Goal: Task Accomplishment & Management: Use online tool/utility

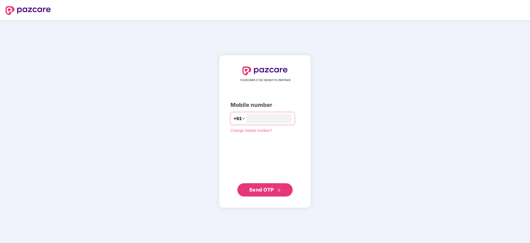
type input "**********"
click at [277, 189] on span "Send OTP" at bounding box center [265, 190] width 32 height 8
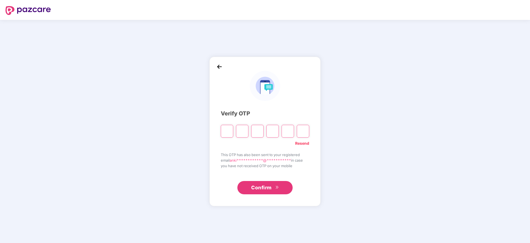
type input "*"
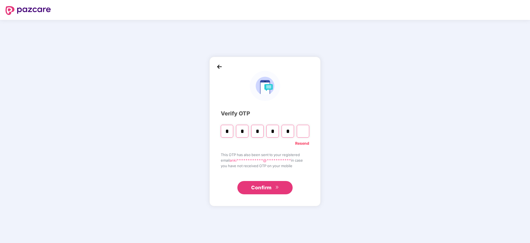
type input "*"
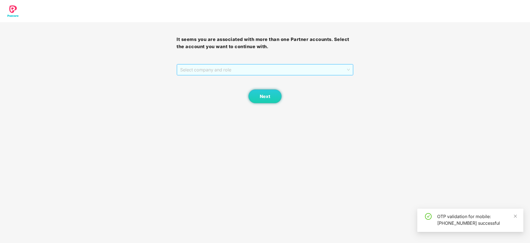
click at [303, 71] on span "Select company and role" at bounding box center [264, 69] width 169 height 11
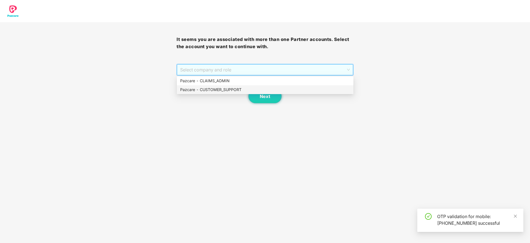
click at [204, 92] on div "Pazcare - CUSTOMER_SUPPORT" at bounding box center [265, 90] width 170 height 6
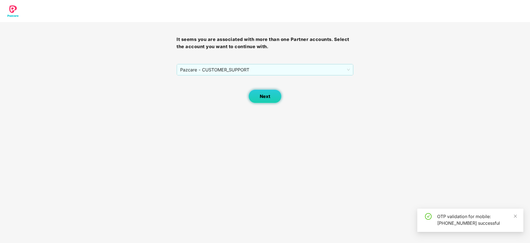
click at [260, 94] on span "Next" at bounding box center [265, 96] width 11 height 5
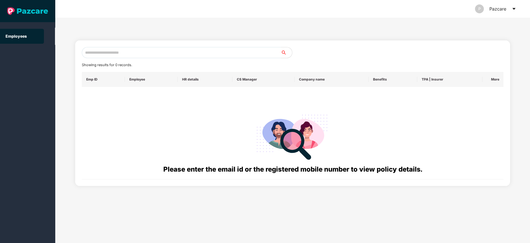
click at [93, 54] on input "text" at bounding box center [181, 52] width 199 height 11
paste input "**********"
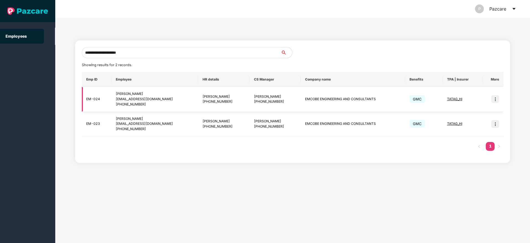
type input "**********"
click at [497, 99] on img at bounding box center [495, 99] width 8 height 8
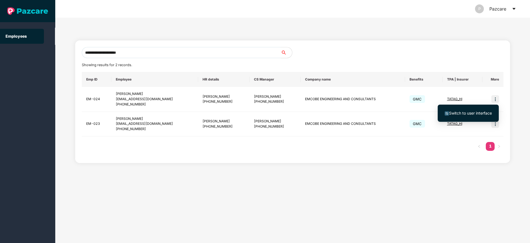
click at [462, 112] on span "Switch to user interface" at bounding box center [470, 113] width 43 height 5
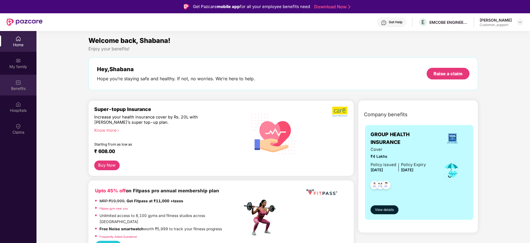
click at [24, 90] on div "Benefits" at bounding box center [18, 89] width 36 height 6
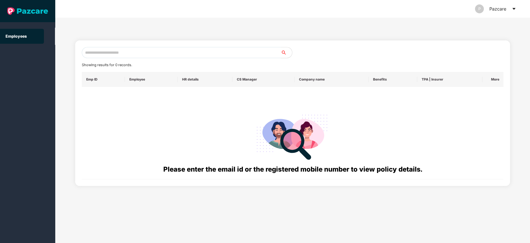
click at [99, 55] on input "text" at bounding box center [181, 52] width 199 height 11
paste input "**********"
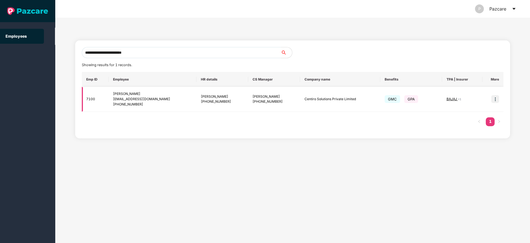
type input "**********"
click at [496, 101] on img at bounding box center [495, 99] width 8 height 8
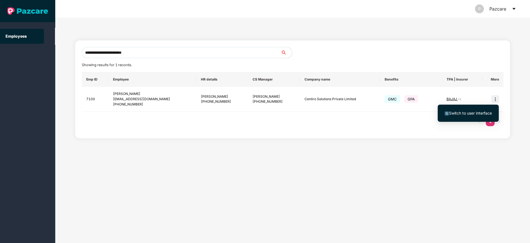
click at [460, 121] on ul "Switch to user interface" at bounding box center [468, 112] width 61 height 17
click at [466, 112] on span "Switch to user interface" at bounding box center [470, 113] width 43 height 5
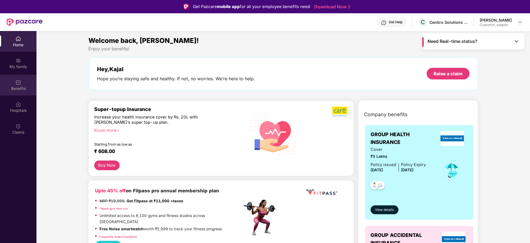
click at [22, 88] on div "Benefits" at bounding box center [18, 89] width 36 height 6
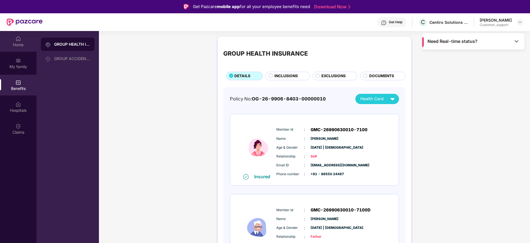
click at [15, 44] on div "Home" at bounding box center [18, 45] width 36 height 6
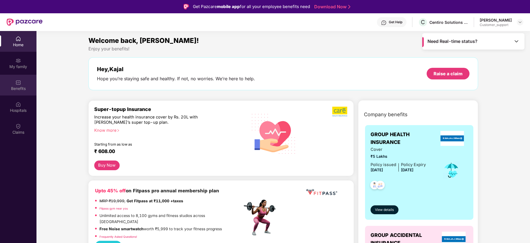
click at [11, 86] on div "Benefits" at bounding box center [18, 89] width 36 height 6
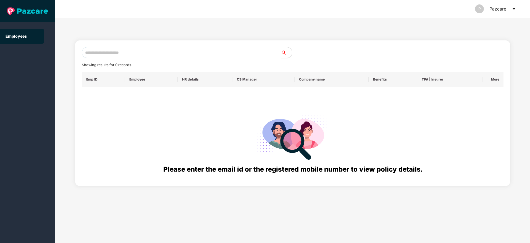
click at [512, 7] on icon "caret-down" at bounding box center [514, 9] width 4 height 4
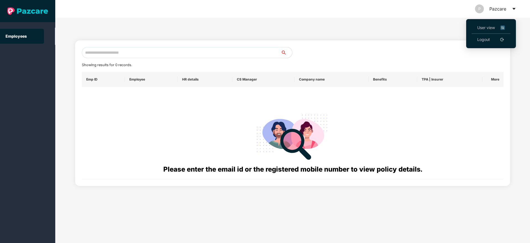
click at [485, 28] on span "User view" at bounding box center [491, 28] width 28 height 6
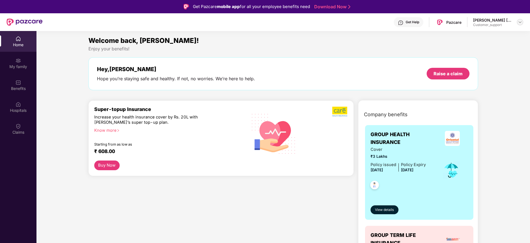
click at [520, 20] on img at bounding box center [520, 22] width 4 height 4
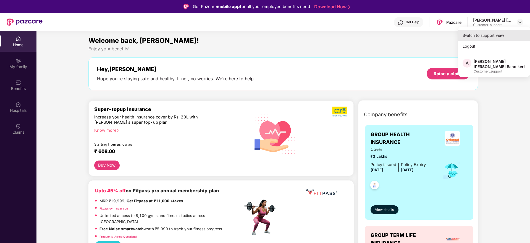
click at [477, 36] on div "Switch to support view" at bounding box center [494, 35] width 72 height 11
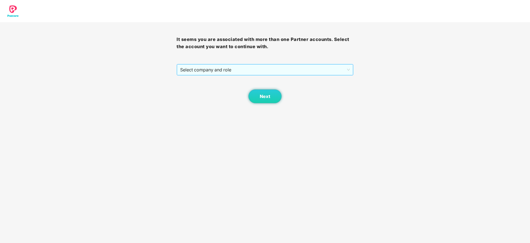
click at [273, 68] on span "Select company and role" at bounding box center [264, 69] width 169 height 11
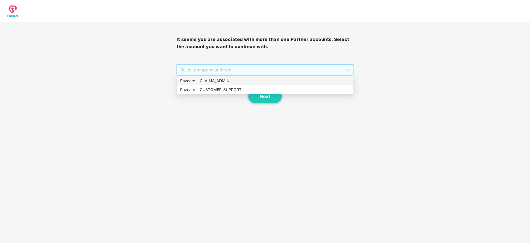
click at [199, 83] on div "Pazcare - CLAIMS_ADMIN" at bounding box center [265, 81] width 170 height 6
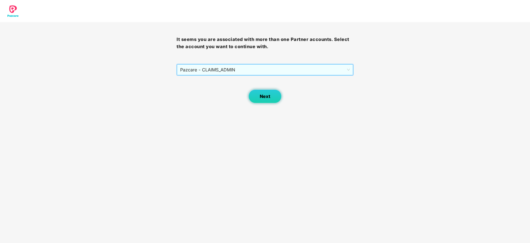
click at [257, 100] on button "Next" at bounding box center [264, 96] width 33 height 14
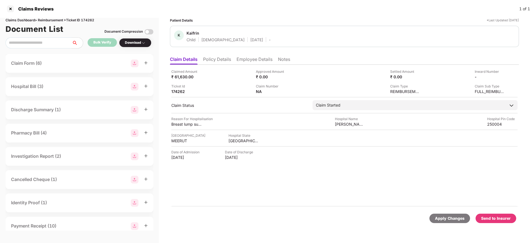
click at [214, 57] on li "Policy Details" at bounding box center [217, 60] width 28 height 8
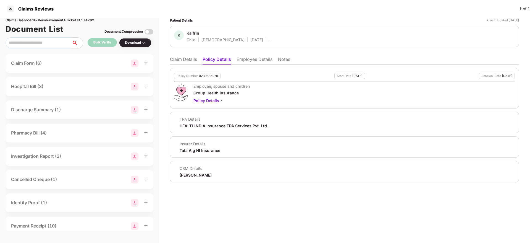
click at [261, 61] on li "Employee Details" at bounding box center [255, 60] width 36 height 8
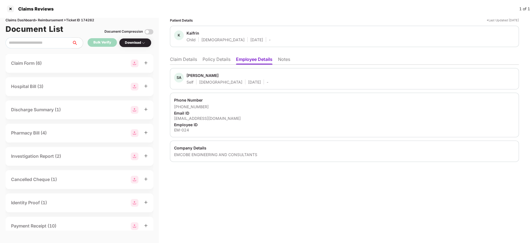
click at [198, 120] on div "jaismehrin09@gmail.com" at bounding box center [344, 118] width 341 height 5
copy div "jaismehrin09@gmail.com"
drag, startPoint x: 190, startPoint y: 57, endPoint x: 204, endPoint y: 63, distance: 15.3
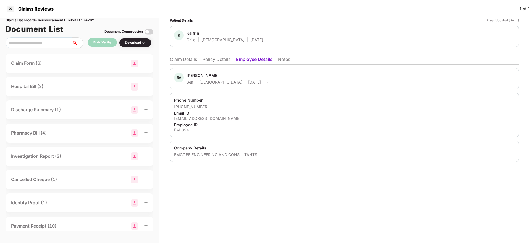
click at [190, 56] on li "Claim Details" at bounding box center [183, 60] width 27 height 8
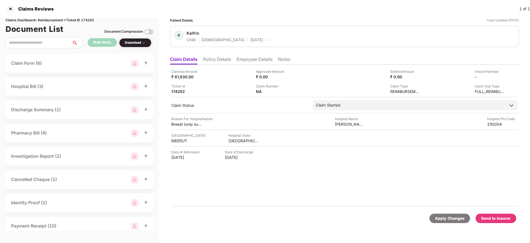
drag, startPoint x: 208, startPoint y: 56, endPoint x: 211, endPoint y: 61, distance: 5.8
click at [209, 58] on ul "Claim Details Policy Details Employee Details Notes" at bounding box center [344, 59] width 349 height 11
click at [211, 61] on li "Policy Details" at bounding box center [217, 60] width 28 height 8
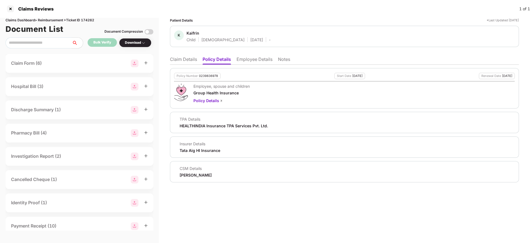
click at [192, 61] on li "Claim Details" at bounding box center [183, 60] width 27 height 8
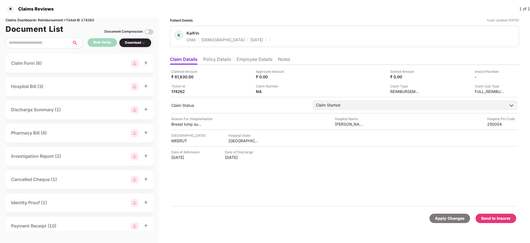
drag, startPoint x: 216, startPoint y: 59, endPoint x: 219, endPoint y: 62, distance: 4.3
click at [216, 60] on li "Policy Details" at bounding box center [217, 60] width 28 height 8
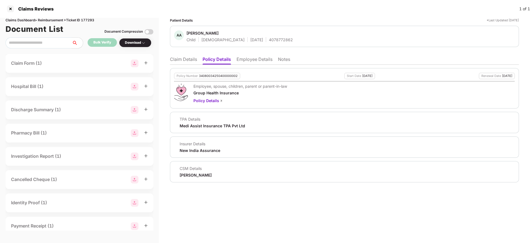
drag, startPoint x: 180, startPoint y: 60, endPoint x: 184, endPoint y: 64, distance: 5.3
click at [180, 60] on li "Claim Details" at bounding box center [183, 60] width 27 height 8
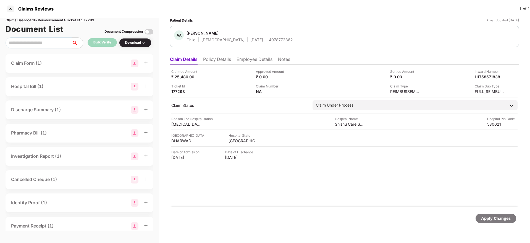
click at [227, 62] on li "Policy Details" at bounding box center [217, 60] width 28 height 8
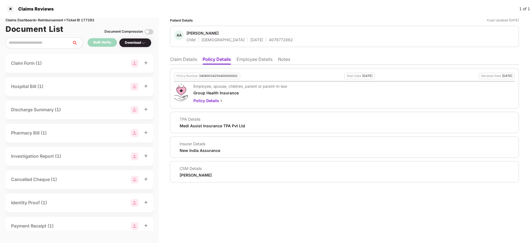
click at [183, 59] on li "Claim Details" at bounding box center [183, 60] width 27 height 8
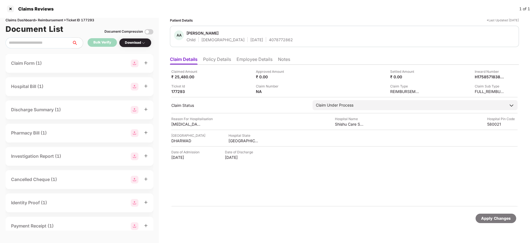
click at [220, 60] on li "Policy Details" at bounding box center [217, 60] width 28 height 8
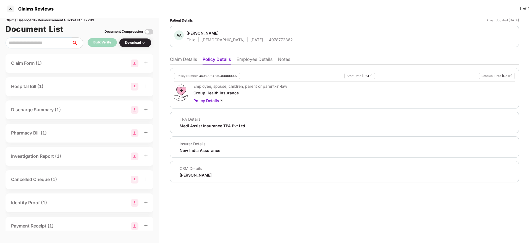
click at [187, 62] on li "Claim Details" at bounding box center [183, 60] width 27 height 8
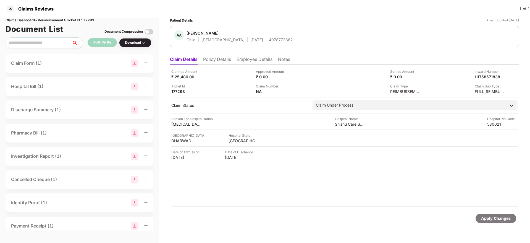
click at [177, 56] on li "Claim Details" at bounding box center [184, 60] width 28 height 8
click at [216, 61] on li "Policy Details" at bounding box center [217, 60] width 28 height 8
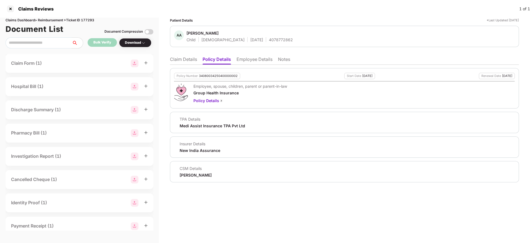
click at [187, 62] on li "Claim Details" at bounding box center [183, 60] width 27 height 8
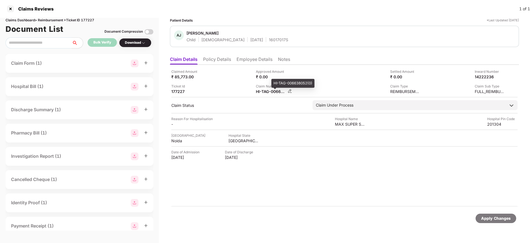
click at [263, 93] on div "HI-TAG-006638052(0)" at bounding box center [271, 91] width 30 height 5
copy div
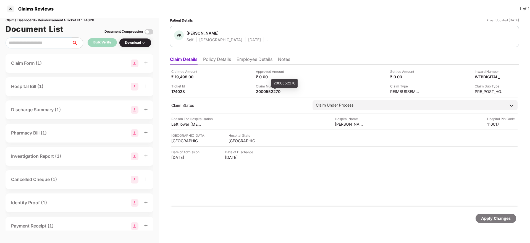
click at [274, 89] on span at bounding box center [275, 88] width 3 height 1
click at [267, 93] on div "2000552270" at bounding box center [271, 91] width 30 height 5
copy div "2000552270"
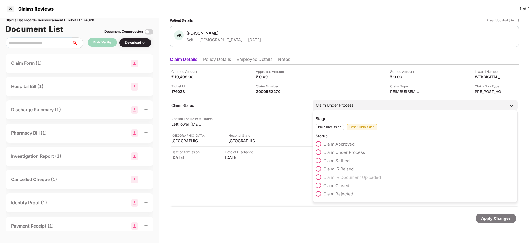
click at [320, 161] on span at bounding box center [319, 161] width 6 height 6
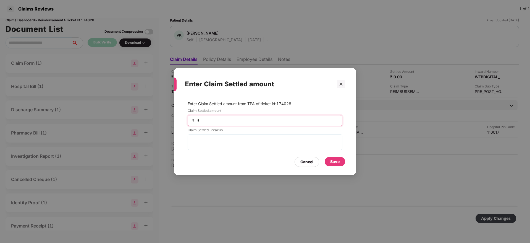
click at [241, 122] on input "*" at bounding box center [267, 120] width 141 height 6
type input "*****"
click at [328, 160] on div "Save" at bounding box center [335, 161] width 20 height 9
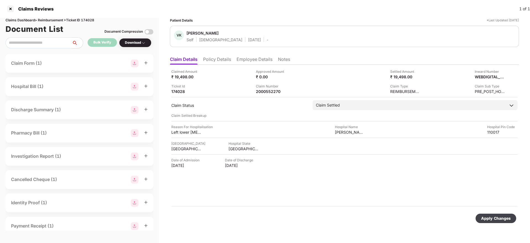
drag, startPoint x: 489, startPoint y: 214, endPoint x: 428, endPoint y: 192, distance: 64.0
click at [489, 214] on div "Apply Changes" at bounding box center [496, 217] width 41 height 9
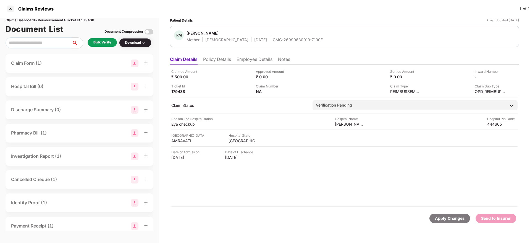
click at [227, 59] on li "Policy Details" at bounding box center [217, 60] width 28 height 8
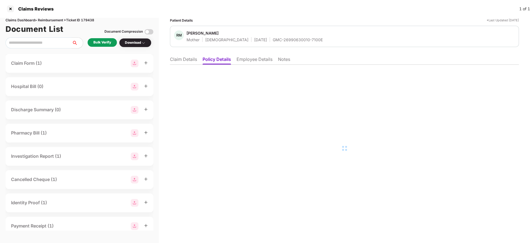
click at [256, 62] on li "Employee Details" at bounding box center [255, 60] width 36 height 8
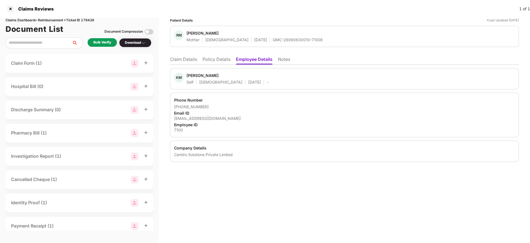
click at [211, 119] on div "[EMAIL_ADDRESS][DOMAIN_NAME]" at bounding box center [344, 118] width 341 height 5
click at [211, 118] on div "[EMAIL_ADDRESS][DOMAIN_NAME]" at bounding box center [344, 118] width 341 height 5
click at [211, 118] on div "kajal.mundwaik@centiro.com" at bounding box center [344, 118] width 341 height 5
copy div "kajal.mundwaik@centiro.com"
click at [219, 58] on li "Policy Details" at bounding box center [217, 60] width 28 height 8
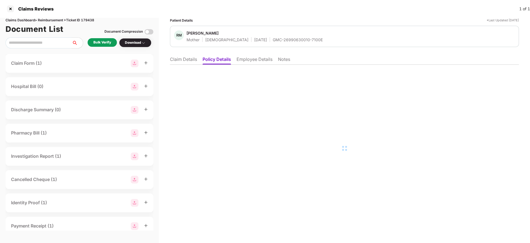
drag, startPoint x: 188, startPoint y: 58, endPoint x: 193, endPoint y: 62, distance: 6.5
click at [188, 58] on li "Claim Details" at bounding box center [183, 60] width 27 height 8
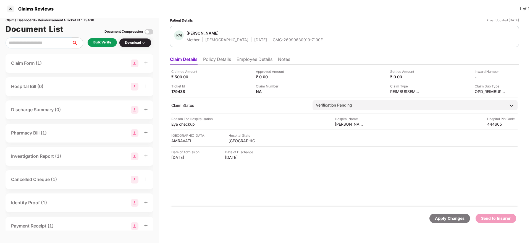
click at [108, 44] on div "Bulk Verify" at bounding box center [102, 42] width 18 height 5
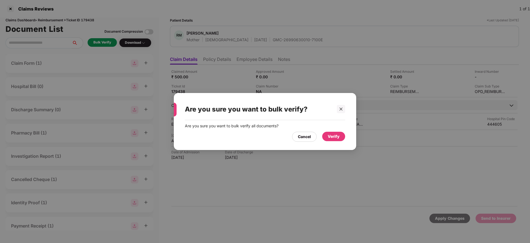
click at [333, 137] on div "Verify" at bounding box center [334, 136] width 12 height 6
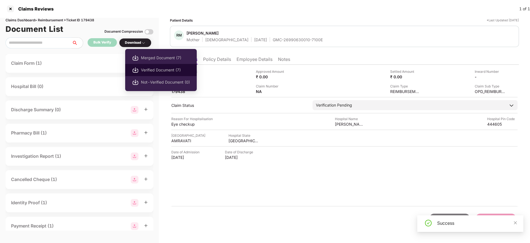
click at [157, 70] on span "Verified Document (7)" at bounding box center [165, 70] width 49 height 6
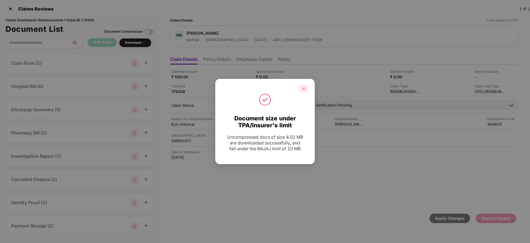
click at [306, 90] on div at bounding box center [304, 88] width 8 height 8
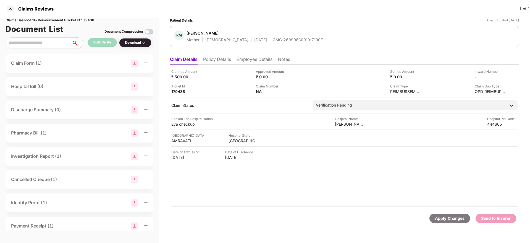
click at [316, 16] on div "Claims Reviews 1 of 1" at bounding box center [265, 9] width 530 height 18
drag, startPoint x: 254, startPoint y: 41, endPoint x: 306, endPoint y: 38, distance: 51.5
click at [306, 38] on div "RM Rohini Mundwaik Mother Female 27 Nov 1970 GMC-26990630010-7100E" at bounding box center [344, 36] width 341 height 12
copy div "GMC-26990630010-7100E"
click at [310, 85] on div "Claim Number NA" at bounding box center [296, 88] width 80 height 11
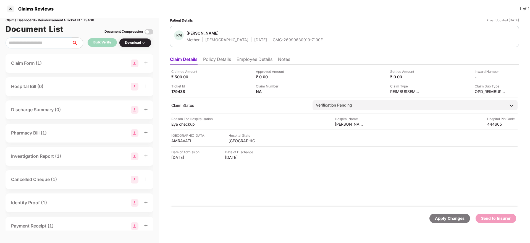
click at [257, 60] on li "Employee Details" at bounding box center [255, 60] width 36 height 8
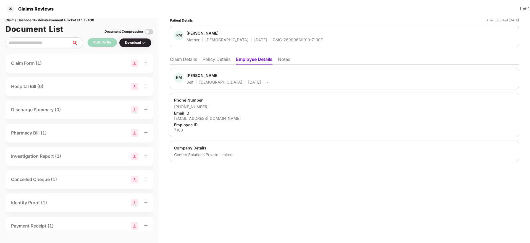
drag, startPoint x: 219, startPoint y: 57, endPoint x: 214, endPoint y: 60, distance: 5.0
click at [217, 59] on li "Policy Details" at bounding box center [217, 60] width 28 height 8
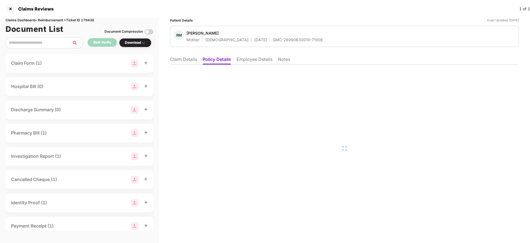
click at [175, 58] on li "Claim Details" at bounding box center [183, 60] width 27 height 8
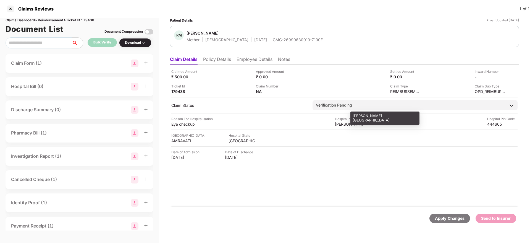
click at [344, 125] on div "Khandewale Hospital" at bounding box center [350, 123] width 30 height 5
copy div "Khandewale Hospital"
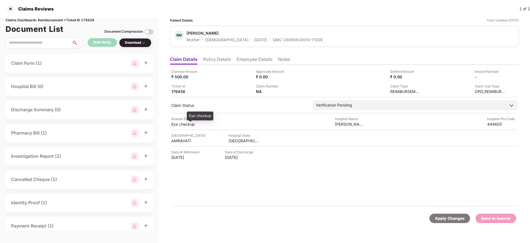
click at [183, 124] on div "Eye checkup" at bounding box center [186, 123] width 30 height 5
copy div "Eye checkup"
click at [263, 65] on div "Claimed Amount ₹ 500.00 Approved Amount ₹ 0.00 Settled Amount ₹ 0.00 Inward Num…" at bounding box center [344, 136] width 349 height 142
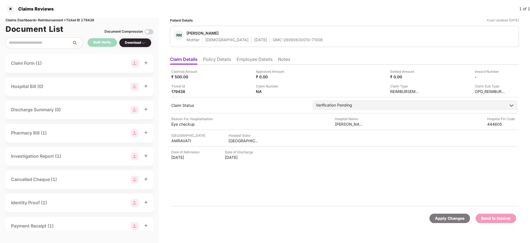
click at [253, 62] on li "Employee Details" at bounding box center [255, 60] width 36 height 8
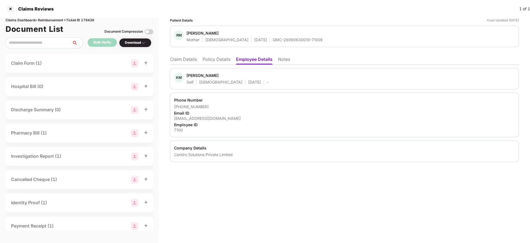
click at [200, 119] on div "kajal.mundwaik@centiro.com" at bounding box center [344, 118] width 341 height 5
copy div "kajal.mundwaik@centiro.com"
drag, startPoint x: 182, startPoint y: 105, endPoint x: 218, endPoint y: 105, distance: 36.2
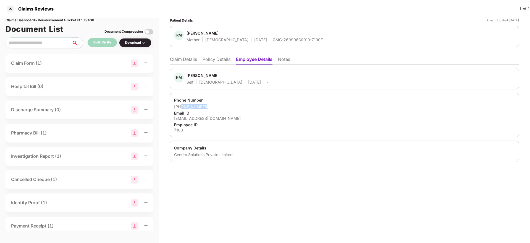
click at [218, 105] on div "+918855024487" at bounding box center [344, 106] width 341 height 5
copy div "8855024487"
click at [182, 62] on li "Claim Details" at bounding box center [183, 60] width 27 height 8
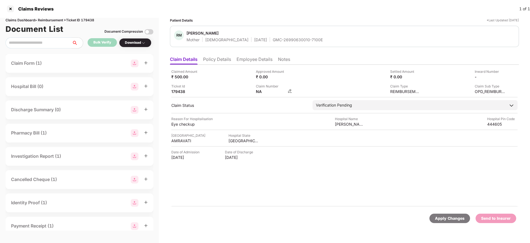
click at [289, 91] on img at bounding box center [290, 91] width 4 height 4
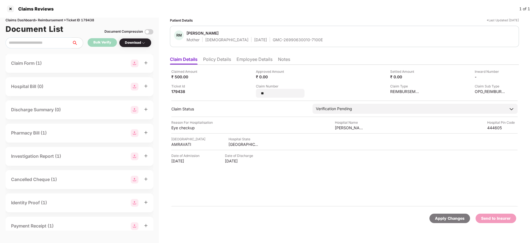
type input "*"
type input "**********"
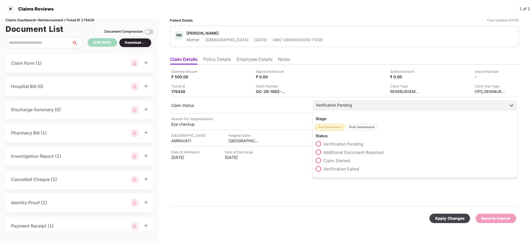
click at [355, 129] on div "Post-Submission" at bounding box center [362, 127] width 30 height 6
click at [319, 153] on span at bounding box center [319, 152] width 6 height 6
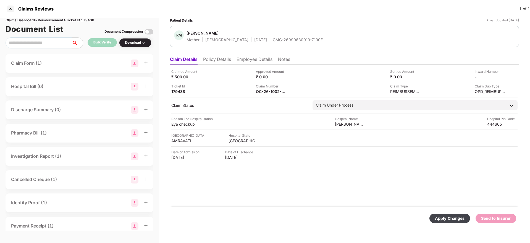
click at [448, 216] on div "Apply Changes" at bounding box center [450, 218] width 30 height 6
click at [216, 61] on li "Policy Details" at bounding box center [217, 60] width 28 height 8
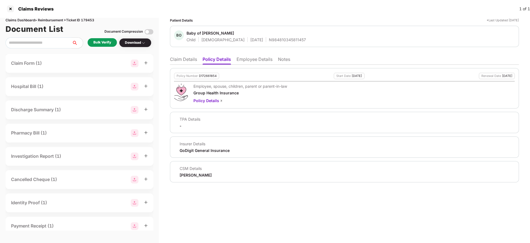
click at [245, 60] on li "Employee Details" at bounding box center [255, 60] width 36 height 8
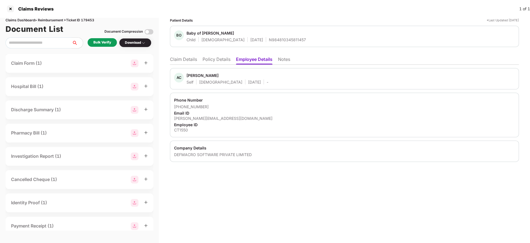
click at [225, 59] on li "Policy Details" at bounding box center [217, 60] width 28 height 8
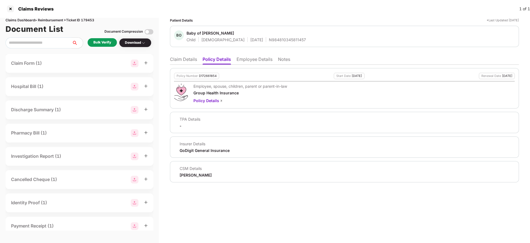
click at [182, 61] on li "Claim Details" at bounding box center [183, 60] width 27 height 8
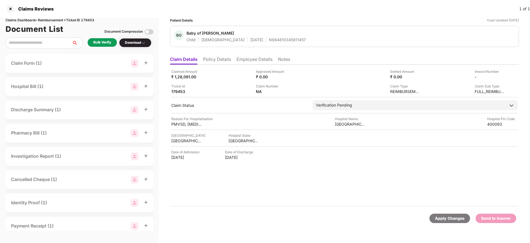
click at [92, 41] on div "Bulk Verify" at bounding box center [102, 42] width 29 height 9
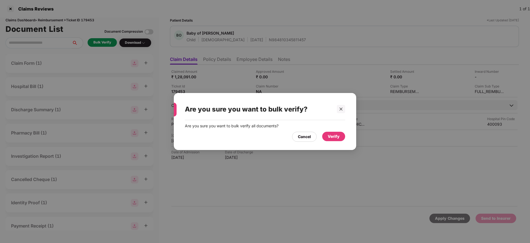
click at [336, 133] on div "Verify" at bounding box center [334, 136] width 12 height 6
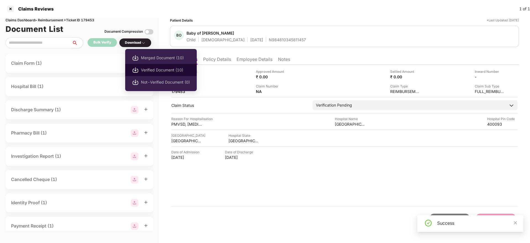
click at [168, 69] on span "Verified Document (10)" at bounding box center [165, 70] width 49 height 6
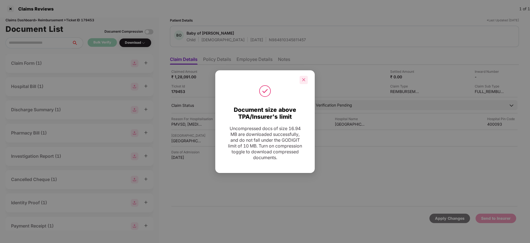
click at [306, 81] on div at bounding box center [304, 80] width 8 height 8
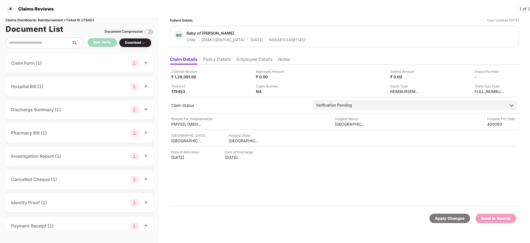
click at [321, 16] on div "Claims Reviews 1 of 1" at bounding box center [265, 9] width 530 height 18
click at [222, 61] on li "Policy Details" at bounding box center [217, 60] width 28 height 8
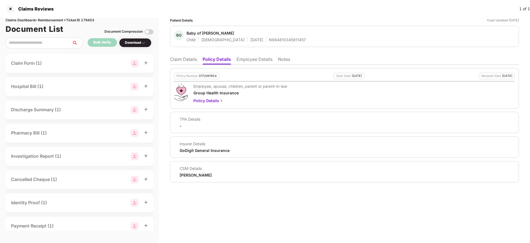
click at [207, 74] on div "D172661854" at bounding box center [208, 76] width 18 height 4
copy div "D172661854"
click at [269, 38] on div "N984810345811457" at bounding box center [287, 39] width 37 height 5
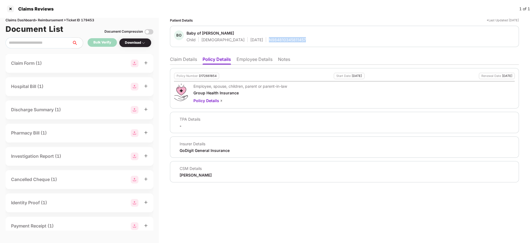
copy div "N984810345811457"
click at [262, 59] on li "Employee Details" at bounding box center [255, 60] width 36 height 8
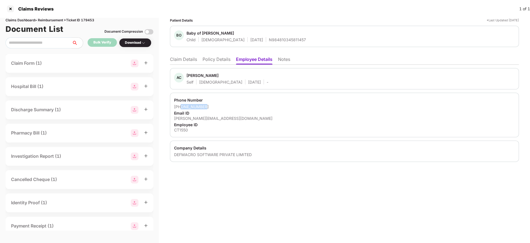
drag, startPoint x: 182, startPoint y: 106, endPoint x: 208, endPoint y: 105, distance: 26.9
click at [208, 105] on div "+918082044121" at bounding box center [344, 106] width 341 height 5
copy div "8082044121"
click at [182, 118] on div "amod.shinde@clear.in" at bounding box center [344, 118] width 341 height 5
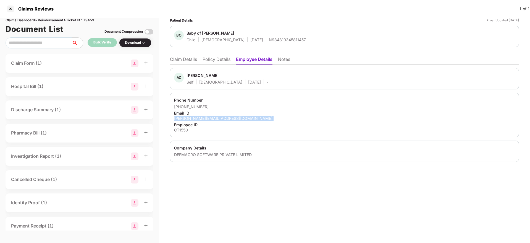
click at [182, 118] on div "amod.shinde@clear.in" at bounding box center [344, 118] width 341 height 5
copy div "amod.shinde@clear.in"
click at [174, 59] on li "Claim Details" at bounding box center [183, 60] width 27 height 8
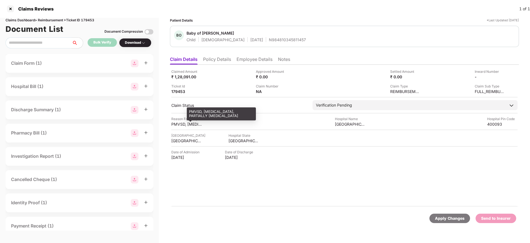
click at [179, 124] on div "PMVSD, SEPSIS, PARTIALLY MENINGITIS" at bounding box center [186, 123] width 30 height 5
click at [179, 123] on div "PMVSD, SEPSIS, PARTIALLY MENINGITIS" at bounding box center [186, 123] width 30 height 5
copy div "PMVSD, SEPSIS, PARTIALLY MENINGITIS"
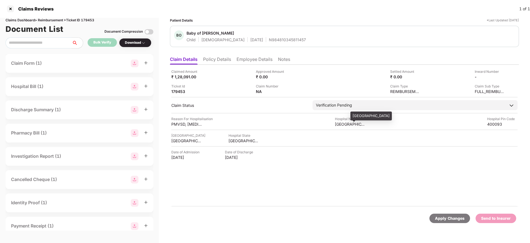
click at [347, 122] on div "Holy spirit Hospital" at bounding box center [350, 123] width 30 height 5
click at [348, 122] on div "Holy spirit Hospital" at bounding box center [350, 123] width 30 height 5
copy div "Holy spirit Hospital"
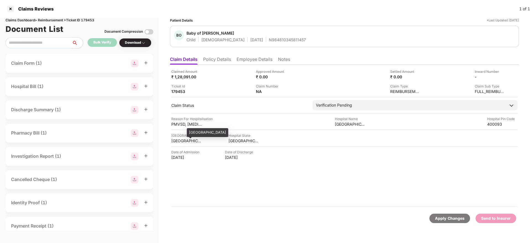
click at [179, 142] on div "MUMBAI" at bounding box center [186, 140] width 30 height 5
copy div "MUMBAI"
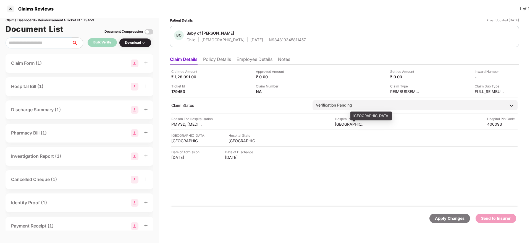
click at [340, 125] on div "Holy spirit Hospital" at bounding box center [350, 123] width 30 height 5
click at [341, 125] on div "Holy spirit Hospital" at bounding box center [350, 123] width 30 height 5
copy div "Holy spirit Hospital"
drag, startPoint x: 174, startPoint y: 76, endPoint x: 198, endPoint y: 76, distance: 23.5
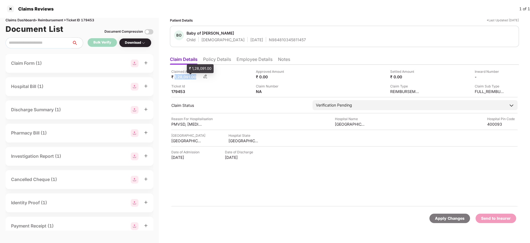
click at [198, 76] on div "₹ 1,28,091.00" at bounding box center [186, 76] width 30 height 5
copy div "1,28,091.00"
click at [292, 91] on div "Claim Number NA" at bounding box center [296, 88] width 80 height 11
click at [288, 92] on img at bounding box center [290, 91] width 4 height 4
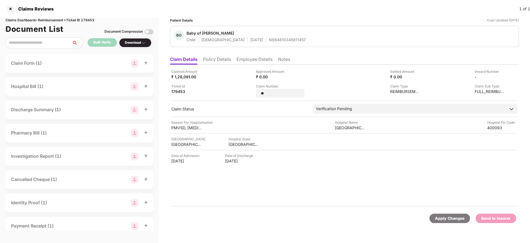
type input "*"
type input "**********"
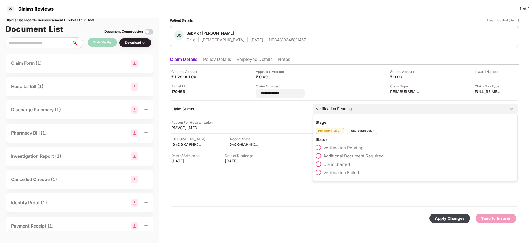
click at [355, 131] on div "Stage Pre-Submission Post-Submission Status Verification Pending Additional Doc…" at bounding box center [415, 147] width 205 height 67
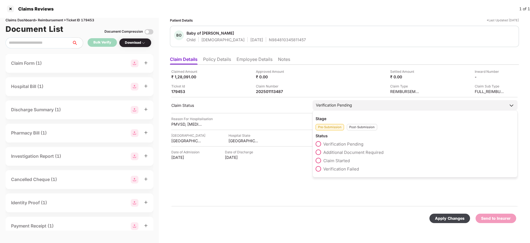
click at [346, 128] on div "Pre-Submission Post-Submission" at bounding box center [415, 125] width 199 height 9
click at [349, 127] on div "Post-Submission" at bounding box center [362, 127] width 30 height 6
click at [318, 154] on span at bounding box center [319, 152] width 6 height 6
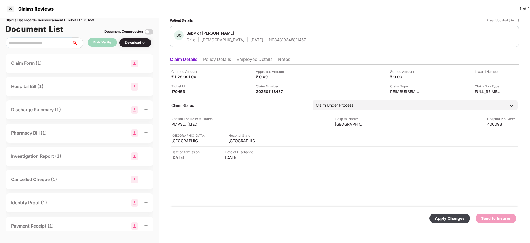
click at [437, 220] on div "Apply Changes" at bounding box center [450, 218] width 30 height 6
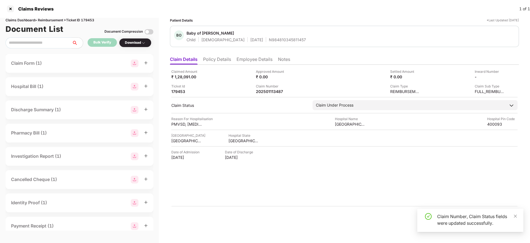
click at [217, 60] on li "Policy Details" at bounding box center [217, 60] width 28 height 8
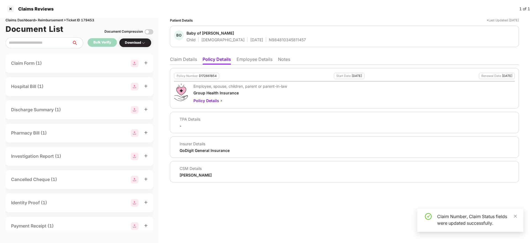
click at [179, 60] on li "Claim Details" at bounding box center [183, 60] width 27 height 8
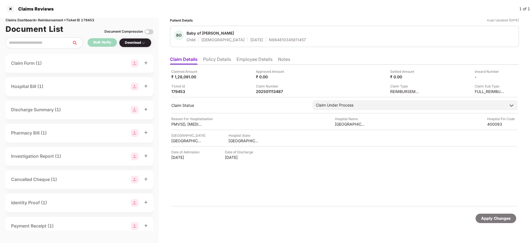
click at [216, 57] on li "Policy Details" at bounding box center [217, 60] width 28 height 8
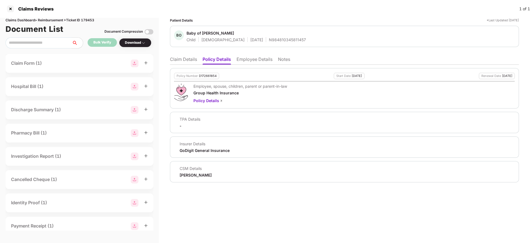
click at [189, 64] on li "Claim Details" at bounding box center [183, 60] width 27 height 8
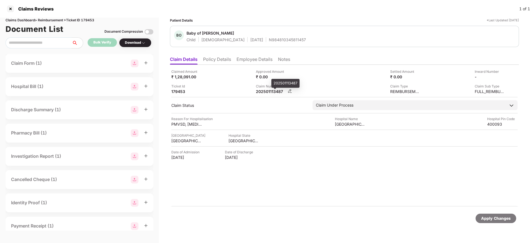
click at [260, 89] on div "202501113487" at bounding box center [271, 91] width 30 height 5
copy div "202501113487"
click at [269, 38] on div "N984810345811457" at bounding box center [287, 39] width 37 height 5
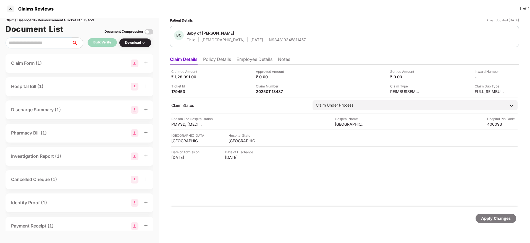
click at [215, 62] on li "Policy Details" at bounding box center [217, 60] width 28 height 8
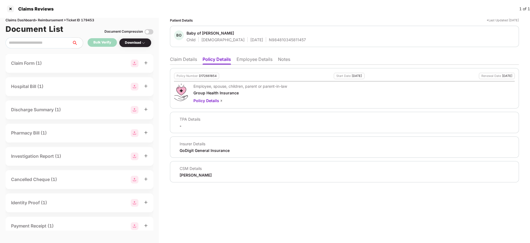
click at [182, 64] on li "Claim Details" at bounding box center [183, 60] width 27 height 8
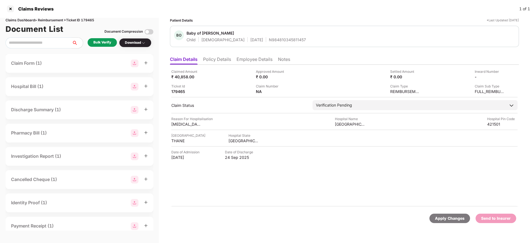
click at [217, 57] on li "Policy Details" at bounding box center [217, 60] width 28 height 8
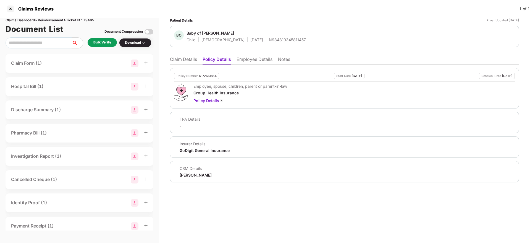
click at [186, 60] on li "Claim Details" at bounding box center [183, 60] width 27 height 8
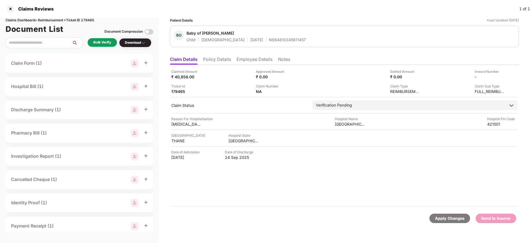
click at [229, 58] on li "Policy Details" at bounding box center [217, 60] width 28 height 8
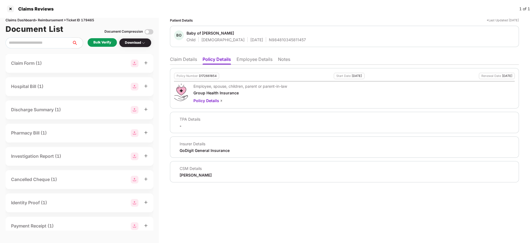
click at [181, 60] on li "Claim Details" at bounding box center [183, 60] width 27 height 8
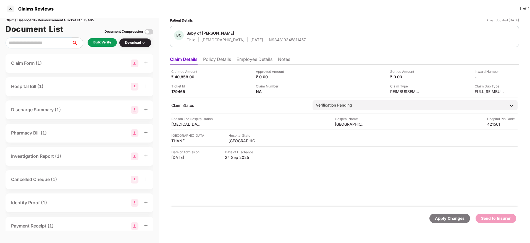
drag, startPoint x: 221, startPoint y: 61, endPoint x: 204, endPoint y: 61, distance: 17.1
click at [221, 61] on li "Policy Details" at bounding box center [217, 60] width 28 height 8
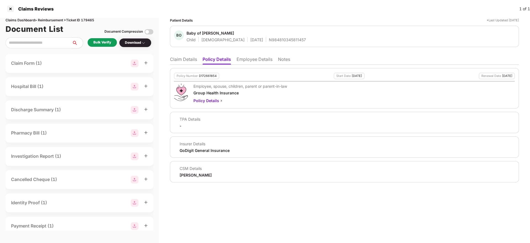
click at [181, 62] on li "Claim Details" at bounding box center [183, 60] width 27 height 8
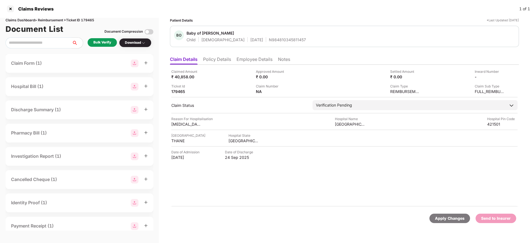
click at [110, 43] on div "Bulk Verify" at bounding box center [102, 42] width 18 height 5
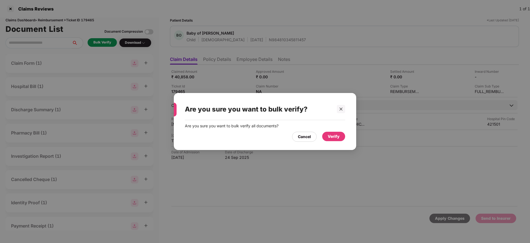
click at [334, 138] on div "Verify" at bounding box center [334, 136] width 12 height 6
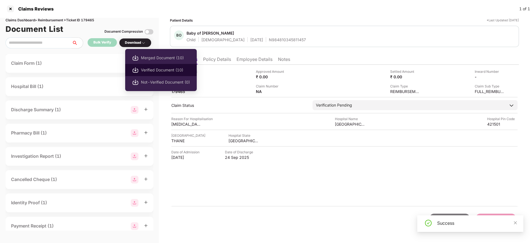
click at [156, 68] on span "Verified Document (10)" at bounding box center [165, 70] width 49 height 6
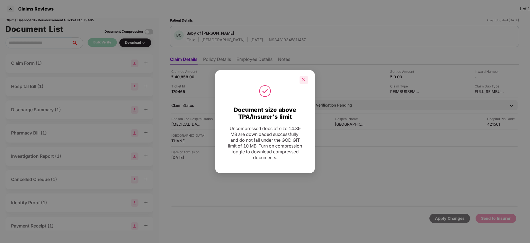
click at [307, 78] on div at bounding box center [304, 80] width 8 height 8
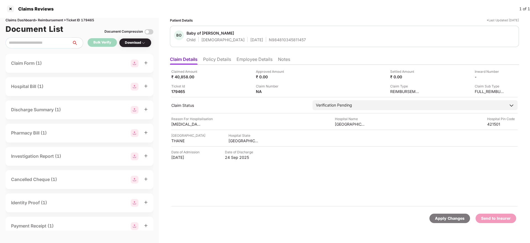
click at [225, 60] on li "Policy Details" at bounding box center [217, 60] width 28 height 8
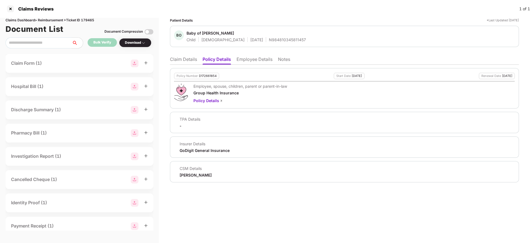
click at [214, 76] on div "D172661854" at bounding box center [208, 76] width 18 height 4
copy div "D172661854"
click at [269, 38] on div "N984810345811457" at bounding box center [287, 39] width 37 height 5
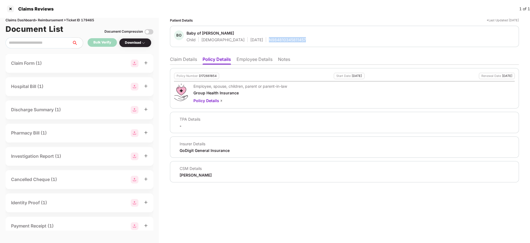
copy div "N984810345811457"
click at [179, 62] on li "Claim Details" at bounding box center [183, 60] width 27 height 8
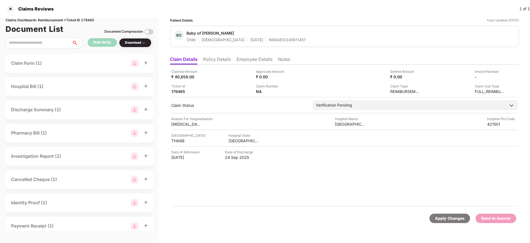
click at [241, 62] on li "Employee Details" at bounding box center [255, 60] width 36 height 8
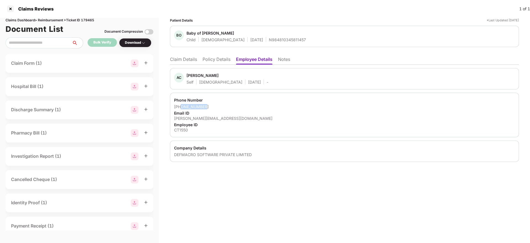
drag, startPoint x: 182, startPoint y: 106, endPoint x: 216, endPoint y: 106, distance: 33.7
click at [215, 106] on div "+918082044121" at bounding box center [344, 106] width 341 height 5
copy div "8082044121"
click at [191, 119] on div "amod.shinde@clear.in" at bounding box center [344, 118] width 341 height 5
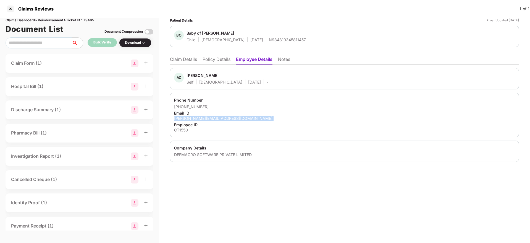
click at [191, 119] on div "amod.shinde@clear.in" at bounding box center [344, 118] width 341 height 5
copy div "amod.shinde@clear.in"
drag, startPoint x: 179, startPoint y: 60, endPoint x: 198, endPoint y: 64, distance: 19.5
click at [179, 60] on li "Claim Details" at bounding box center [183, 60] width 27 height 8
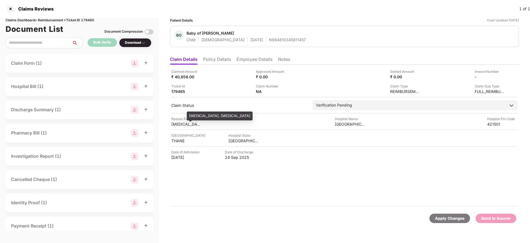
click at [172, 124] on div "Jaundice, Pneumonia" at bounding box center [186, 123] width 30 height 5
click at [173, 124] on div "Jaundice, Pneumonia" at bounding box center [186, 123] width 30 height 5
copy div "Jaundice, Pneumonia"
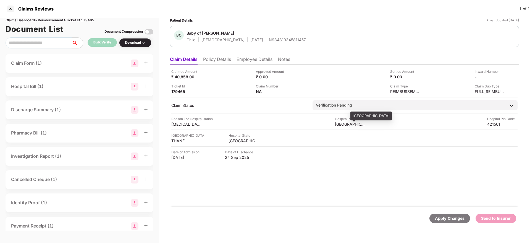
click at [341, 124] on div "Orkid Childrens Hospital" at bounding box center [350, 123] width 30 height 5
copy div "Orkid Childrens Hospital"
click at [179, 142] on div "THANE" at bounding box center [186, 140] width 30 height 5
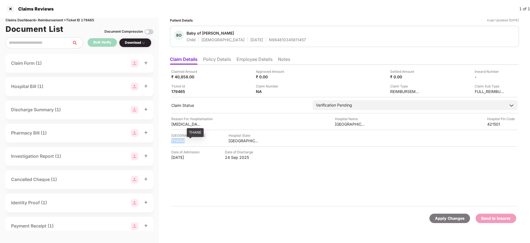
click at [179, 142] on div "THANE" at bounding box center [186, 140] width 30 height 5
copy div "THANE"
click at [350, 124] on div "Orkid Childrens Hospital" at bounding box center [350, 123] width 30 height 5
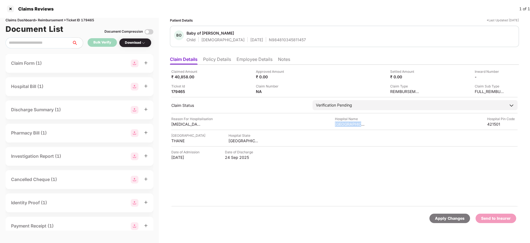
copy div "Orkid Childrens Hospital"
click at [175, 76] on div "₹ 40,858.00" at bounding box center [186, 76] width 30 height 5
copy div "40,858.00"
click at [289, 91] on img at bounding box center [290, 91] width 4 height 4
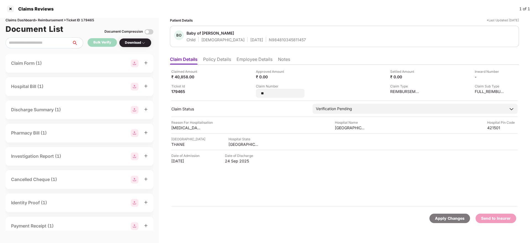
type input "*"
type input "**********"
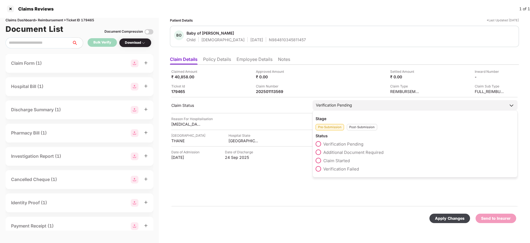
click at [360, 131] on div "Stage Pre-Submission Post-Submission Status Verification Pending Additional Doc…" at bounding box center [415, 143] width 205 height 67
click at [359, 129] on div "Post-Submission" at bounding box center [362, 127] width 30 height 6
click at [324, 152] on span "Claim Under Process" at bounding box center [344, 152] width 42 height 5
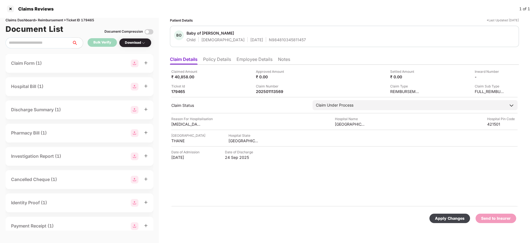
click at [445, 223] on div "Apply Changes Send to Insurer" at bounding box center [344, 217] width 349 height 23
click at [443, 214] on div "Apply Changes" at bounding box center [449, 217] width 41 height 9
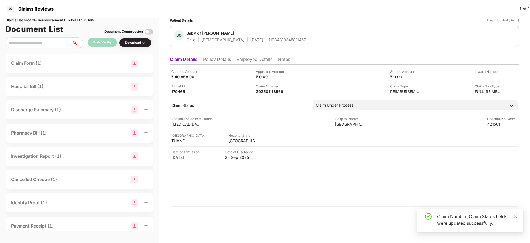
click at [214, 57] on li "Policy Details" at bounding box center [217, 60] width 28 height 8
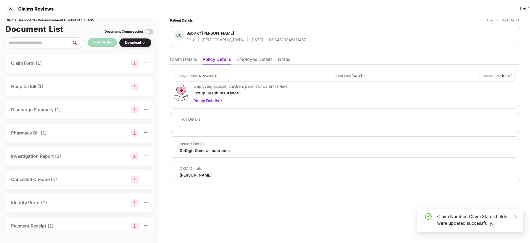
click at [184, 61] on li "Claim Details" at bounding box center [183, 60] width 27 height 8
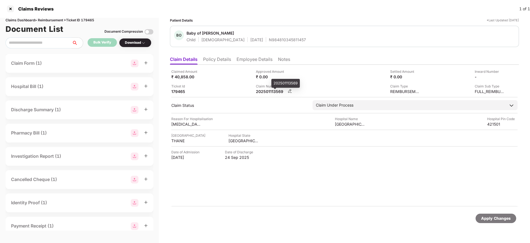
click at [263, 90] on div "202501113569" at bounding box center [271, 91] width 30 height 5
copy div "202501113569"
click at [271, 41] on div "N984810345811457" at bounding box center [287, 39] width 37 height 5
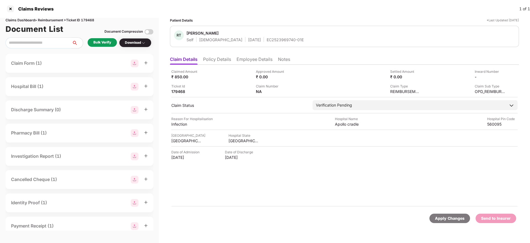
click at [222, 59] on li "Policy Details" at bounding box center [217, 60] width 28 height 8
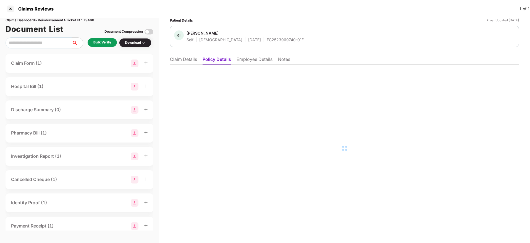
drag, startPoint x: 260, startPoint y: 58, endPoint x: 264, endPoint y: 64, distance: 7.5
click at [260, 57] on li "Employee Details" at bounding box center [255, 60] width 36 height 8
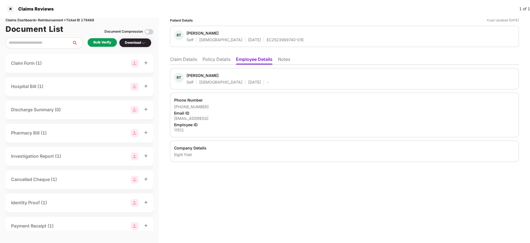
click at [198, 118] on div "[EMAIL_ADDRESS]" at bounding box center [344, 118] width 341 height 5
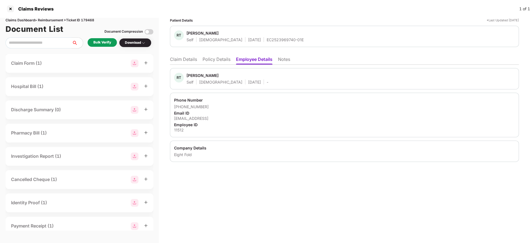
click at [176, 60] on li "Claim Details" at bounding box center [183, 60] width 27 height 8
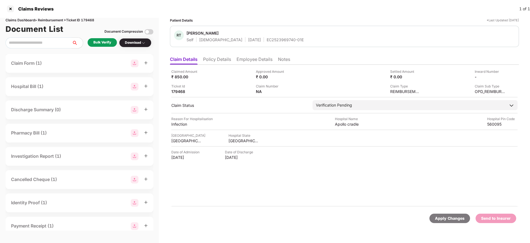
click at [90, 44] on div "Bulk Verify" at bounding box center [102, 42] width 29 height 9
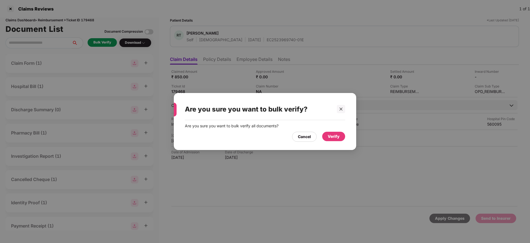
click at [338, 139] on div "Verify" at bounding box center [334, 136] width 12 height 6
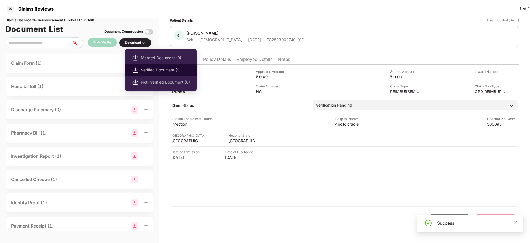
click at [162, 69] on span "Verified Document (9)" at bounding box center [165, 70] width 49 height 6
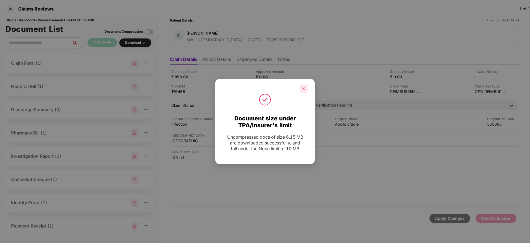
drag, startPoint x: 304, startPoint y: 87, endPoint x: 267, endPoint y: 72, distance: 39.4
click at [304, 87] on icon "close" at bounding box center [304, 89] width 4 height 4
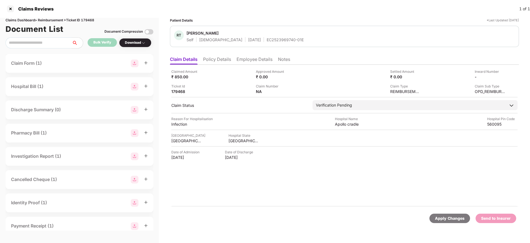
click at [255, 62] on li "Employee Details" at bounding box center [255, 60] width 36 height 8
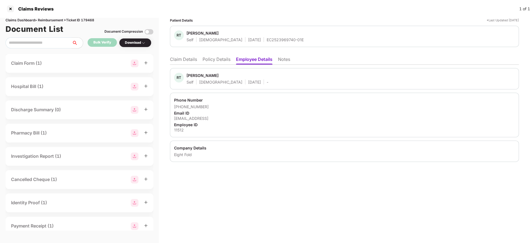
click at [180, 130] on div "11512" at bounding box center [344, 129] width 341 height 5
copy div "11512"
click at [181, 60] on li "Claim Details" at bounding box center [183, 60] width 27 height 8
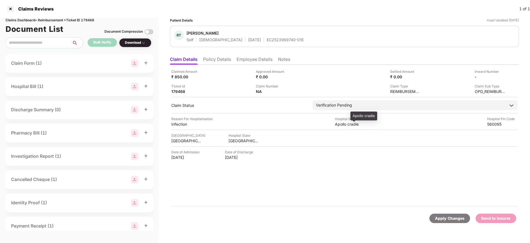
click at [342, 125] on div "Apollo cradle" at bounding box center [350, 123] width 30 height 5
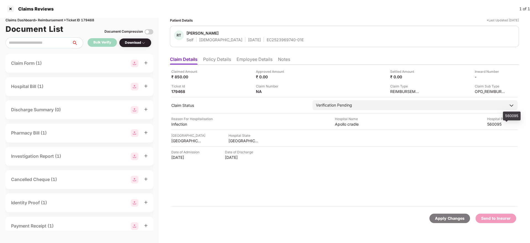
click at [491, 123] on div "560095" at bounding box center [502, 123] width 30 height 5
copy div "560095"
click at [255, 62] on li "Employee Details" at bounding box center [255, 60] width 36 height 8
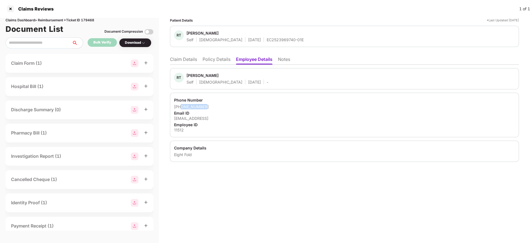
drag, startPoint x: 181, startPoint y: 106, endPoint x: 206, endPoint y: 105, distance: 25.4
click at [206, 105] on div "[PHONE_NUMBER]" at bounding box center [344, 106] width 341 height 5
drag, startPoint x: 181, startPoint y: 107, endPoint x: 210, endPoint y: 106, distance: 29.0
click at [210, 106] on div "[PHONE_NUMBER]" at bounding box center [344, 106] width 341 height 5
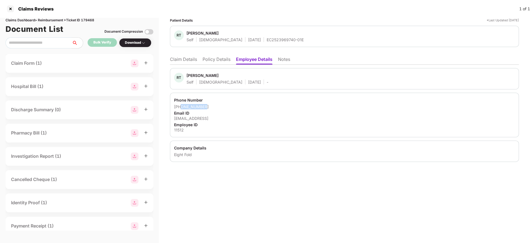
copy div "9989662349"
click at [183, 59] on li "Claim Details" at bounding box center [183, 60] width 27 height 8
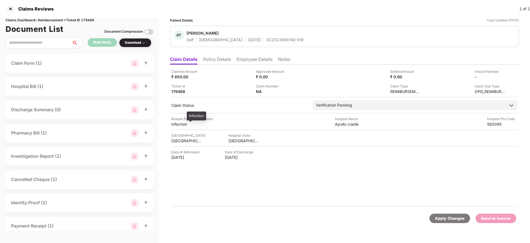
click at [180, 124] on div "Infection" at bounding box center [186, 123] width 30 height 5
copy div "Infection"
click at [267, 40] on div "EC2523969740-01E" at bounding box center [285, 39] width 37 height 5
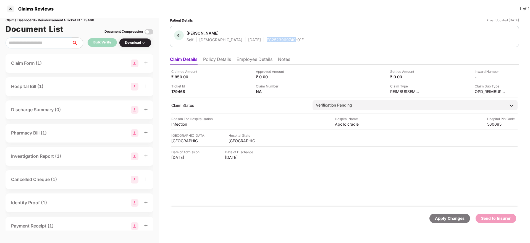
click at [267, 40] on div "EC2523969740-01E" at bounding box center [285, 39] width 37 height 5
drag, startPoint x: 250, startPoint y: 40, endPoint x: 298, endPoint y: 38, distance: 48.1
click at [298, 38] on div "RT Relangi Tanmayi Self Female 14 June 2000 EC2523969740-01E" at bounding box center [344, 36] width 341 height 12
copy div "EC2523969740-01E"
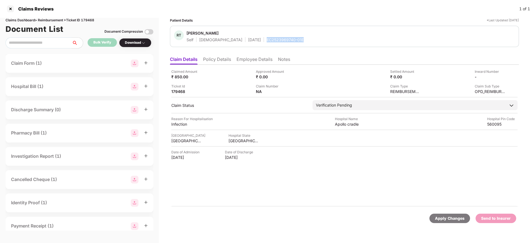
copy div "EC2523969740-01E"
click at [290, 91] on img at bounding box center [290, 91] width 4 height 4
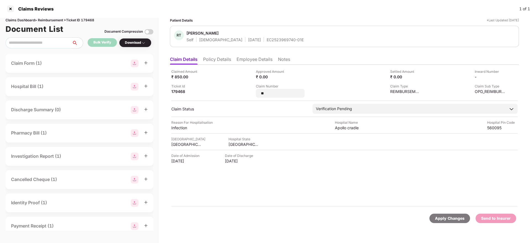
type input "*"
type input "**********"
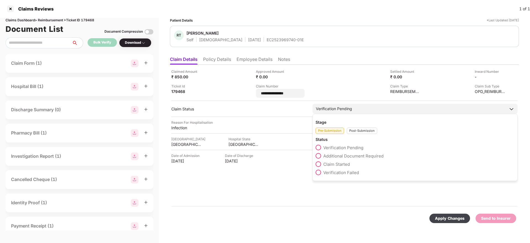
click at [363, 130] on div "Stage Pre-Submission Post-Submission Status Verification Pending Additional Doc…" at bounding box center [415, 147] width 205 height 67
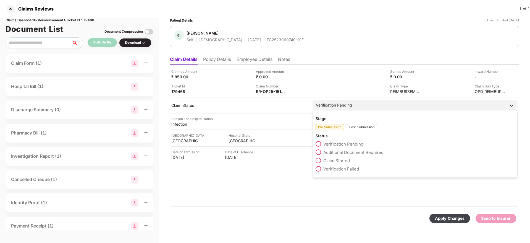
click at [363, 128] on div "Post-Submission" at bounding box center [362, 127] width 30 height 6
click at [316, 153] on div "Stage Pre-Submission Post-Submission Status Claim Approved Claim Under Process …" at bounding box center [415, 156] width 205 height 92
click at [320, 151] on span at bounding box center [319, 152] width 6 height 6
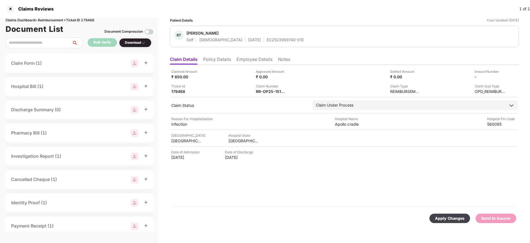
click at [445, 220] on div "Apply Changes" at bounding box center [450, 218] width 30 height 6
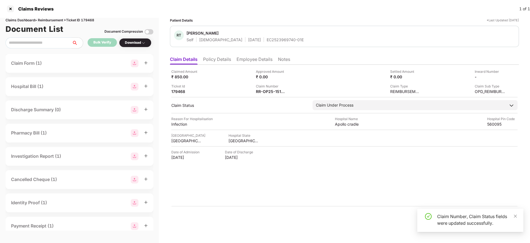
click at [213, 61] on li "Policy Details" at bounding box center [217, 60] width 28 height 8
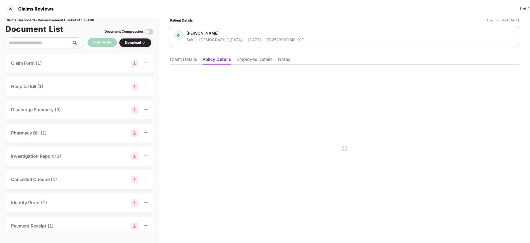
drag, startPoint x: 247, startPoint y: 61, endPoint x: 201, endPoint y: 60, distance: 45.9
click at [248, 61] on li "Employee Details" at bounding box center [255, 60] width 36 height 8
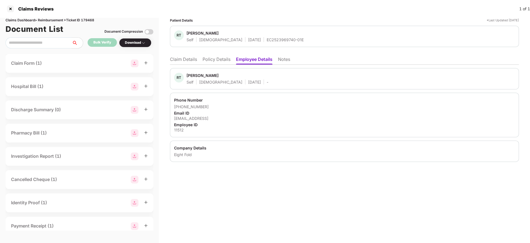
click at [190, 59] on li "Claim Details" at bounding box center [183, 60] width 27 height 8
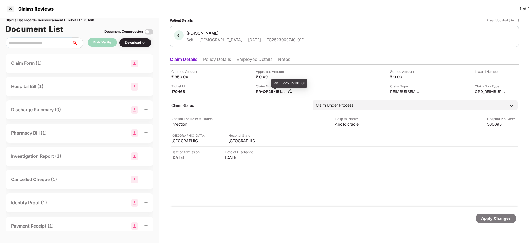
click at [263, 91] on div "RR-OP25-15180101" at bounding box center [271, 91] width 30 height 5
copy div
click at [272, 41] on div "EC2523969740-01E" at bounding box center [285, 39] width 37 height 5
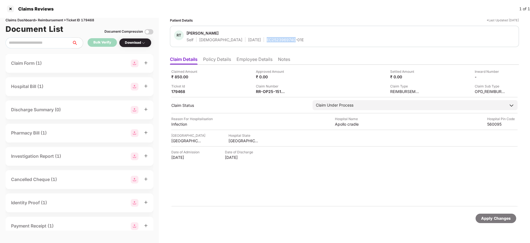
click at [272, 41] on div "EC2523969740-01E" at bounding box center [285, 39] width 37 height 5
copy div "EC2523969740-01E"
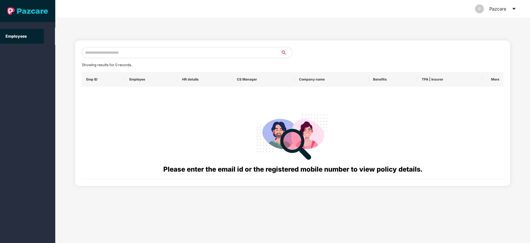
click at [119, 49] on input "text" at bounding box center [181, 52] width 199 height 11
paste input "**********"
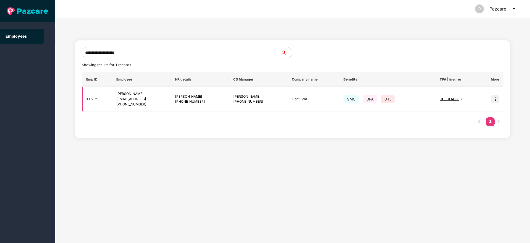
type input "**********"
click at [498, 100] on img at bounding box center [495, 99] width 8 height 8
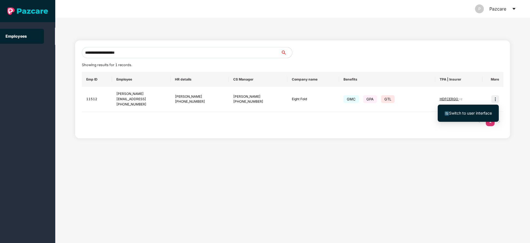
click at [452, 113] on span "Switch to user interface" at bounding box center [470, 113] width 43 height 5
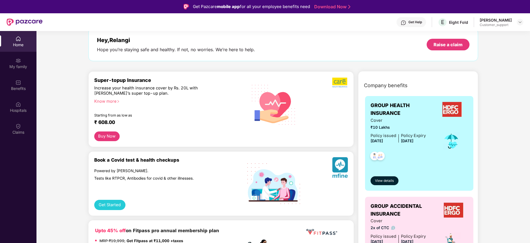
scroll to position [41, 0]
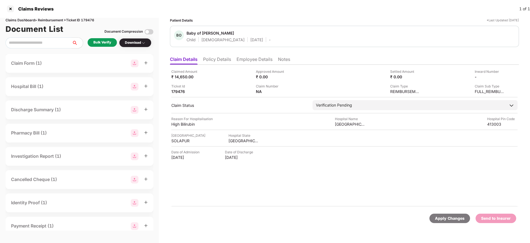
click at [222, 60] on li "Policy Details" at bounding box center [217, 60] width 28 height 8
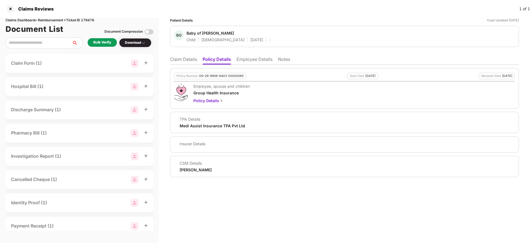
click at [260, 62] on li "Employee Details" at bounding box center [255, 60] width 36 height 8
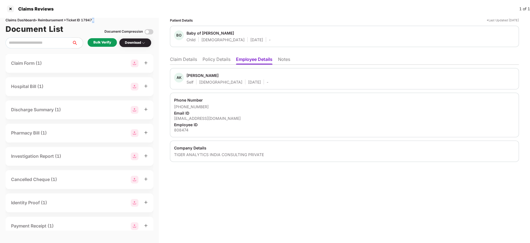
click at [95, 19] on div "Claims Dashboard > Reimbursement > Ticket ID 179476" at bounding box center [80, 20] width 148 height 5
click at [92, 19] on div "Claims Dashboard > Reimbursement > Ticket ID 179476" at bounding box center [80, 20] width 148 height 5
copy div "179476"
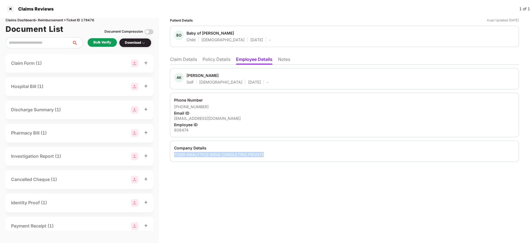
drag, startPoint x: 173, startPoint y: 154, endPoint x: 283, endPoint y: 156, distance: 110.3
click at [283, 156] on div "Company Details TIGER ANALYTICS INDIA CONSULTING PRIVATE" at bounding box center [344, 150] width 349 height 21
copy div "TIGER ANALYTICS INDIA CONSULTING PRIVATE"
click at [221, 57] on li "Policy Details" at bounding box center [217, 60] width 28 height 8
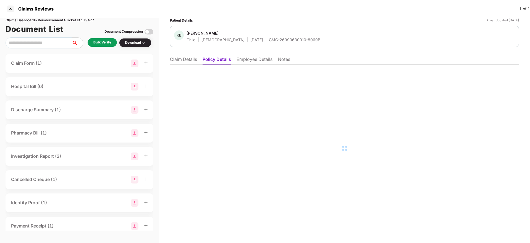
click at [178, 59] on li "Claim Details" at bounding box center [183, 60] width 27 height 8
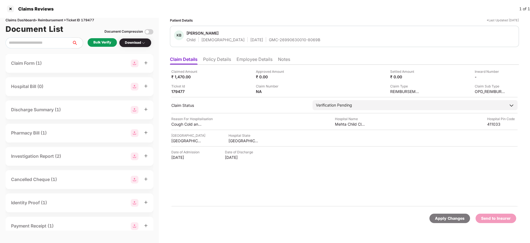
click at [251, 61] on li "Employee Details" at bounding box center [255, 60] width 36 height 8
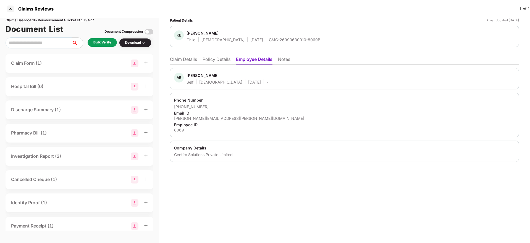
click at [210, 120] on div "ayush.banthiya@centiro.com" at bounding box center [344, 118] width 341 height 5
copy div "ayush.banthiya@centiro.com"
drag, startPoint x: 245, startPoint y: 41, endPoint x: 302, endPoint y: 40, distance: 56.4
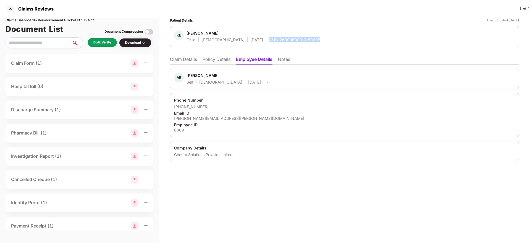
click at [302, 40] on div "KB Kavyansh Banthiya Child Male 22 Jan 2024 GMC-26990630010-8069B" at bounding box center [344, 36] width 341 height 12
copy div "GMC-26990630010-8069B"
click at [110, 45] on div "Bulk Verify" at bounding box center [102, 42] width 29 height 9
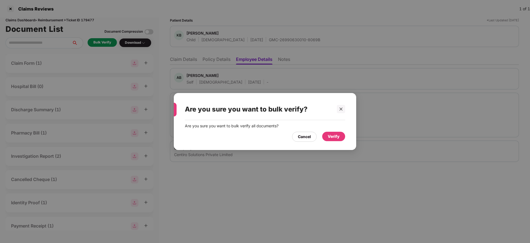
click at [337, 137] on div "Verify" at bounding box center [334, 136] width 12 height 6
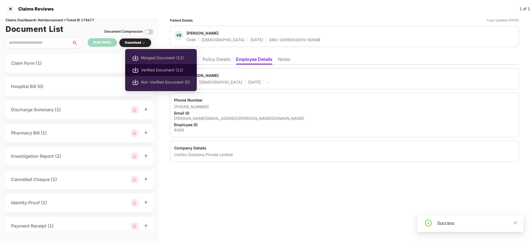
click at [147, 68] on span "Verified Document (12)" at bounding box center [165, 70] width 49 height 6
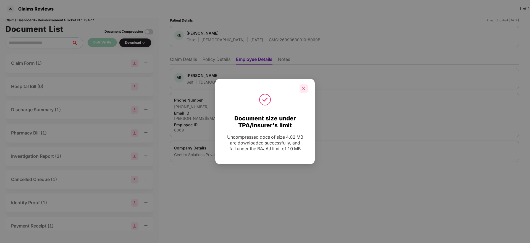
click at [304, 89] on icon "close" at bounding box center [304, 89] width 4 height 4
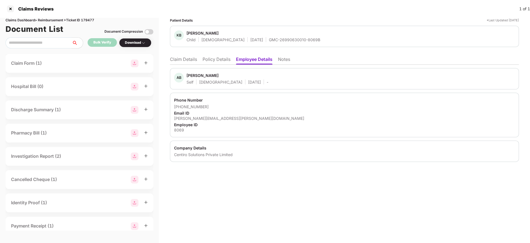
click at [176, 60] on li "Claim Details" at bounding box center [183, 60] width 27 height 8
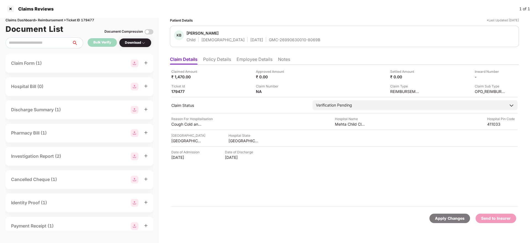
click at [348, 127] on div "Claimed Amount ₹ 1,470.00 Approved Amount ₹ 0.00 Settled Amount ₹ 0.00 Inward N…" at bounding box center [344, 136] width 349 height 142
click at [348, 125] on div "Mehta Child Clinic" at bounding box center [350, 123] width 30 height 5
copy div "Mehta Child Clinic"
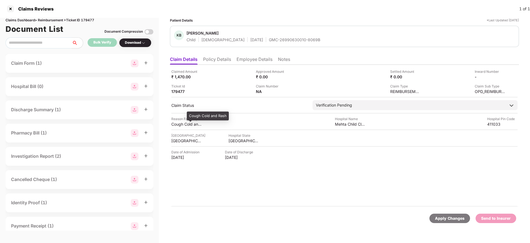
click at [178, 126] on div "Cough Cold and Rash" at bounding box center [186, 123] width 30 height 5
copy div "Cough Cold and Rash"
click at [256, 57] on li "Employee Details" at bounding box center [255, 60] width 36 height 8
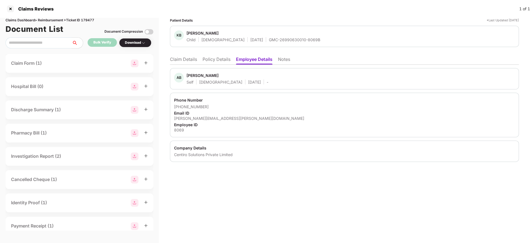
click at [211, 118] on div "ayush.banthiya@centiro.com" at bounding box center [344, 118] width 341 height 5
click at [212, 118] on div "ayush.banthiya@centiro.com" at bounding box center [344, 118] width 341 height 5
copy div "ayush.banthiya@centiro.com"
drag, startPoint x: 181, startPoint y: 105, endPoint x: 210, endPoint y: 104, distance: 28.7
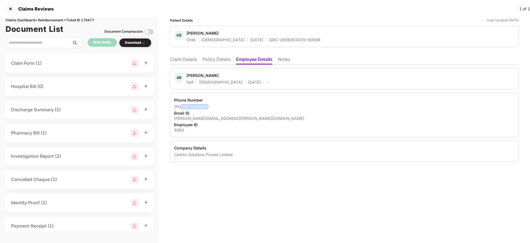
click at [210, 104] on div "+917447439851" at bounding box center [344, 106] width 341 height 5
copy div "7447439851"
click at [181, 61] on li "Claim Details" at bounding box center [183, 60] width 27 height 8
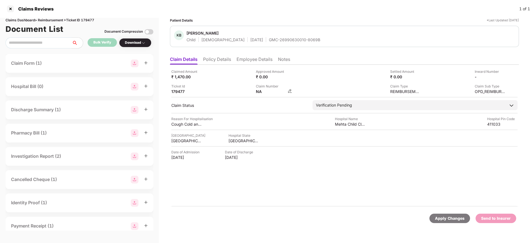
click at [289, 92] on img at bounding box center [290, 91] width 4 height 4
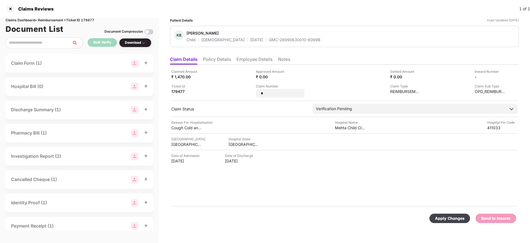
type input "*"
type input "**********"
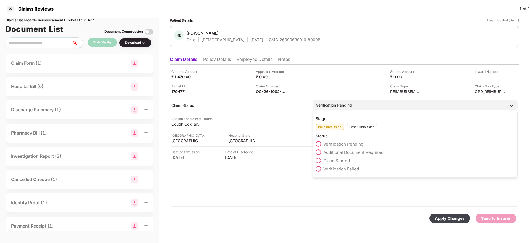
click at [352, 128] on div "Post-Submission" at bounding box center [362, 127] width 30 height 6
click at [319, 150] on span at bounding box center [319, 152] width 6 height 6
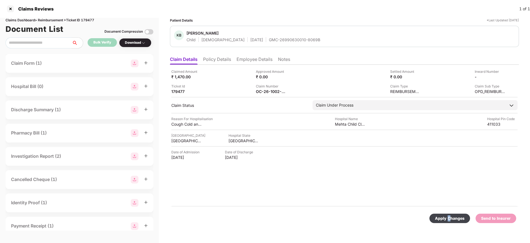
drag, startPoint x: 449, startPoint y: 217, endPoint x: 394, endPoint y: 183, distance: 65.5
click at [450, 217] on div "Apply Changes" at bounding box center [450, 218] width 30 height 6
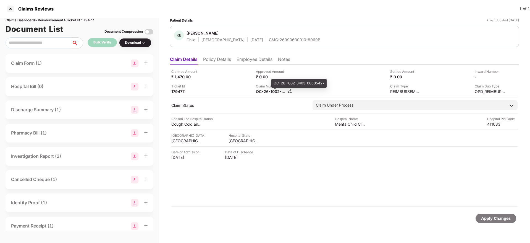
click at [259, 90] on div "OC-26-1002-8403-00505427" at bounding box center [271, 91] width 30 height 5
copy div
drag, startPoint x: 247, startPoint y: 40, endPoint x: 297, endPoint y: 38, distance: 49.8
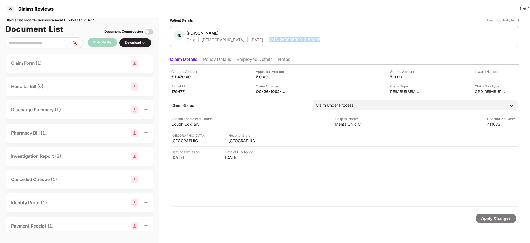
click at [297, 38] on div "KB Kavyansh Banthiya Child Male 22 Jan 2024 GMC-26990630010-8069B" at bounding box center [344, 36] width 341 height 12
copy div "GMC-26990630010-8069B"
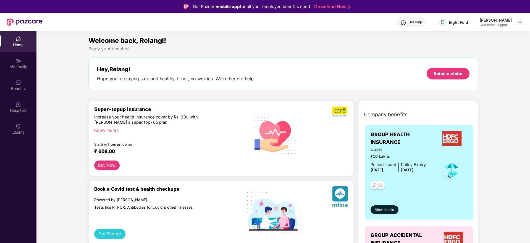
scroll to position [41, 0]
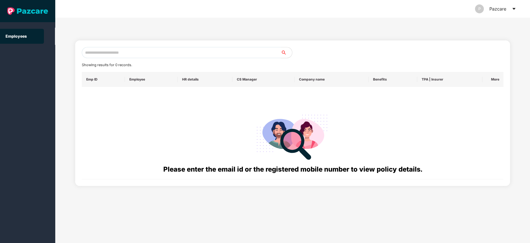
click at [106, 54] on input "text" at bounding box center [181, 52] width 199 height 11
paste input "**********"
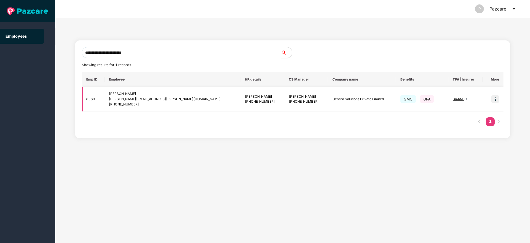
type input "**********"
click at [496, 98] on img at bounding box center [495, 99] width 8 height 8
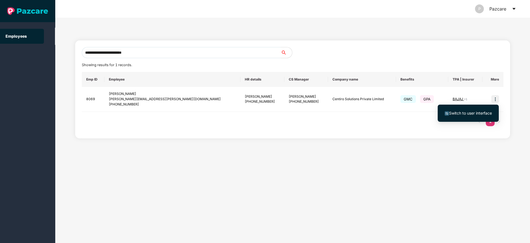
drag, startPoint x: 484, startPoint y: 105, endPoint x: 467, endPoint y: 112, distance: 18.1
click at [467, 112] on span "Switch to user interface" at bounding box center [470, 113] width 43 height 5
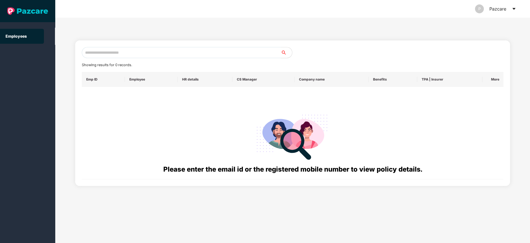
click at [89, 52] on input "text" at bounding box center [181, 52] width 199 height 11
paste input "**********"
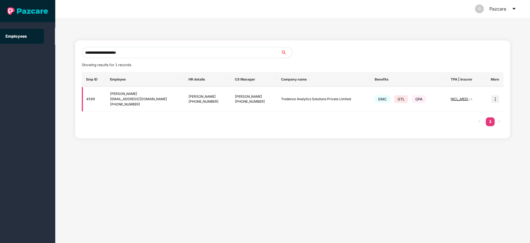
type input "**********"
click at [495, 97] on img at bounding box center [495, 99] width 8 height 8
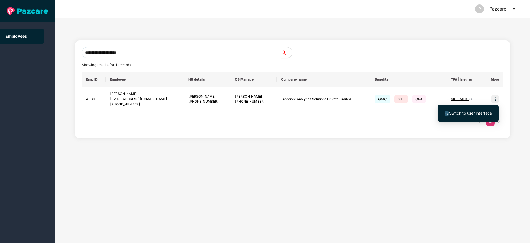
click at [472, 108] on li "Switch to user interface" at bounding box center [468, 113] width 61 height 12
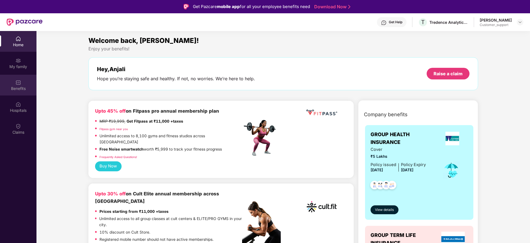
click at [17, 83] on img at bounding box center [18, 83] width 6 height 6
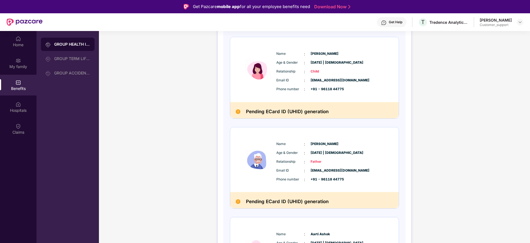
scroll to position [316, 0]
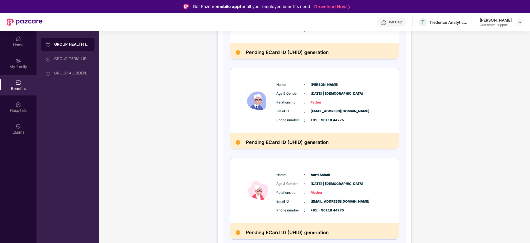
click at [406, 23] on div "Get Help" at bounding box center [392, 22] width 30 height 10
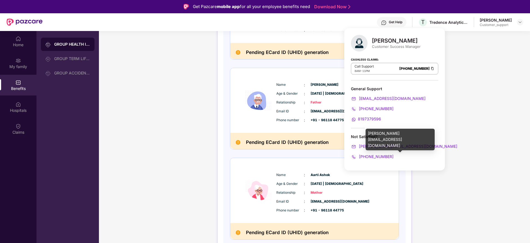
click at [384, 133] on div "ronak.majalkar@pazcare.com" at bounding box center [400, 140] width 69 height 22
copy div "ronak.majalkar@pazcare.com"
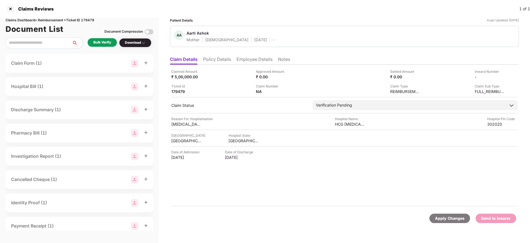
click at [216, 58] on li "Policy Details" at bounding box center [217, 60] width 28 height 8
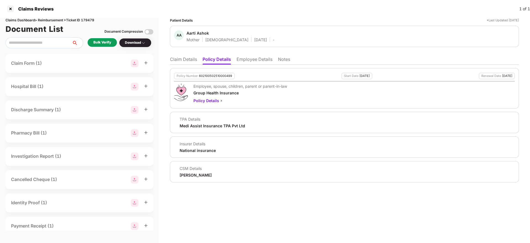
click at [246, 61] on li "Employee Details" at bounding box center [255, 60] width 36 height 8
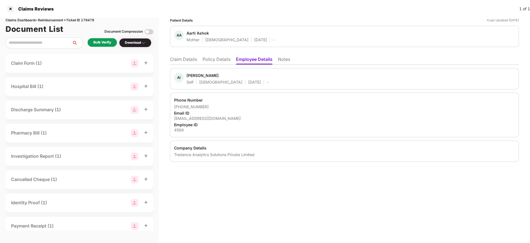
click at [222, 61] on li "Policy Details" at bounding box center [217, 60] width 28 height 8
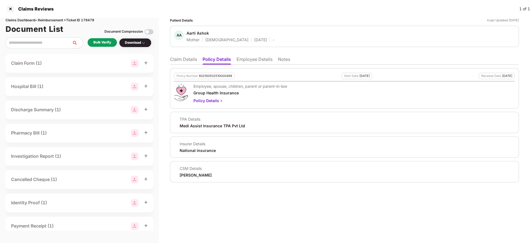
click at [181, 57] on li "Claim Details" at bounding box center [183, 60] width 27 height 8
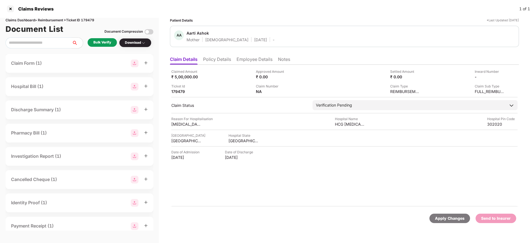
click at [217, 61] on li "Policy Details" at bounding box center [217, 60] width 28 height 8
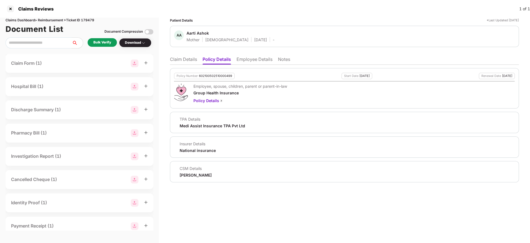
click at [185, 59] on li "Claim Details" at bounding box center [183, 60] width 27 height 8
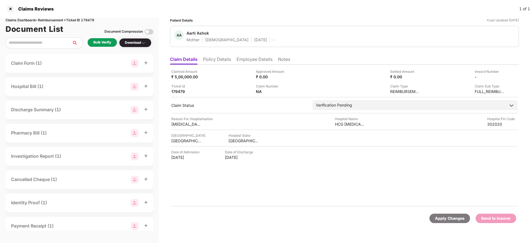
click at [216, 58] on li "Policy Details" at bounding box center [217, 60] width 28 height 8
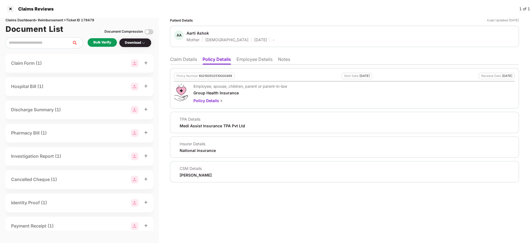
click at [182, 60] on li "Claim Details" at bounding box center [183, 60] width 27 height 8
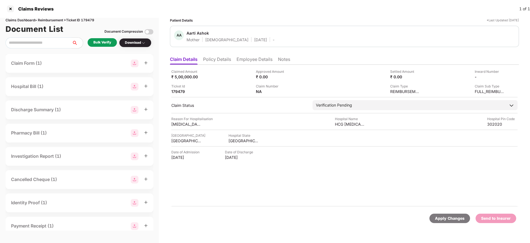
click at [243, 61] on li "Employee Details" at bounding box center [255, 60] width 36 height 8
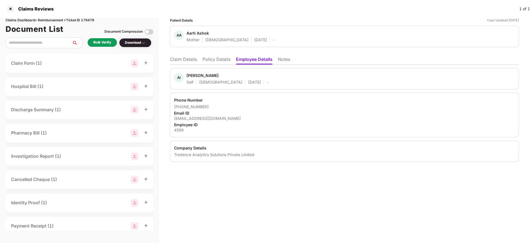
click at [200, 119] on div "anjaliiyer86@gmail.com" at bounding box center [344, 118] width 341 height 5
copy div "anjaliiyer86@gmail.com"
click at [185, 59] on li "Claim Details" at bounding box center [183, 60] width 27 height 8
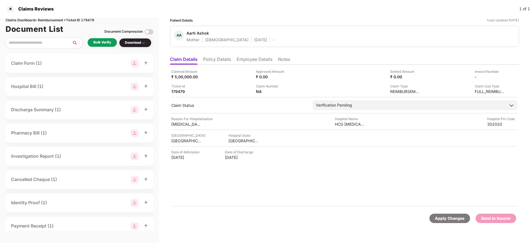
click at [111, 38] on div "Bulk Verify" at bounding box center [102, 42] width 29 height 9
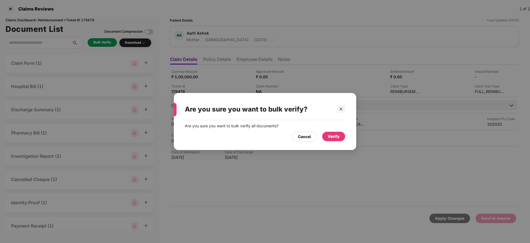
drag, startPoint x: 332, startPoint y: 137, endPoint x: 326, endPoint y: 151, distance: 16.1
click at [332, 137] on div "Verify" at bounding box center [334, 136] width 12 height 6
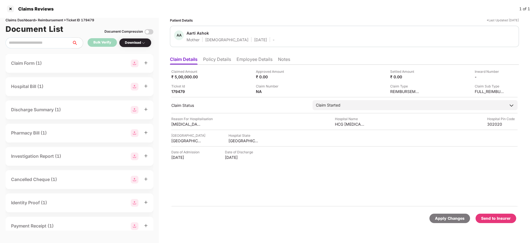
click at [220, 59] on li "Policy Details" at bounding box center [217, 60] width 28 height 8
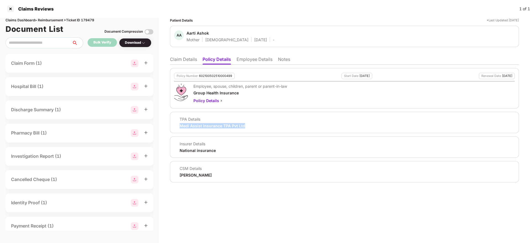
drag, startPoint x: 176, startPoint y: 130, endPoint x: 253, endPoint y: 131, distance: 77.4
click at [253, 131] on div "TPA Details Medi Assist Insurance TPA Pvt Ltd" at bounding box center [344, 122] width 349 height 21
copy div "Medi Assist Insurance TPA Pvt Ltd"
click at [186, 62] on li "Claim Details" at bounding box center [183, 60] width 27 height 8
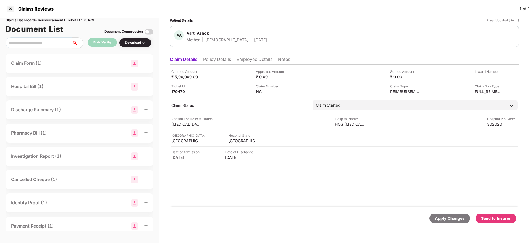
drag, startPoint x: 192, startPoint y: 158, endPoint x: 203, endPoint y: 158, distance: 11.1
click at [203, 158] on div "Claimed Amount ₹ 5,00,000.00 Approved Amount ₹ 0.00 Settled Amount ₹ 0.00 Inwar…" at bounding box center [344, 136] width 349 height 142
copy div "10 Sep 2025"
click at [245, 56] on ul "Claim Details Policy Details Employee Details Notes" at bounding box center [344, 59] width 349 height 11
click at [247, 64] on li "Employee Details" at bounding box center [255, 60] width 36 height 8
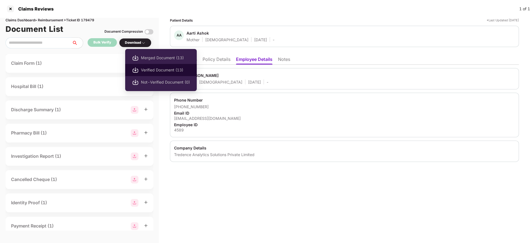
click at [144, 70] on span "Verified Document (13)" at bounding box center [165, 70] width 49 height 6
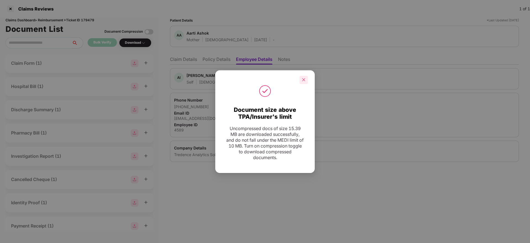
click at [303, 80] on icon "close" at bounding box center [303, 79] width 3 height 3
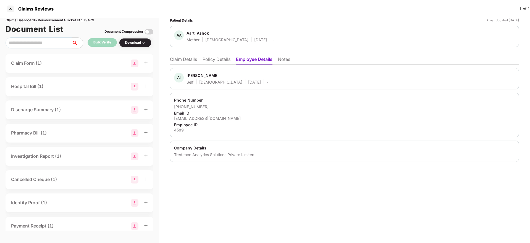
click at [185, 59] on li "Claim Details" at bounding box center [183, 60] width 27 height 8
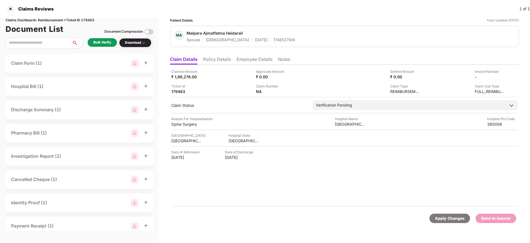
click at [224, 58] on li "Policy Details" at bounding box center [217, 60] width 28 height 8
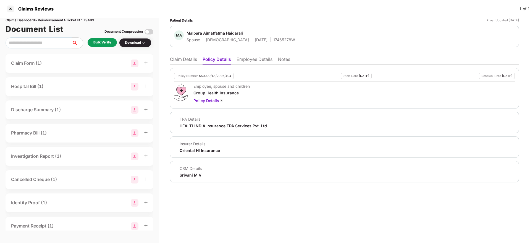
click at [251, 62] on li "Employee Details" at bounding box center [255, 60] width 36 height 8
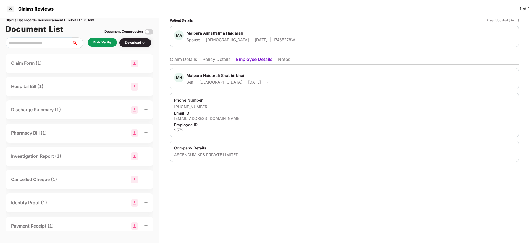
click at [215, 62] on li "Policy Details" at bounding box center [217, 60] width 28 height 8
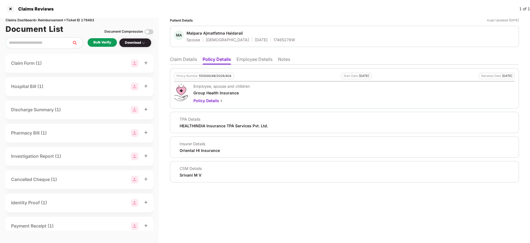
click at [183, 57] on li "Claim Details" at bounding box center [183, 60] width 27 height 8
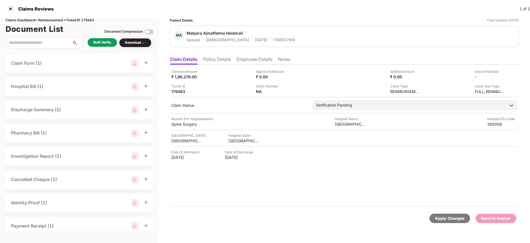
click at [218, 59] on li "Policy Details" at bounding box center [217, 60] width 28 height 8
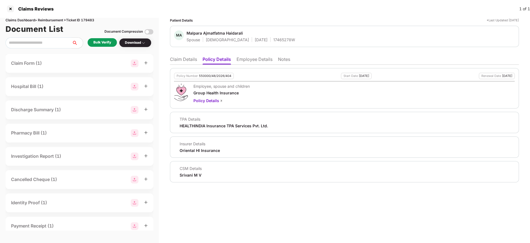
click at [193, 60] on li "Claim Details" at bounding box center [183, 60] width 27 height 8
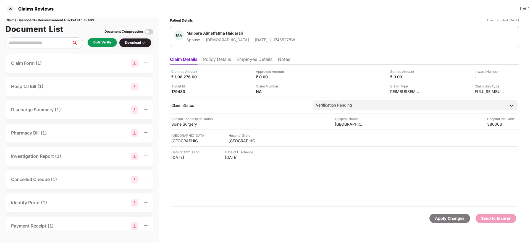
click at [106, 43] on div "Bulk Verify" at bounding box center [102, 42] width 18 height 5
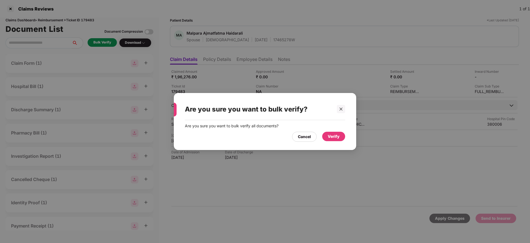
click at [333, 138] on div "Verify" at bounding box center [334, 136] width 12 height 6
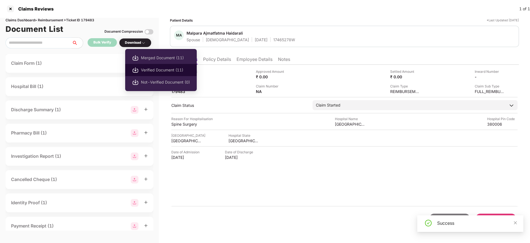
click at [151, 70] on span "Verified Document (11)" at bounding box center [165, 70] width 49 height 6
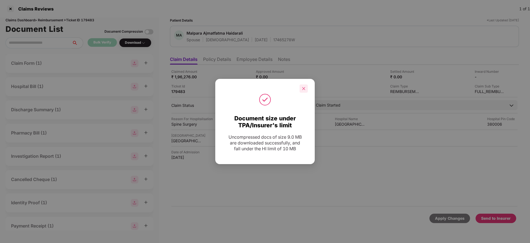
click at [306, 86] on div at bounding box center [304, 88] width 8 height 8
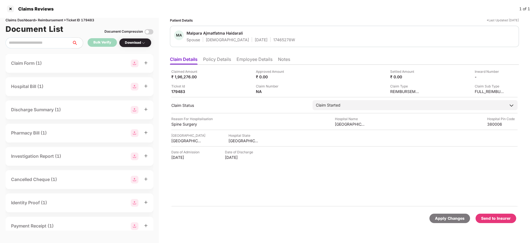
click at [493, 219] on div "Send to Insurer" at bounding box center [496, 218] width 30 height 6
click at [222, 62] on li "Policy Details" at bounding box center [217, 60] width 28 height 8
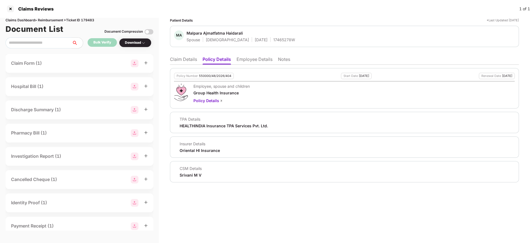
click at [265, 57] on li "Employee Details" at bounding box center [255, 60] width 36 height 8
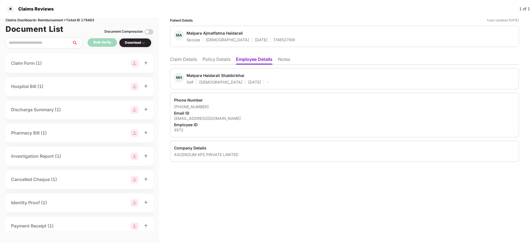
drag, startPoint x: 223, startPoint y: 57, endPoint x: 220, endPoint y: 59, distance: 3.5
click at [223, 58] on li "Policy Details" at bounding box center [217, 60] width 28 height 8
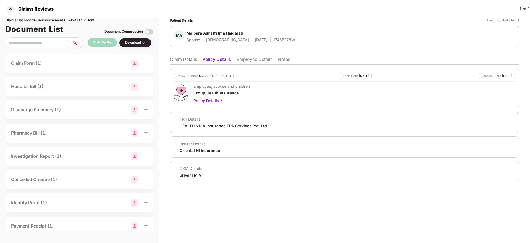
click at [178, 63] on li "Claim Details" at bounding box center [183, 60] width 27 height 8
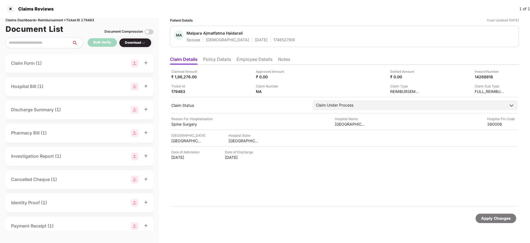
click at [217, 61] on li "Policy Details" at bounding box center [217, 60] width 28 height 8
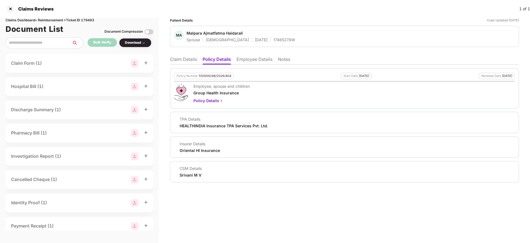
click at [181, 63] on li "Claim Details" at bounding box center [183, 60] width 27 height 8
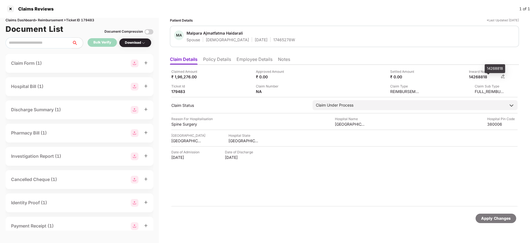
click at [481, 75] on div "14268818" at bounding box center [484, 76] width 30 height 5
copy div "14268818"
click at [273, 40] on div "17465278W" at bounding box center [284, 39] width 22 height 5
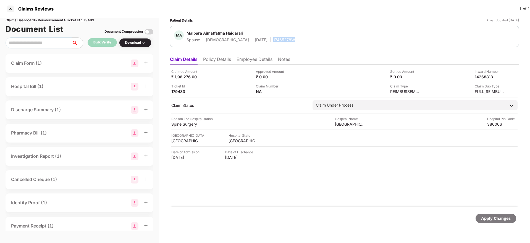
copy div "17465278W"
click at [302, 78] on div "Approved Amount ₹ 0.00" at bounding box center [296, 74] width 80 height 11
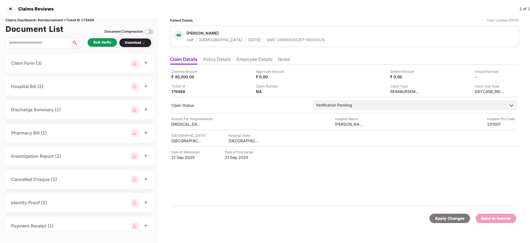
click at [219, 61] on li "Policy Details" at bounding box center [217, 60] width 28 height 8
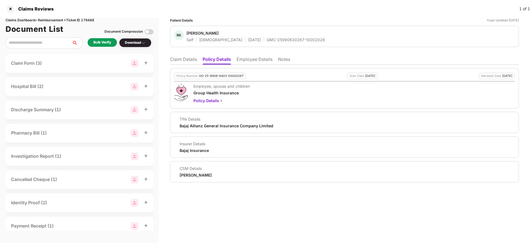
click at [253, 62] on li "Employee Details" at bounding box center [255, 60] width 36 height 8
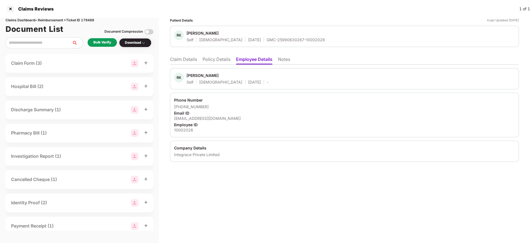
drag, startPoint x: 203, startPoint y: 55, endPoint x: 210, endPoint y: 61, distance: 9.0
click at [203, 56] on ul "Claim Details Policy Details Employee Details Notes" at bounding box center [344, 59] width 349 height 11
click at [210, 61] on li "Policy Details" at bounding box center [217, 60] width 28 height 8
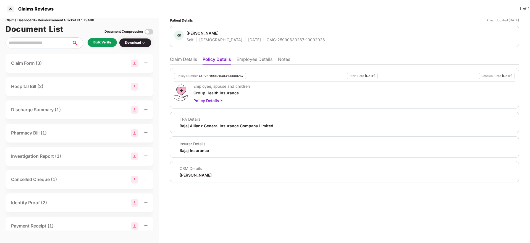
click at [255, 59] on li "Employee Details" at bounding box center [255, 60] width 36 height 8
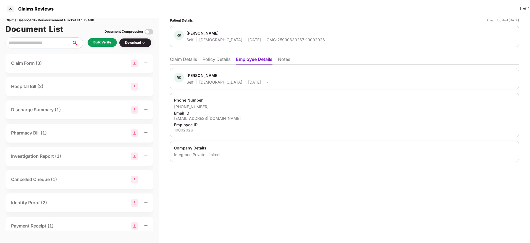
click at [216, 57] on li "Policy Details" at bounding box center [217, 60] width 28 height 8
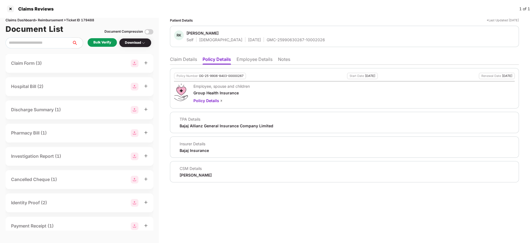
click at [187, 63] on li "Claim Details" at bounding box center [183, 60] width 27 height 8
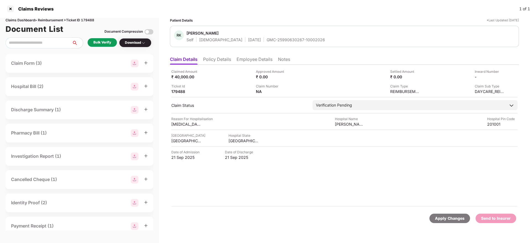
click at [98, 44] on div "Bulk Verify" at bounding box center [102, 42] width 18 height 5
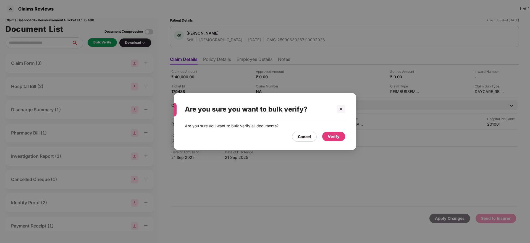
click at [334, 135] on div "Verify" at bounding box center [334, 136] width 12 height 6
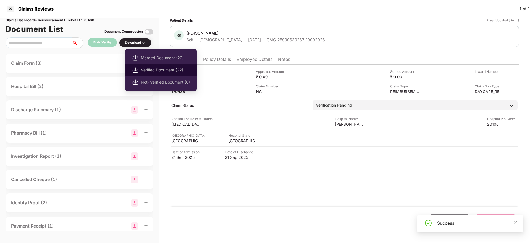
click at [148, 68] on span "Verified Document (22)" at bounding box center [165, 70] width 49 height 6
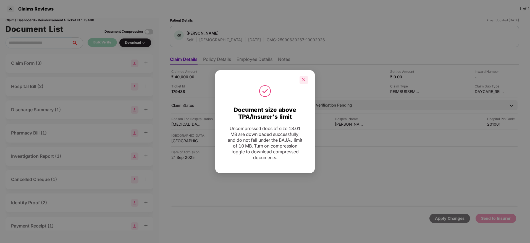
click at [303, 82] on div at bounding box center [304, 80] width 8 height 8
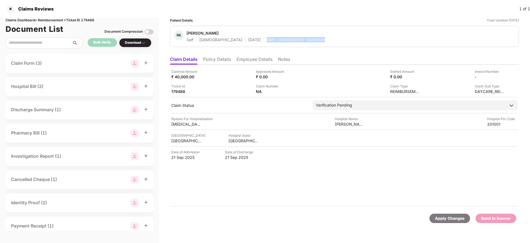
drag, startPoint x: 245, startPoint y: 40, endPoint x: 301, endPoint y: 41, distance: 55.8
click at [301, 41] on div "GMC-25990630267-10002026" at bounding box center [296, 39] width 58 height 5
copy div "GMC-25990630267-10002026"
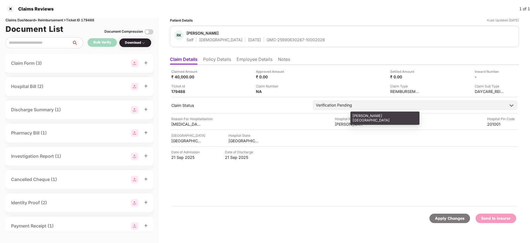
click at [342, 124] on div "JAY NETRALAYA EYE HOSPITAL" at bounding box center [350, 123] width 30 height 5
copy div "JAY NETRALAYA EYE HOSPITAL"
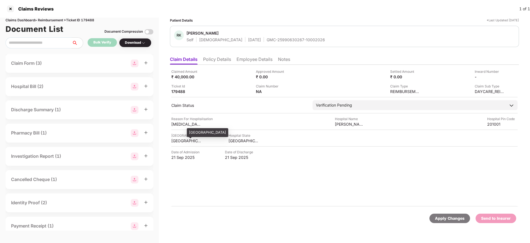
click at [186, 142] on div "GHAZIABAD" at bounding box center [186, 140] width 30 height 5
copy div "GHAZIABAD"
click at [182, 125] on div "keratoconus" at bounding box center [186, 123] width 30 height 5
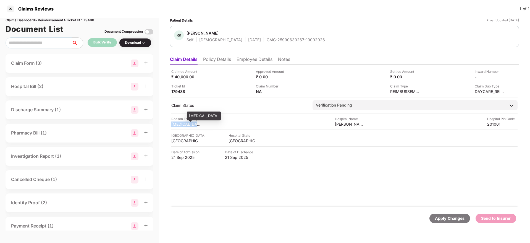
copy div "keratoconus"
click at [249, 59] on li "Employee Details" at bounding box center [255, 60] width 36 height 8
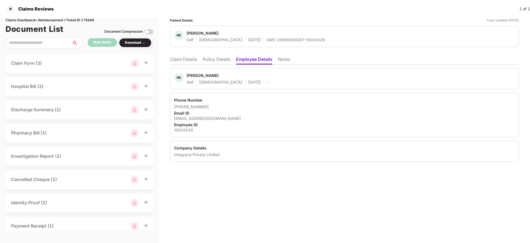
click at [198, 119] on div "rahul.kumar1@integracehealth.com" at bounding box center [344, 118] width 341 height 5
copy div "rahul.kumar1@integracehealth.com"
drag, startPoint x: 181, startPoint y: 106, endPoint x: 220, endPoint y: 107, distance: 38.7
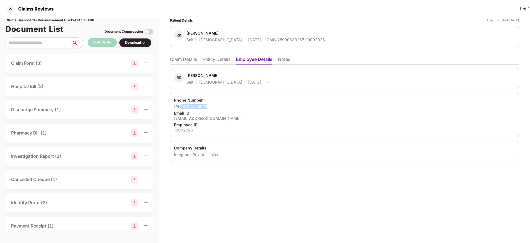
click at [220, 107] on div "+917088171599" at bounding box center [344, 106] width 341 height 5
copy div "7088171599"
click at [186, 62] on li "Claim Details" at bounding box center [183, 60] width 27 height 8
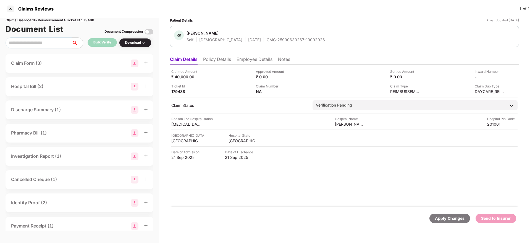
click at [292, 90] on div "Claim Number NA" at bounding box center [296, 88] width 80 height 11
click at [290, 91] on img at bounding box center [290, 91] width 4 height 4
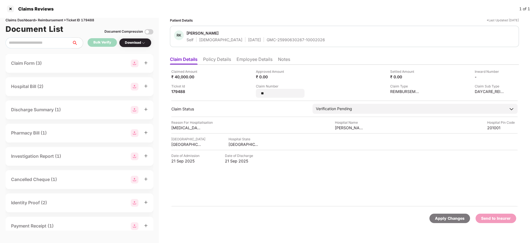
type input "*"
type input "**********"
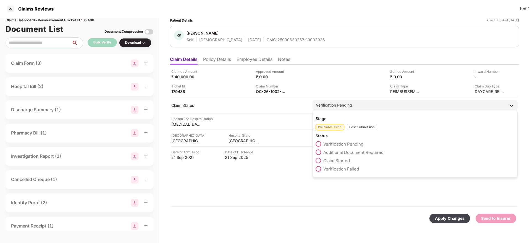
click at [356, 127] on div "Pre-Submission Post-Submission" at bounding box center [415, 125] width 199 height 9
click at [357, 127] on div "Post-Submission" at bounding box center [362, 127] width 30 height 6
click at [322, 154] on label "Claim Under Process" at bounding box center [340, 152] width 49 height 6
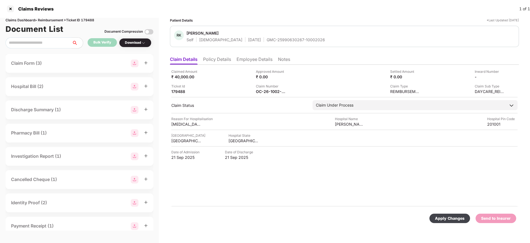
click at [450, 217] on div "Apply Changes" at bounding box center [450, 218] width 30 height 6
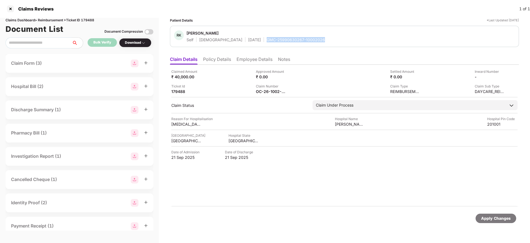
drag, startPoint x: 244, startPoint y: 39, endPoint x: 305, endPoint y: 39, distance: 61.4
click at [305, 39] on div "RK Rahul Kumar Self Male 05 July 2001 GMC-25990630267-10002026" at bounding box center [344, 36] width 341 height 12
copy div "GMC-25990630267-10002026"
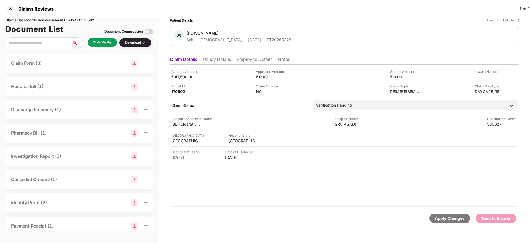
drag, startPoint x: 222, startPoint y: 58, endPoint x: 224, endPoint y: 64, distance: 5.6
click at [222, 59] on li "Policy Details" at bounding box center [217, 60] width 28 height 8
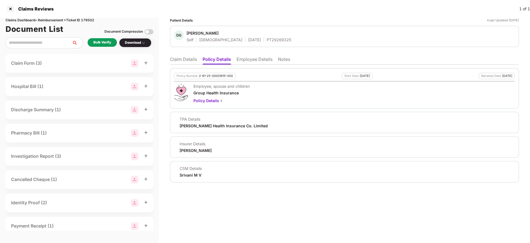
click at [248, 60] on li "Employee Details" at bounding box center [255, 60] width 36 height 8
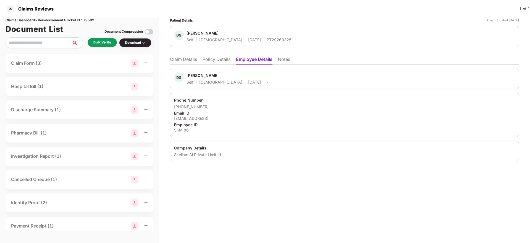
click at [212, 59] on li "Policy Details" at bounding box center [217, 60] width 28 height 8
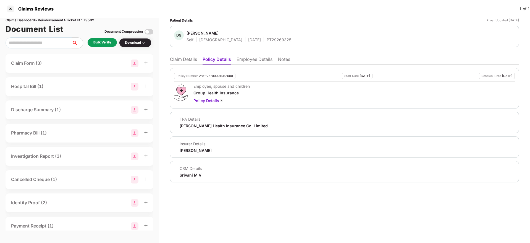
click at [179, 62] on li "Claim Details" at bounding box center [183, 60] width 27 height 8
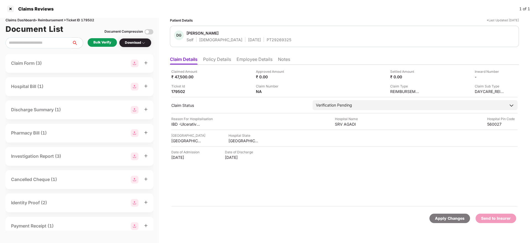
click at [96, 41] on div "Bulk Verify" at bounding box center [102, 42] width 18 height 5
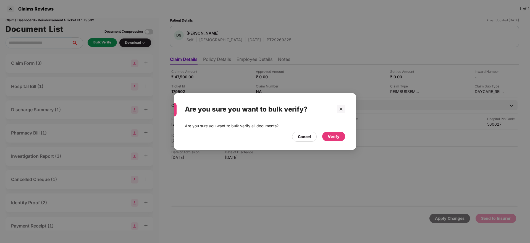
click at [337, 132] on div "Verify" at bounding box center [333, 136] width 23 height 9
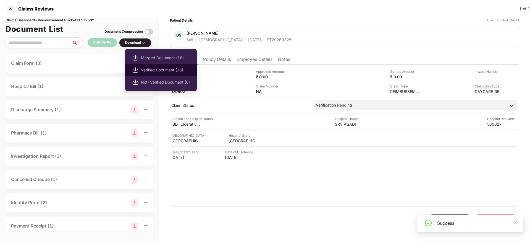
click at [165, 72] on span "Verified Document (16)" at bounding box center [165, 70] width 49 height 6
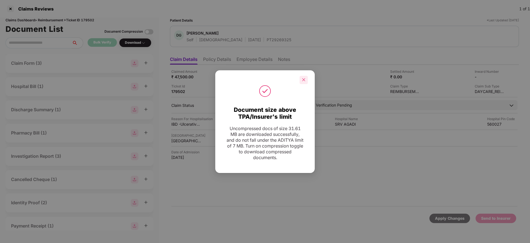
click at [301, 78] on div at bounding box center [304, 80] width 8 height 8
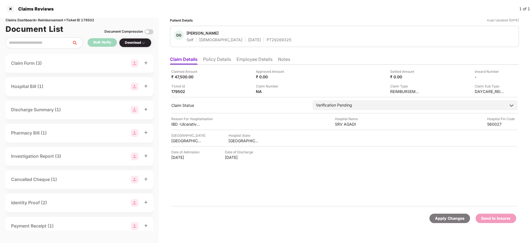
click at [211, 58] on li "Policy Details" at bounding box center [217, 60] width 28 height 8
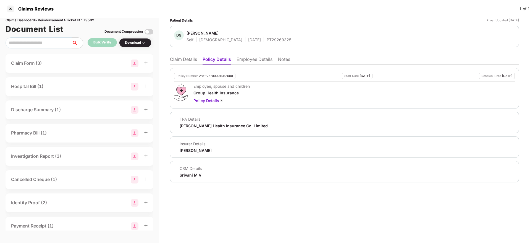
click at [174, 59] on li "Claim Details" at bounding box center [183, 60] width 27 height 8
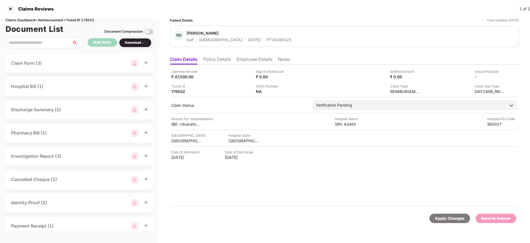
click at [251, 60] on li "Employee Details" at bounding box center [255, 60] width 36 height 8
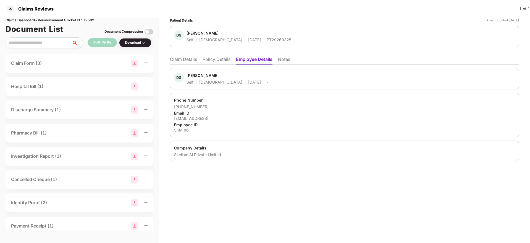
click at [217, 60] on li "Policy Details" at bounding box center [217, 60] width 28 height 8
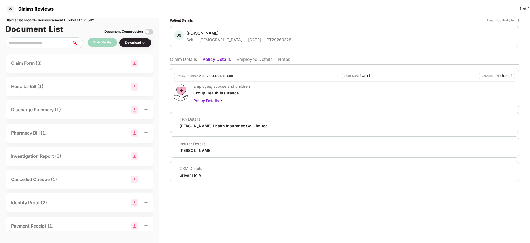
click at [190, 61] on li "Claim Details" at bounding box center [183, 60] width 27 height 8
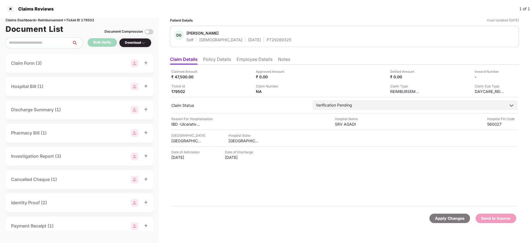
click at [217, 63] on li "Policy Details" at bounding box center [217, 60] width 28 height 8
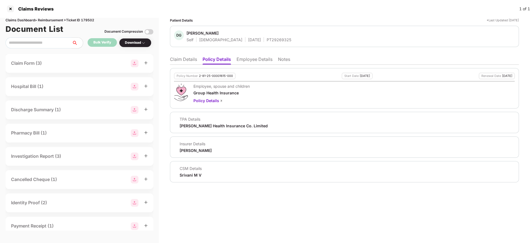
click at [264, 59] on li "Employee Details" at bounding box center [255, 60] width 36 height 8
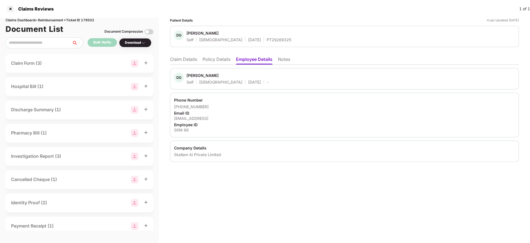
click at [181, 130] on div "SKM 86" at bounding box center [344, 129] width 341 height 5
click at [181, 129] on div "SKM 86" at bounding box center [344, 129] width 341 height 5
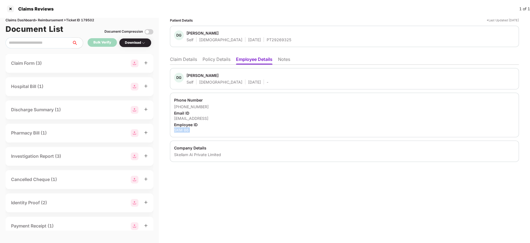
copy div "SKM 86"
click at [178, 60] on li "Claim Details" at bounding box center [183, 60] width 27 height 8
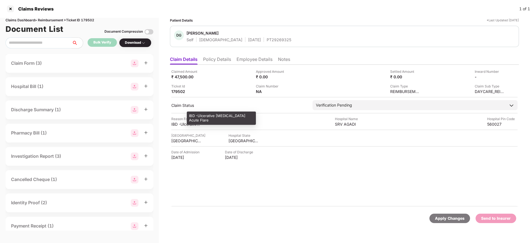
click at [181, 124] on div "IBD -Ulcerative Colitis Acute Flare" at bounding box center [186, 123] width 30 height 5
copy div "IBD -Ulcerative Colitis Acute Flare"
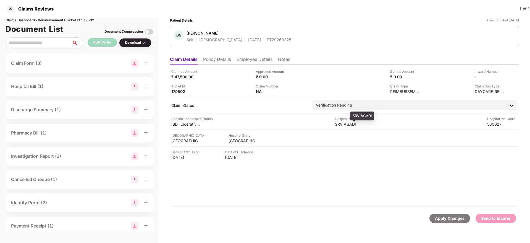
click at [345, 122] on div "SRV AGADI" at bounding box center [350, 123] width 30 height 5
copy div "SRV AGADI"
click at [239, 139] on div "KARNATAKA" at bounding box center [244, 140] width 30 height 5
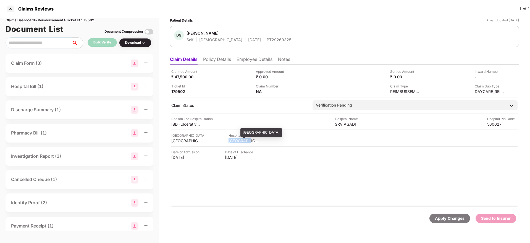
click at [240, 140] on div "KARNATAKA" at bounding box center [244, 140] width 30 height 5
copy div "KARNATAKA"
click at [181, 137] on div "[GEOGRAPHIC_DATA]" at bounding box center [188, 135] width 34 height 5
click at [182, 144] on div "Claimed Amount ₹ 47,500.00 Approved Amount ₹ 0.00 Settled Amount ₹ 0.00 Inward …" at bounding box center [344, 136] width 349 height 142
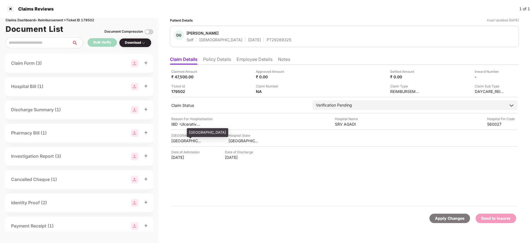
click at [184, 140] on div "BANGALORE" at bounding box center [186, 140] width 30 height 5
copy div "BANGALORE"
click at [343, 124] on div "SRV AGADI" at bounding box center [350, 123] width 30 height 5
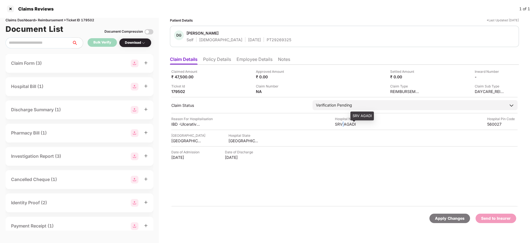
click at [343, 124] on div "SRV AGADI" at bounding box center [350, 123] width 30 height 5
copy div "SRV AGADI"
click at [293, 90] on div "Claim Number NA" at bounding box center [296, 88] width 80 height 11
click at [291, 91] on img at bounding box center [290, 91] width 4 height 4
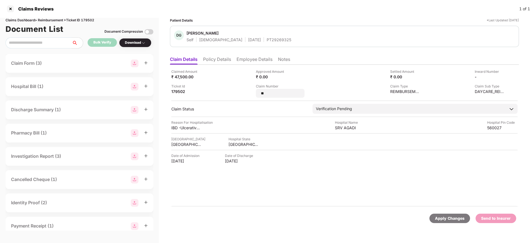
type input "*"
type input "**********"
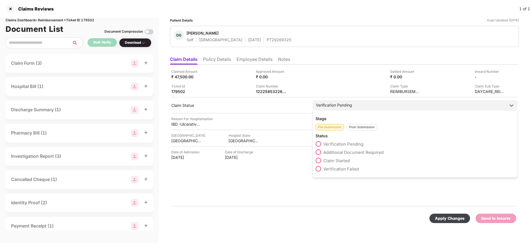
click at [352, 128] on div "Post-Submission" at bounding box center [362, 127] width 30 height 6
click at [316, 151] on span at bounding box center [319, 152] width 6 height 6
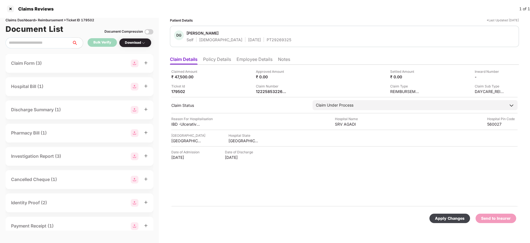
click at [443, 214] on div "Apply Changes" at bounding box center [449, 217] width 41 height 9
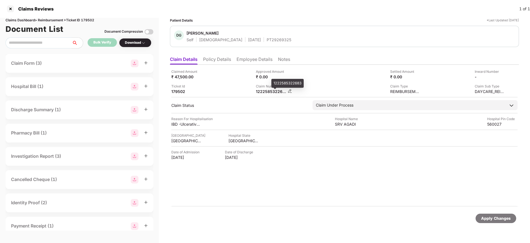
click at [261, 92] on div "1222585322683" at bounding box center [271, 91] width 30 height 5
copy div "1222585322683"
click at [267, 41] on div "PT29269325" at bounding box center [279, 39] width 25 height 5
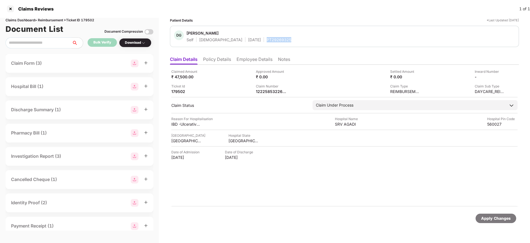
copy div "PT29269325"
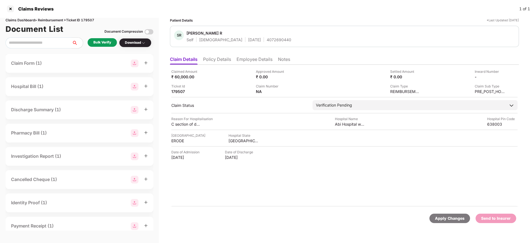
click at [216, 65] on div "Claimed Amount ₹ 60,000.00 Approved Amount ₹ 0.00 Settled Amount ₹ 0.00 Inward …" at bounding box center [344, 136] width 349 height 142
click at [221, 64] on li "Policy Details" at bounding box center [217, 60] width 28 height 8
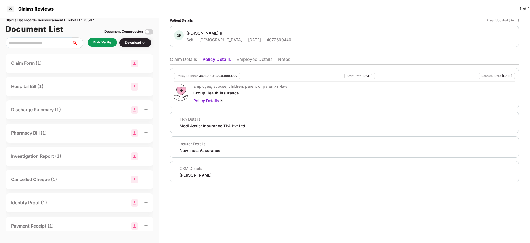
click at [255, 62] on li "Employee Details" at bounding box center [255, 60] width 36 height 8
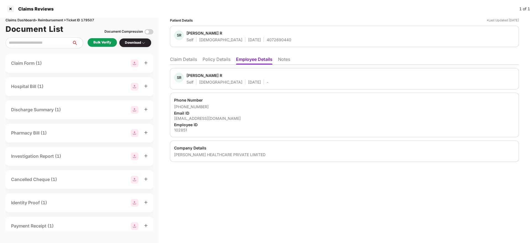
click at [216, 56] on li "Policy Details" at bounding box center [217, 60] width 28 height 8
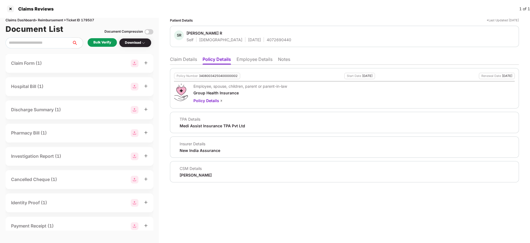
click at [181, 61] on li "Claim Details" at bounding box center [183, 60] width 27 height 8
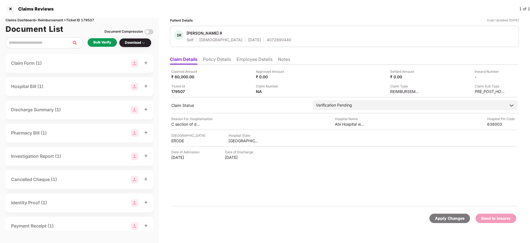
click at [221, 62] on li "Policy Details" at bounding box center [217, 60] width 28 height 8
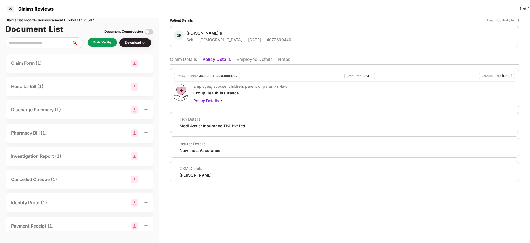
click at [260, 61] on li "Employee Details" at bounding box center [255, 60] width 36 height 8
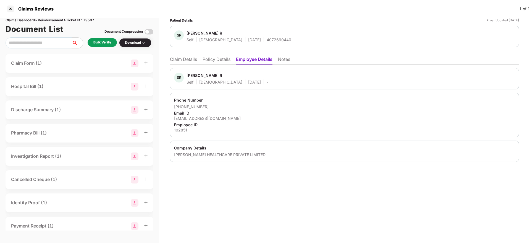
click at [224, 61] on li "Policy Details" at bounding box center [217, 60] width 28 height 8
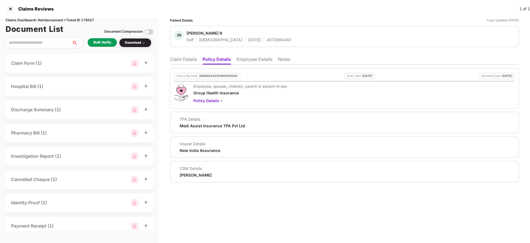
click at [185, 62] on li "Claim Details" at bounding box center [183, 60] width 27 height 8
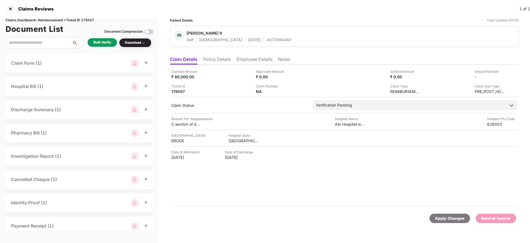
click at [103, 44] on div "Bulk Verify" at bounding box center [102, 42] width 18 height 5
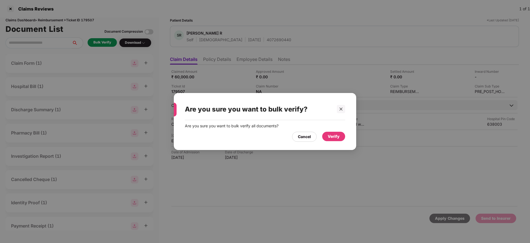
click at [339, 140] on div "Verify" at bounding box center [333, 136] width 23 height 9
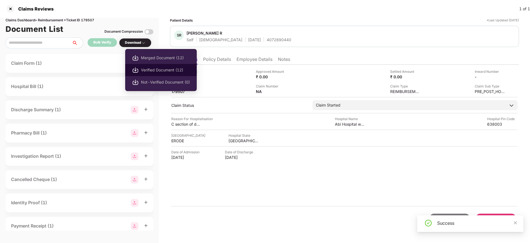
click at [147, 67] on span "Verified Document (12)" at bounding box center [165, 70] width 49 height 6
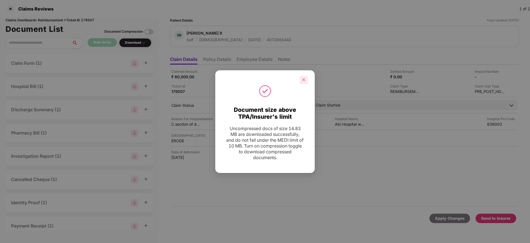
click at [302, 80] on icon "close" at bounding box center [304, 80] width 4 height 4
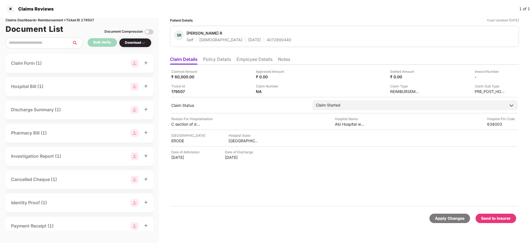
click at [491, 218] on div "Send to Insurer" at bounding box center [496, 218] width 30 height 6
click at [217, 59] on li "Policy Details" at bounding box center [217, 60] width 28 height 8
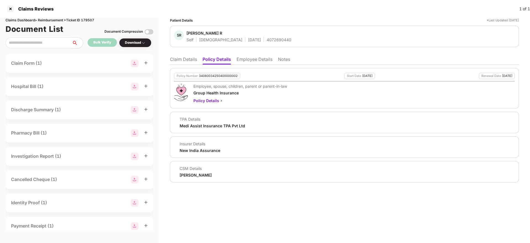
click at [193, 59] on li "Claim Details" at bounding box center [183, 60] width 27 height 8
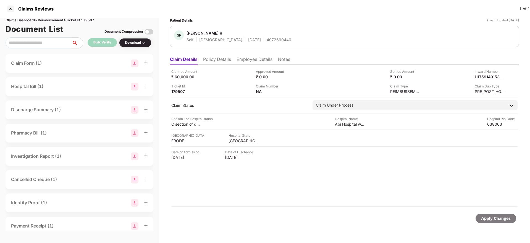
click at [267, 41] on div "4072690440" at bounding box center [279, 39] width 25 height 5
copy div "4072690440"
click at [488, 75] on div "H1759149153835102851" at bounding box center [484, 76] width 30 height 5
click at [487, 75] on div "H1759149153835102851" at bounding box center [484, 76] width 30 height 5
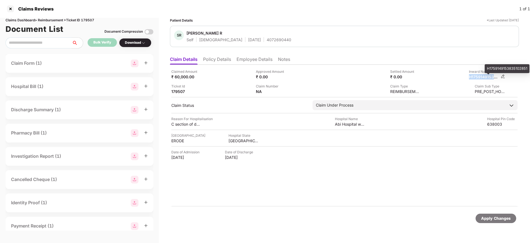
copy div "H1759149153835102851"
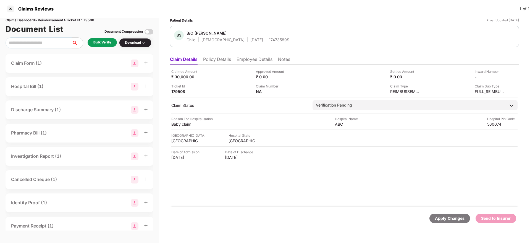
click at [212, 58] on li "Policy Details" at bounding box center [217, 60] width 28 height 8
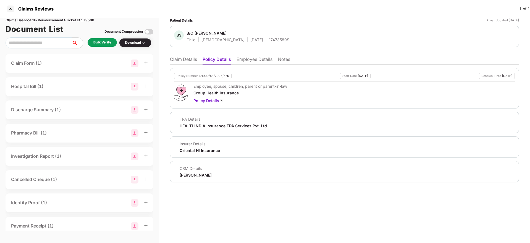
click at [181, 60] on li "Claim Details" at bounding box center [183, 60] width 27 height 8
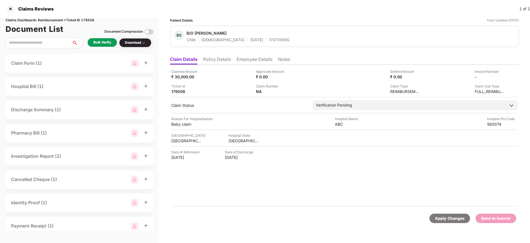
click at [222, 62] on li "Policy Details" at bounding box center [217, 60] width 28 height 8
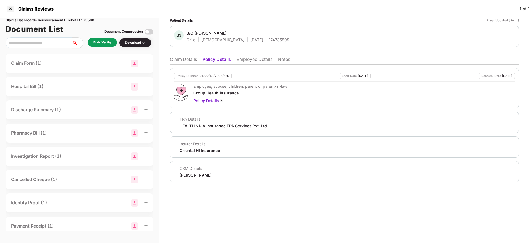
click at [261, 62] on li "Employee Details" at bounding box center [255, 60] width 36 height 8
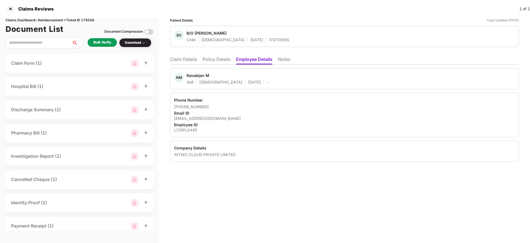
click at [219, 55] on ul "Claim Details Policy Details Employee Details Notes" at bounding box center [344, 59] width 349 height 11
click at [219, 59] on li "Policy Details" at bounding box center [217, 60] width 28 height 8
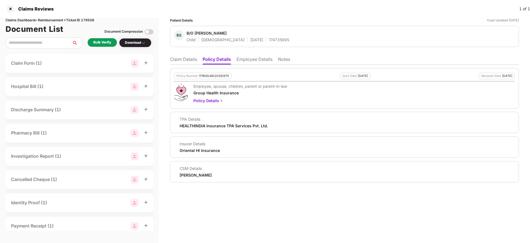
click at [184, 55] on ul "Claim Details Policy Details Employee Details Notes" at bounding box center [344, 59] width 349 height 11
click at [184, 57] on li "Claim Details" at bounding box center [183, 60] width 27 height 8
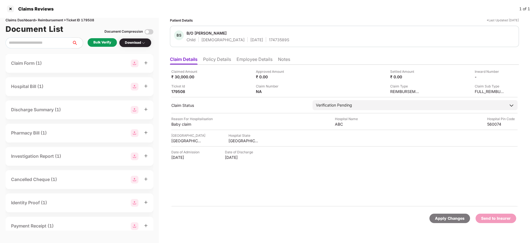
click at [221, 61] on li "Policy Details" at bounding box center [217, 60] width 28 height 8
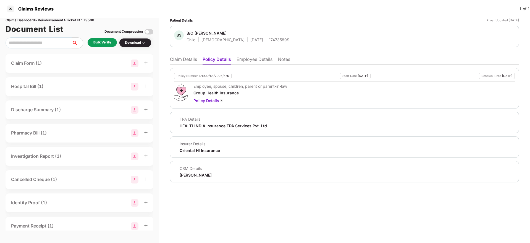
click at [195, 59] on li "Claim Details" at bounding box center [183, 60] width 27 height 8
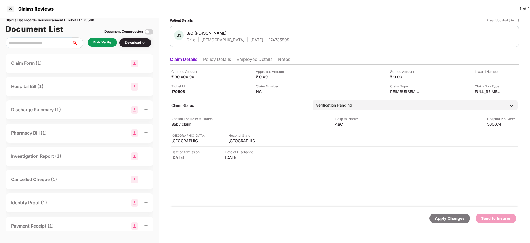
click at [104, 47] on div "Bulk Verify" at bounding box center [102, 42] width 29 height 9
click at [97, 42] on div "Bulk Verify" at bounding box center [102, 42] width 18 height 5
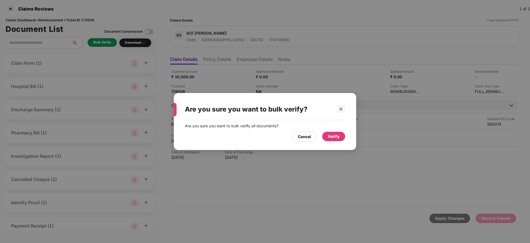
click at [330, 138] on div "Verify" at bounding box center [334, 136] width 12 height 6
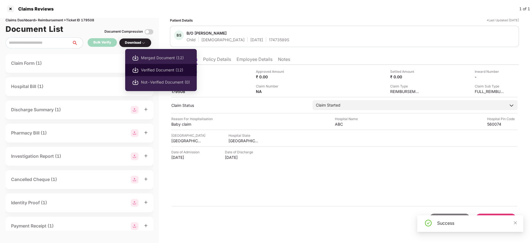
click at [157, 67] on span "Verified Document (12)" at bounding box center [165, 70] width 49 height 6
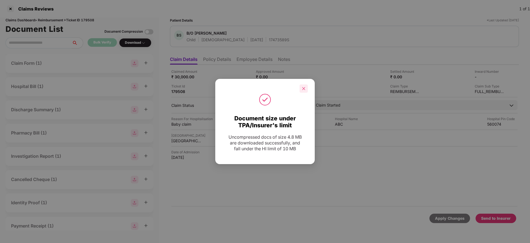
click at [304, 90] on icon "close" at bounding box center [304, 89] width 4 height 4
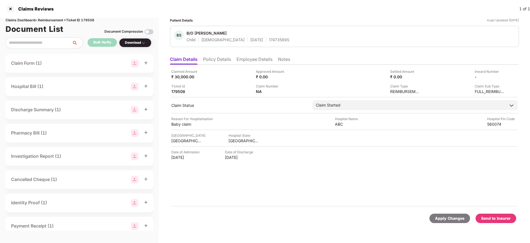
click at [496, 218] on div "Send to Insurer" at bounding box center [496, 218] width 30 height 6
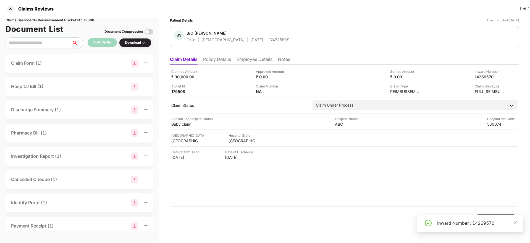
click at [225, 60] on li "Policy Details" at bounding box center [217, 60] width 28 height 8
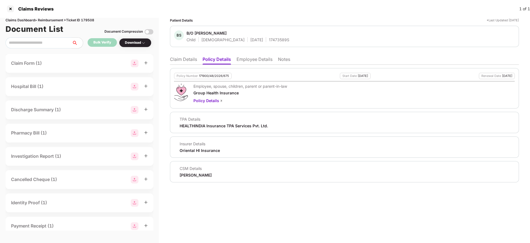
click at [243, 59] on li "Employee Details" at bounding box center [255, 60] width 36 height 8
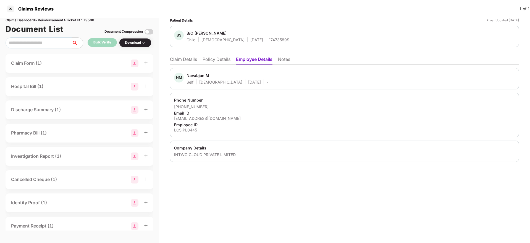
click at [219, 59] on li "Policy Details" at bounding box center [217, 60] width 28 height 8
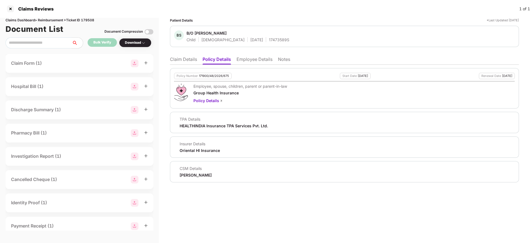
click at [174, 59] on li "Claim Details" at bounding box center [183, 60] width 27 height 8
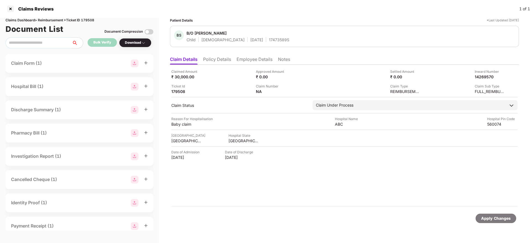
click at [221, 57] on li "Policy Details" at bounding box center [217, 60] width 28 height 8
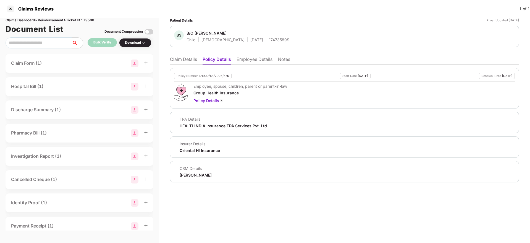
click at [186, 60] on li "Claim Details" at bounding box center [183, 60] width 27 height 8
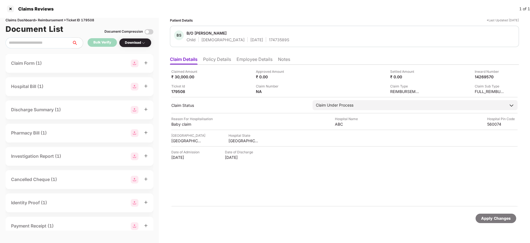
click at [218, 59] on li "Policy Details" at bounding box center [217, 60] width 28 height 8
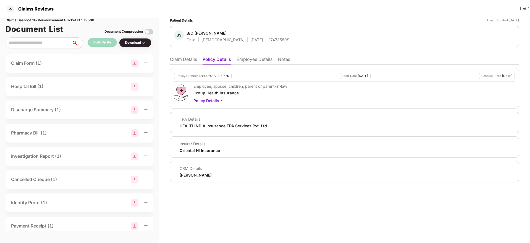
click at [270, 62] on li "Employee Details" at bounding box center [255, 60] width 36 height 8
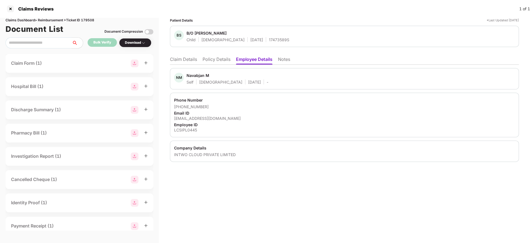
click at [190, 58] on li "Claim Details" at bounding box center [183, 60] width 27 height 8
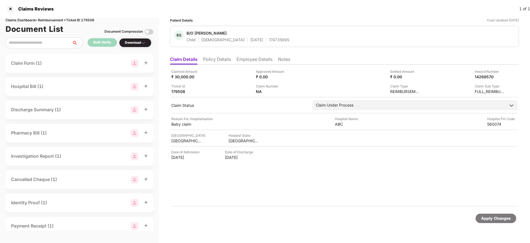
drag, startPoint x: 203, startPoint y: 53, endPoint x: 211, endPoint y: 59, distance: 10.3
click at [203, 54] on div "Patient Details *Last Updated 29 Sep 2025 BS B/O SHIRIN TAJ Child Male 12 July …" at bounding box center [344, 125] width 349 height 214
click at [211, 59] on li "Policy Details" at bounding box center [217, 60] width 28 height 8
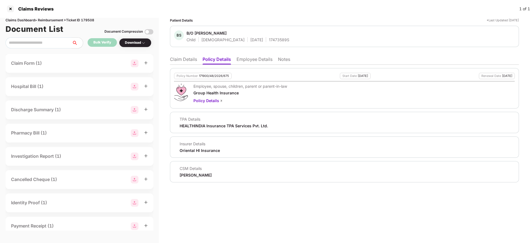
click at [174, 61] on li "Claim Details" at bounding box center [183, 60] width 27 height 8
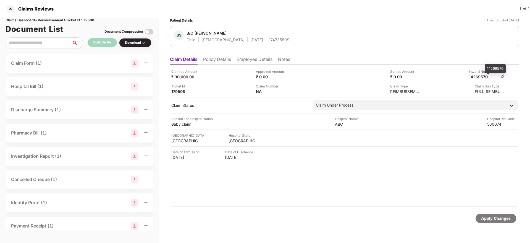
click at [480, 75] on div "14269570" at bounding box center [484, 76] width 30 height 5
copy div "14269570"
click at [269, 40] on div "17473589S" at bounding box center [279, 39] width 20 height 5
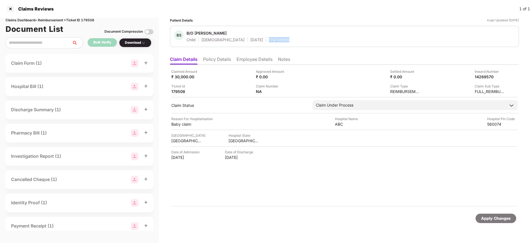
copy div "17473589S"
click at [223, 58] on li "Policy Details" at bounding box center [217, 60] width 28 height 8
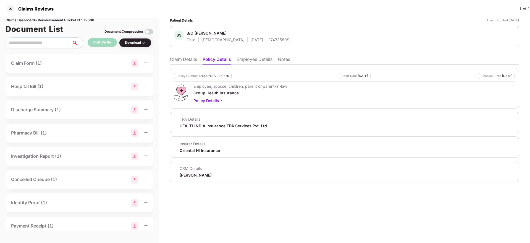
click at [183, 60] on li "Claim Details" at bounding box center [183, 60] width 27 height 8
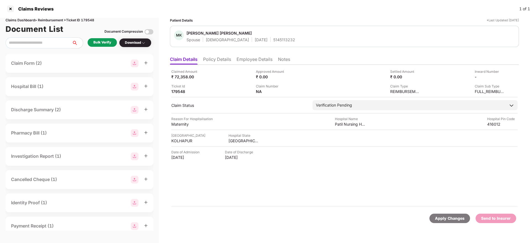
click at [217, 60] on li "Policy Details" at bounding box center [217, 60] width 28 height 8
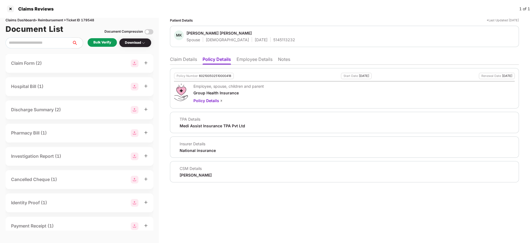
click at [266, 61] on li "Employee Details" at bounding box center [255, 60] width 36 height 8
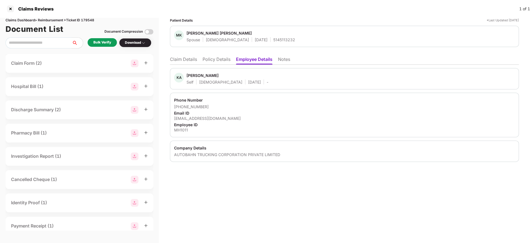
click at [213, 60] on li "Policy Details" at bounding box center [217, 60] width 28 height 8
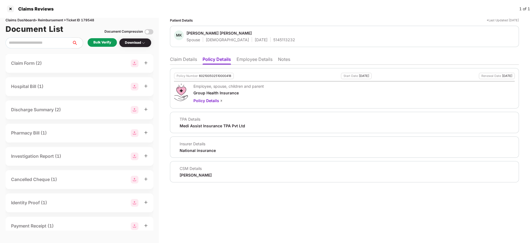
click at [180, 60] on li "Claim Details" at bounding box center [183, 60] width 27 height 8
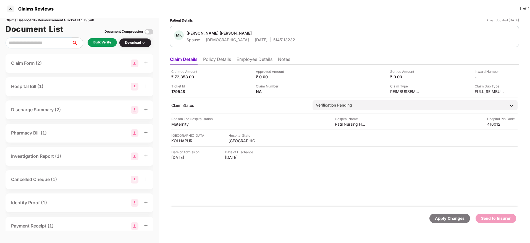
click at [218, 55] on ul "Claim Details Policy Details Employee Details Notes" at bounding box center [344, 59] width 349 height 11
click at [220, 57] on li "Policy Details" at bounding box center [217, 60] width 28 height 8
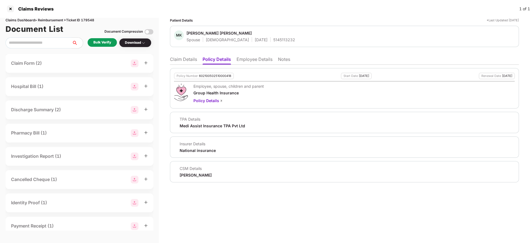
click at [253, 61] on li "Employee Details" at bounding box center [255, 60] width 36 height 8
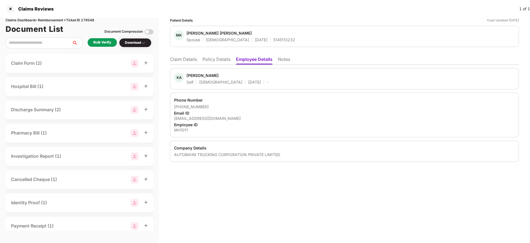
click at [214, 59] on li "Policy Details" at bounding box center [217, 60] width 28 height 8
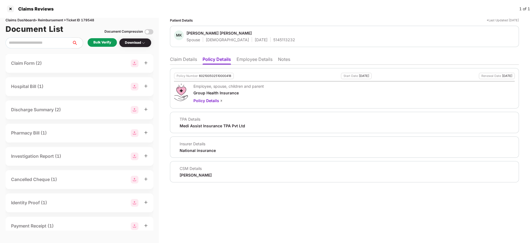
drag, startPoint x: 185, startPoint y: 61, endPoint x: 185, endPoint y: 64, distance: 3.2
click at [184, 61] on li "Claim Details" at bounding box center [183, 60] width 27 height 8
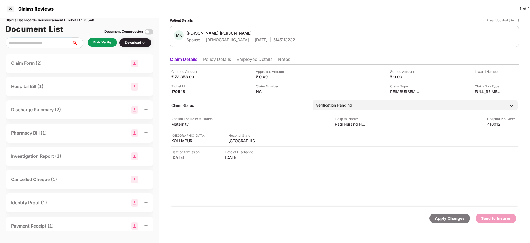
click at [217, 58] on li "Policy Details" at bounding box center [217, 60] width 28 height 8
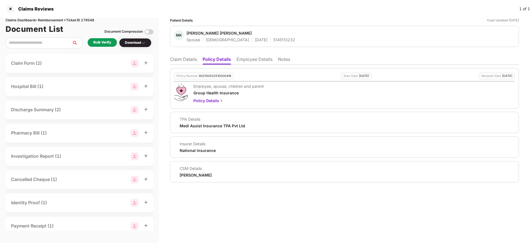
click at [188, 59] on li "Claim Details" at bounding box center [183, 60] width 27 height 8
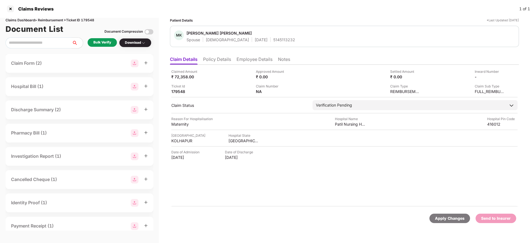
click at [108, 44] on div "Bulk Verify" at bounding box center [102, 42] width 18 height 5
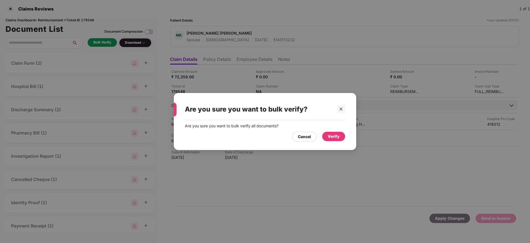
click at [336, 136] on div "Verify" at bounding box center [334, 136] width 12 height 6
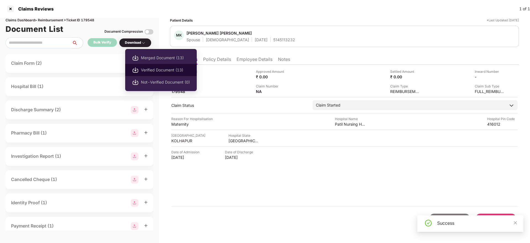
click at [153, 69] on span "Verified Document (13)" at bounding box center [165, 70] width 49 height 6
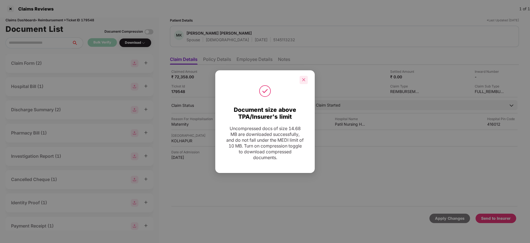
click at [304, 81] on icon "close" at bounding box center [304, 80] width 4 height 4
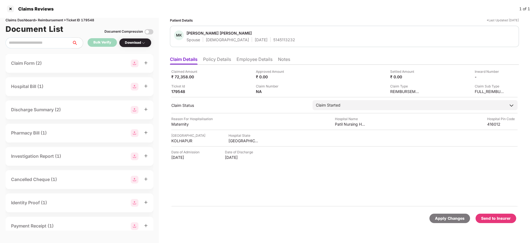
click at [492, 219] on div "Send to Insurer" at bounding box center [496, 218] width 30 height 6
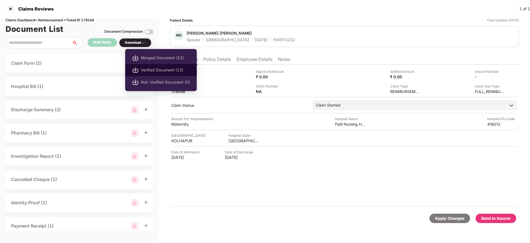
click at [146, 68] on span "Verified Document (13)" at bounding box center [165, 70] width 49 height 6
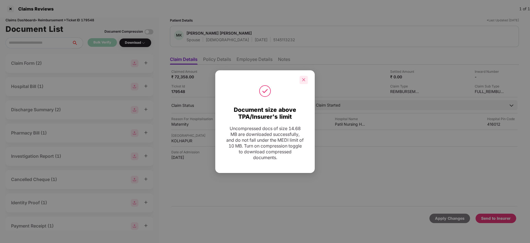
click at [305, 83] on div at bounding box center [304, 80] width 8 height 8
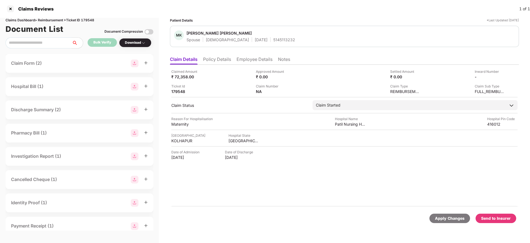
drag, startPoint x: 505, startPoint y: 220, endPoint x: 494, endPoint y: 218, distance: 11.8
click at [505, 220] on div "Send to Insurer" at bounding box center [496, 218] width 30 height 6
click at [225, 59] on li "Policy Details" at bounding box center [217, 60] width 28 height 8
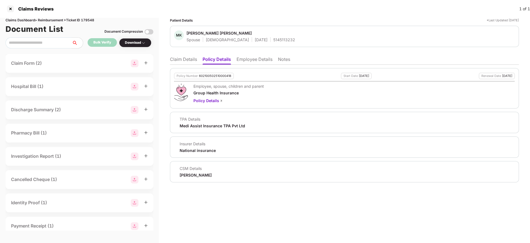
drag, startPoint x: 258, startPoint y: 62, endPoint x: 257, endPoint y: 67, distance: 4.8
click at [258, 62] on li "Employee Details" at bounding box center [255, 60] width 36 height 8
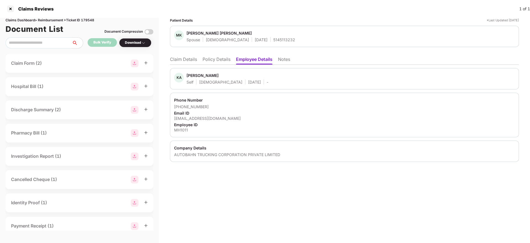
click at [224, 58] on li "Policy Details" at bounding box center [217, 60] width 28 height 8
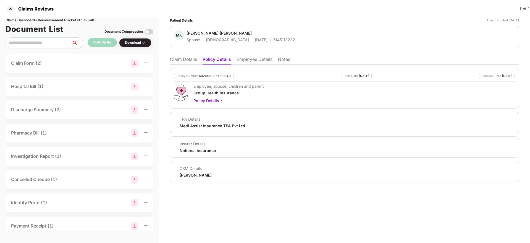
click at [181, 62] on li "Claim Details" at bounding box center [183, 60] width 27 height 8
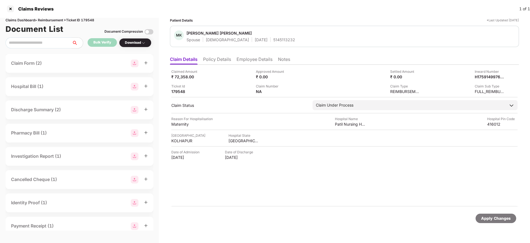
click at [211, 59] on li "Policy Details" at bounding box center [217, 60] width 28 height 8
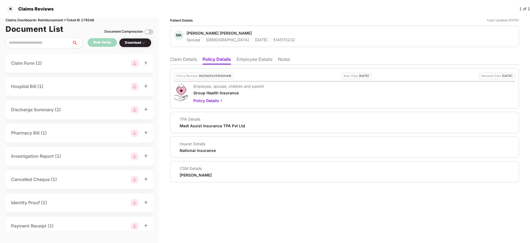
click at [187, 58] on li "Claim Details" at bounding box center [183, 60] width 27 height 8
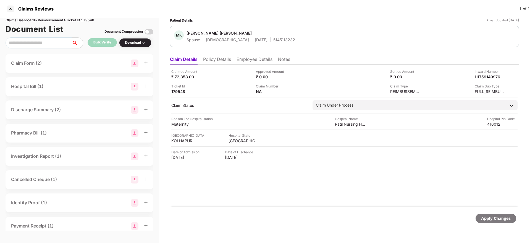
click at [221, 62] on li "Policy Details" at bounding box center [217, 60] width 28 height 8
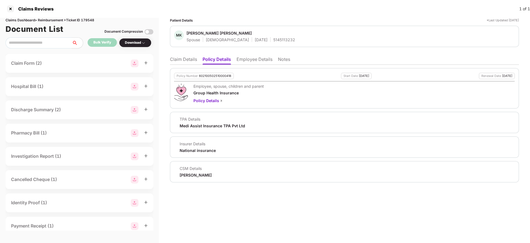
click at [190, 61] on li "Claim Details" at bounding box center [183, 60] width 27 height 8
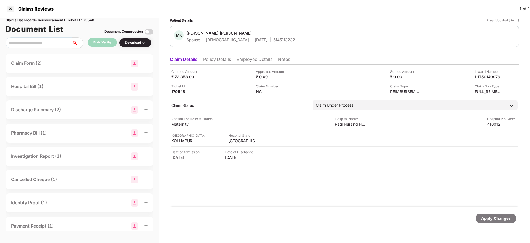
click at [214, 64] on li "Policy Details" at bounding box center [217, 60] width 28 height 8
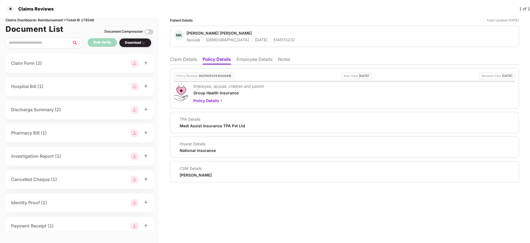
click at [186, 62] on li "Claim Details" at bounding box center [183, 60] width 27 height 8
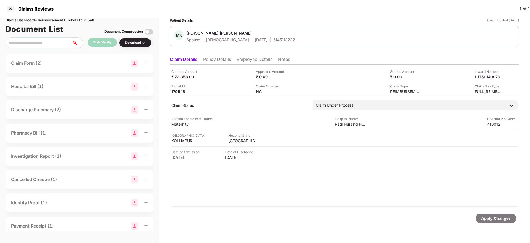
click at [273, 39] on div "5145113232" at bounding box center [284, 39] width 22 height 5
copy div "5145113232"
click at [485, 75] on div "H1759149976663MH1011" at bounding box center [484, 76] width 30 height 5
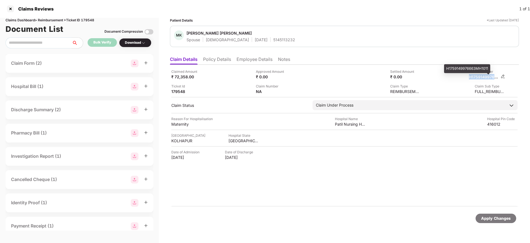
copy div "H1759149976663MH1011"
click at [225, 59] on li "Policy Details" at bounding box center [217, 60] width 28 height 8
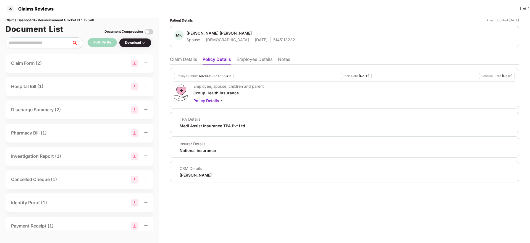
click at [187, 60] on li "Claim Details" at bounding box center [183, 60] width 27 height 8
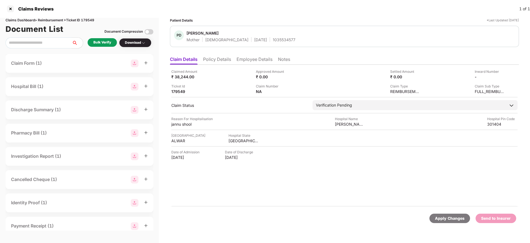
click at [227, 62] on li "Policy Details" at bounding box center [217, 60] width 28 height 8
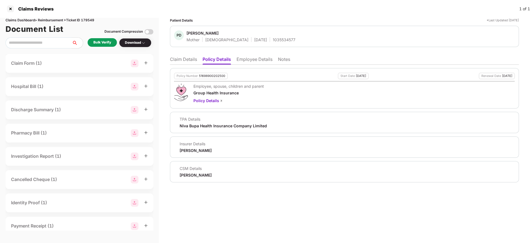
click at [252, 67] on div "Policy Number 51698900202500 Start Date [DATE] Renewal Date [DATE] Employee, sp…" at bounding box center [344, 123] width 349 height 117
click at [254, 59] on li "Employee Details" at bounding box center [255, 60] width 36 height 8
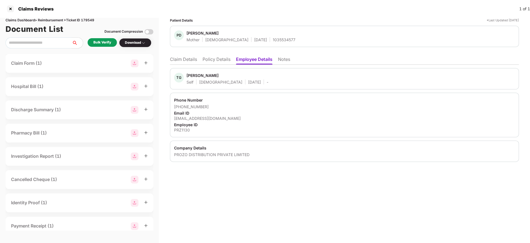
drag, startPoint x: 205, startPoint y: 60, endPoint x: 216, endPoint y: 67, distance: 12.4
click at [205, 60] on li "Policy Details" at bounding box center [217, 60] width 28 height 8
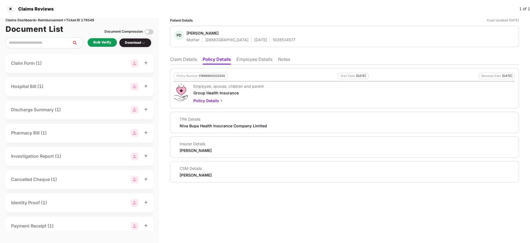
click at [181, 56] on ul "Claim Details Policy Details Employee Details Notes" at bounding box center [344, 59] width 349 height 11
click at [180, 59] on li "Claim Details" at bounding box center [183, 60] width 27 height 8
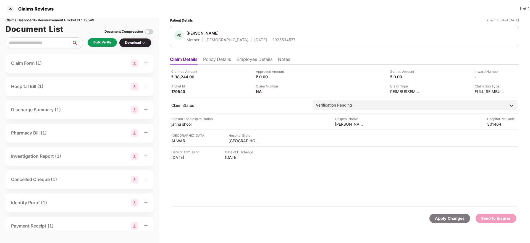
click at [97, 39] on div "Bulk Verify" at bounding box center [102, 42] width 29 height 9
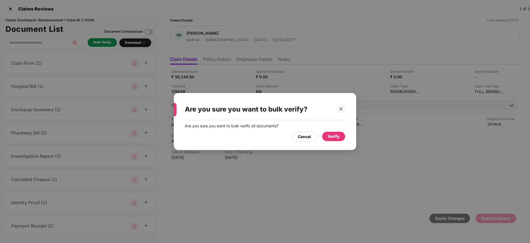
click at [325, 135] on div "Verify" at bounding box center [333, 136] width 23 height 9
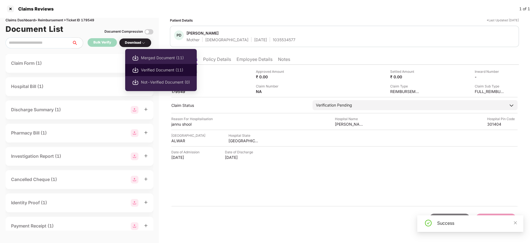
click at [168, 70] on span "Verified Document (11)" at bounding box center [165, 70] width 49 height 6
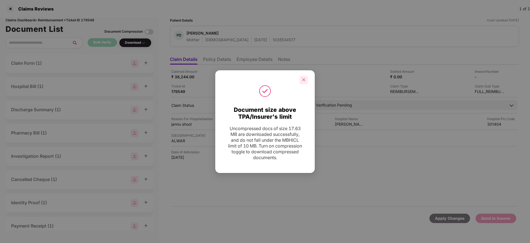
click at [305, 79] on icon "close" at bounding box center [304, 80] width 4 height 4
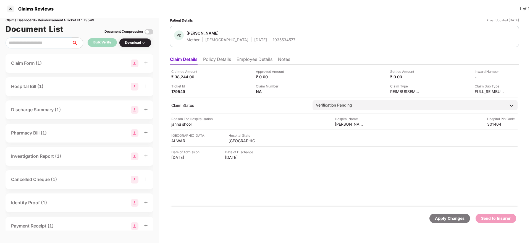
click at [223, 61] on li "Policy Details" at bounding box center [217, 60] width 28 height 8
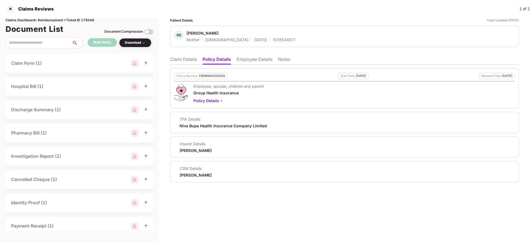
click at [254, 64] on li "Employee Details" at bounding box center [255, 60] width 36 height 8
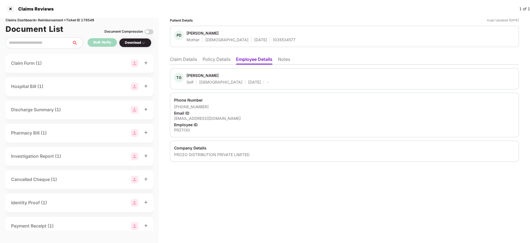
click at [222, 60] on li "Policy Details" at bounding box center [217, 60] width 28 height 8
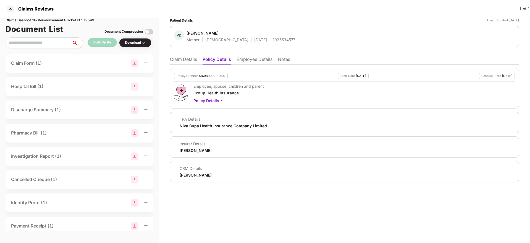
click at [243, 60] on li "Employee Details" at bounding box center [255, 60] width 36 height 8
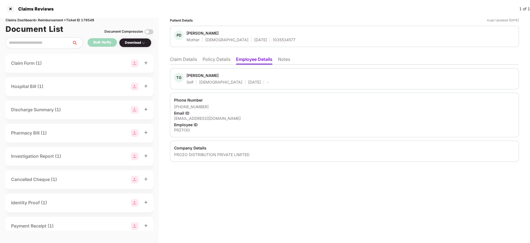
click at [198, 116] on div "[EMAIL_ADDRESS][DOMAIN_NAME]" at bounding box center [344, 118] width 341 height 5
copy div "tarun.gupta@prozo.com"
drag, startPoint x: 342, startPoint y: 13, endPoint x: 343, endPoint y: 42, distance: 29.3
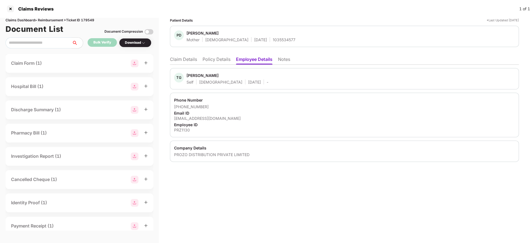
click at [342, 13] on div "Claims Reviews 1 of 1" at bounding box center [265, 9] width 530 height 18
click at [210, 53] on div "Patient Details *Last Updated 27 Sep 2025 PD Pushpa Devi Mother Female 01 Jan 1…" at bounding box center [344, 90] width 349 height 144
click at [210, 56] on ul "Claim Details Policy Details Employee Details Notes" at bounding box center [344, 59] width 349 height 11
click at [211, 57] on li "Policy Details" at bounding box center [217, 60] width 28 height 8
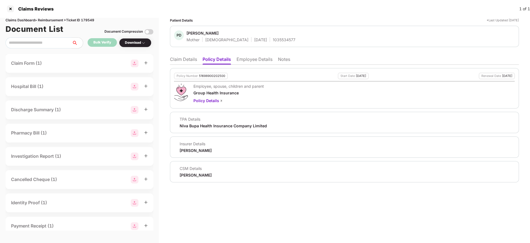
click at [195, 61] on li "Claim Details" at bounding box center [183, 60] width 27 height 8
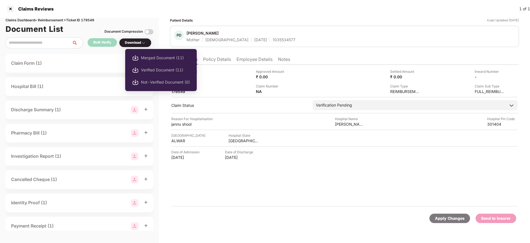
click at [137, 43] on div "Download" at bounding box center [135, 42] width 21 height 5
click at [147, 70] on span "Verified Document (11)" at bounding box center [165, 70] width 49 height 6
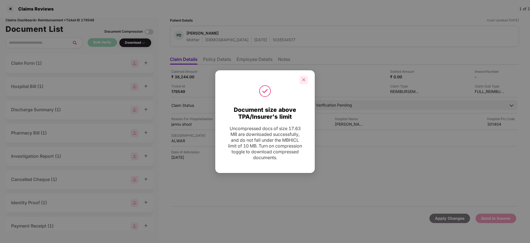
click at [305, 81] on icon "close" at bounding box center [304, 80] width 4 height 4
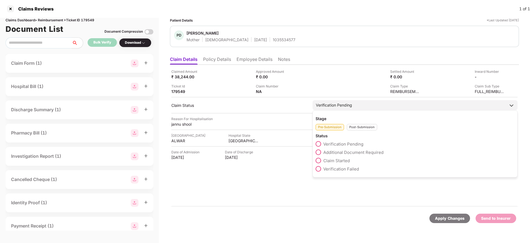
click at [320, 161] on span at bounding box center [319, 161] width 6 height 6
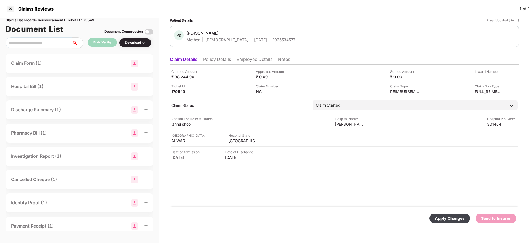
click at [225, 61] on li "Policy Details" at bounding box center [217, 60] width 28 height 8
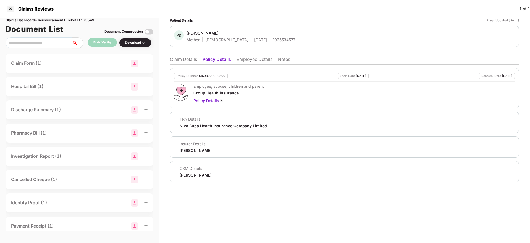
click at [169, 61] on div "Patient Details *Last Updated 27 Sep 2025 PD Pushpa Devi Mother Female 01 Jan 1…" at bounding box center [344, 130] width 371 height 225
click at [184, 54] on ul "Claim Details Policy Details Employee Details Notes" at bounding box center [344, 59] width 349 height 11
click at [187, 64] on li "Claim Details" at bounding box center [183, 60] width 27 height 8
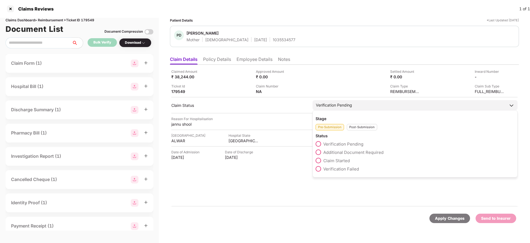
click at [321, 159] on span at bounding box center [319, 161] width 6 height 6
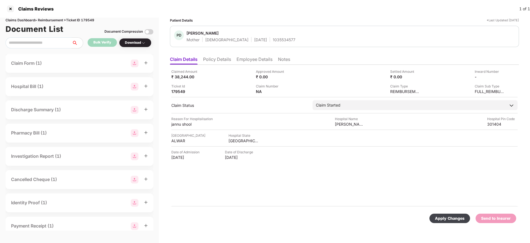
click at [442, 221] on div "Apply Changes" at bounding box center [450, 218] width 30 height 6
drag, startPoint x: 185, startPoint y: 35, endPoint x: 222, endPoint y: 34, distance: 36.8
click at [222, 34] on div "PD Pushpa Devi Mother Female 01 Jan 1975 1035534577" at bounding box center [234, 36] width 121 height 12
copy div "Pushpa Devi"
click at [252, 62] on li "Employee Details" at bounding box center [255, 60] width 36 height 8
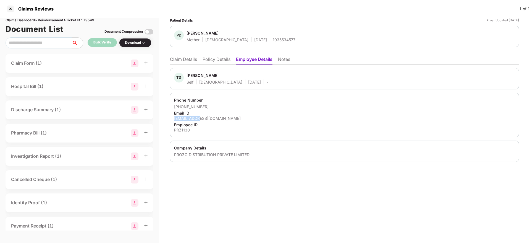
drag, startPoint x: 174, startPoint y: 119, endPoint x: 197, endPoint y: 118, distance: 23.5
click at [197, 118] on div "Phone Number +918003121690 Email ID tarun.gupta@prozo.com Employee ID PRZ1130" at bounding box center [344, 115] width 349 height 44
copy div "tarun.gupta"
click at [243, 87] on div "TG Tarun Gupta Self Male 01 July 1998 -" at bounding box center [344, 78] width 349 height 21
click at [187, 60] on li "Claim Details" at bounding box center [183, 60] width 27 height 8
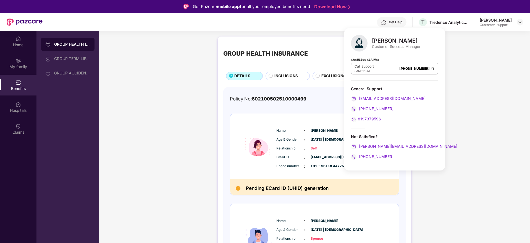
scroll to position [316, 0]
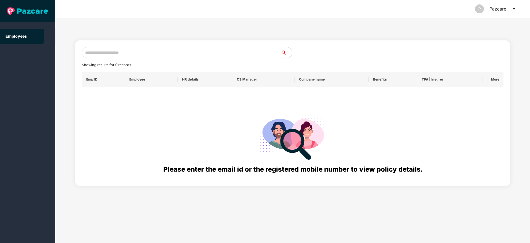
click at [95, 54] on input "text" at bounding box center [181, 52] width 199 height 11
paste input "**********"
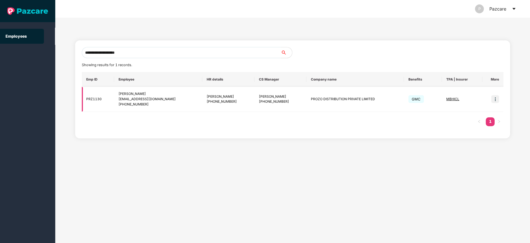
type input "**********"
click at [492, 99] on img at bounding box center [495, 99] width 8 height 8
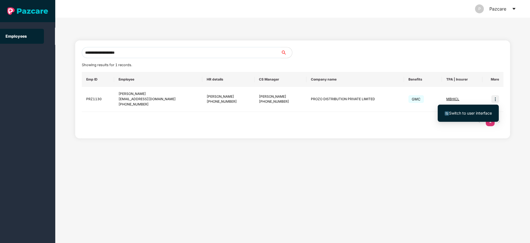
click at [469, 111] on span "Switch to user interface" at bounding box center [470, 113] width 43 height 5
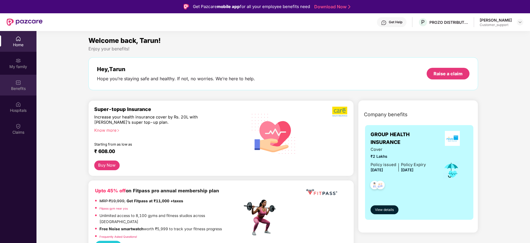
click at [12, 84] on div "Benefits" at bounding box center [18, 85] width 36 height 21
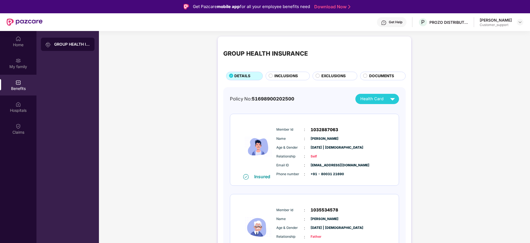
click at [231, 195] on div "Insured Member Id : 1035534578 Name : Hajari lal Gupta Age & Gender : 01 Jan 19…" at bounding box center [314, 230] width 169 height 72
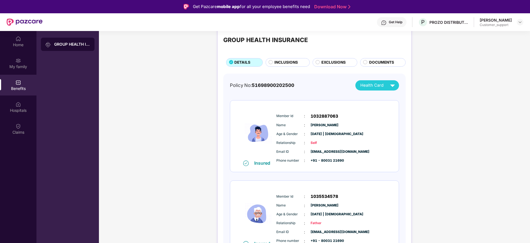
scroll to position [12, 0]
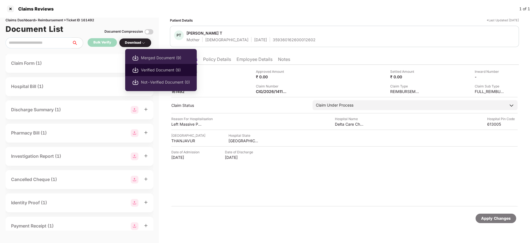
click at [151, 72] on span "Verified Document (9)" at bounding box center [165, 70] width 49 height 6
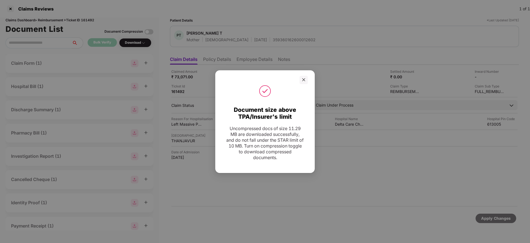
drag, startPoint x: 306, startPoint y: 79, endPoint x: 274, endPoint y: 85, distance: 32.6
click at [305, 80] on div at bounding box center [304, 80] width 8 height 8
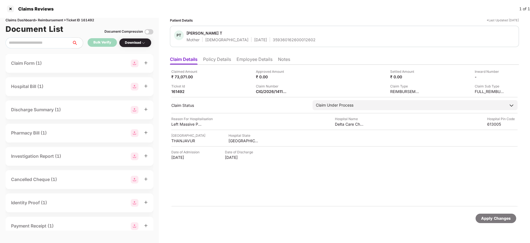
click at [83, 61] on div "Claim Form (1)" at bounding box center [79, 63] width 137 height 8
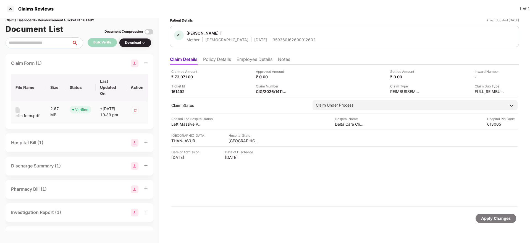
click at [32, 116] on div "clim form.pdf" at bounding box center [27, 115] width 24 height 6
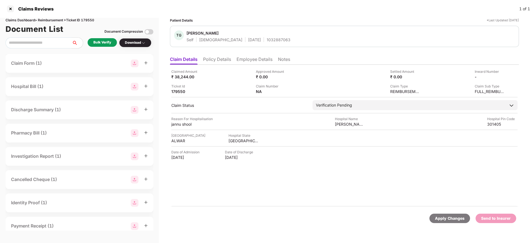
click at [231, 58] on li "Policy Details" at bounding box center [217, 60] width 28 height 8
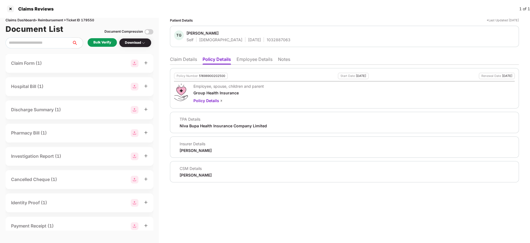
click at [244, 61] on li "Employee Details" at bounding box center [255, 60] width 36 height 8
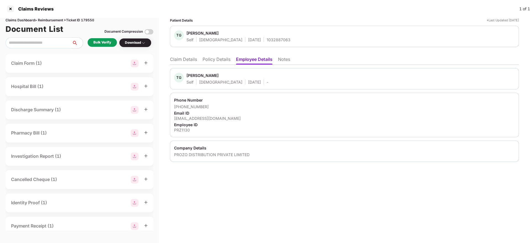
click at [223, 60] on li "Policy Details" at bounding box center [217, 60] width 28 height 8
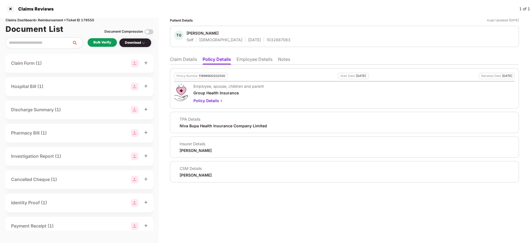
click at [253, 58] on li "Employee Details" at bounding box center [255, 60] width 36 height 8
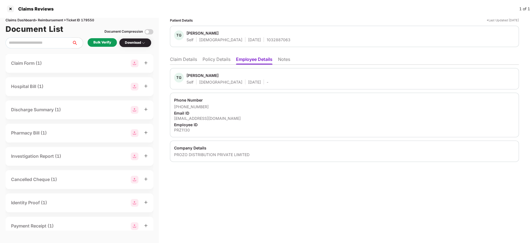
click at [211, 57] on li "Policy Details" at bounding box center [217, 60] width 28 height 8
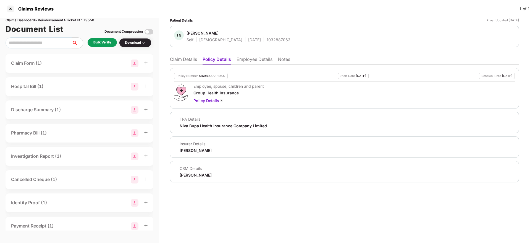
click at [191, 61] on li "Claim Details" at bounding box center [183, 60] width 27 height 8
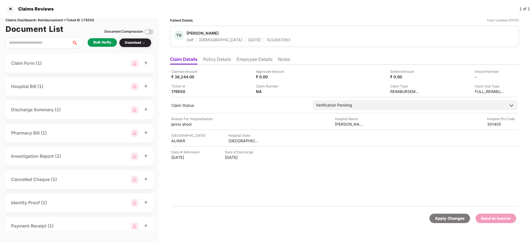
click at [108, 44] on div "Bulk Verify" at bounding box center [102, 42] width 18 height 5
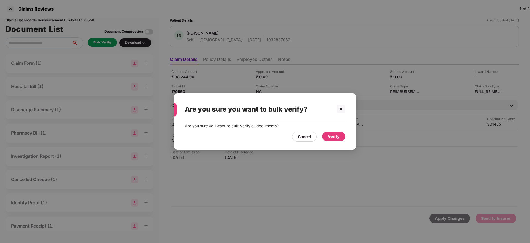
click at [336, 140] on div "Verify" at bounding box center [333, 136] width 23 height 9
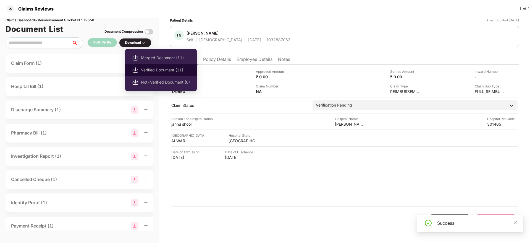
click at [148, 67] on span "Verified Document (11)" at bounding box center [165, 70] width 49 height 6
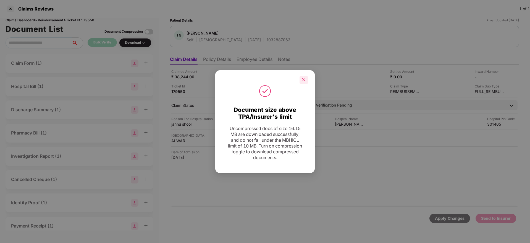
click at [306, 82] on div at bounding box center [304, 80] width 8 height 8
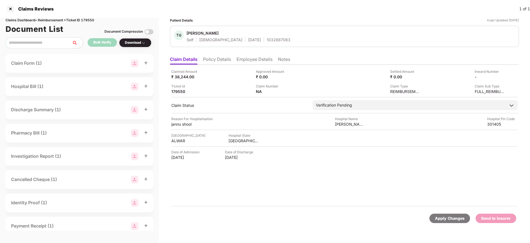
click at [315, 9] on div "Claims Reviews 1 of 1" at bounding box center [265, 9] width 530 height 18
click at [228, 62] on li "Policy Details" at bounding box center [217, 60] width 28 height 8
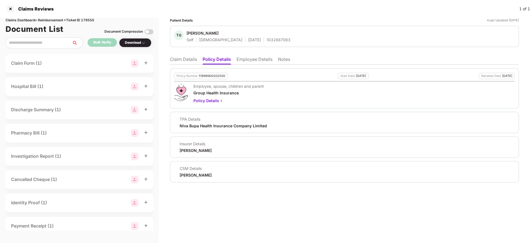
click at [257, 58] on li "Employee Details" at bounding box center [255, 60] width 36 height 8
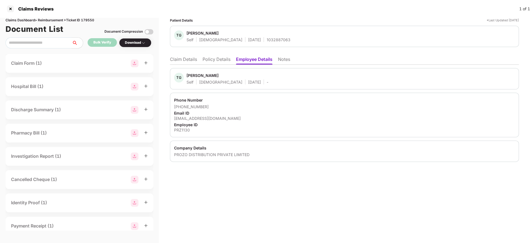
click at [180, 64] on li "Claim Details" at bounding box center [183, 60] width 27 height 8
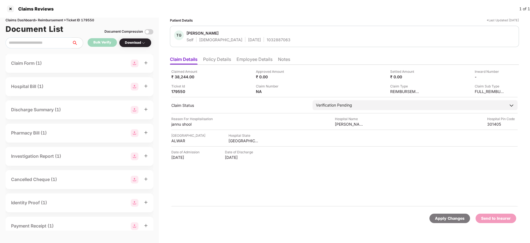
click at [220, 57] on li "Policy Details" at bounding box center [217, 60] width 28 height 8
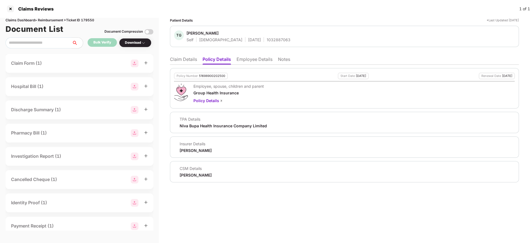
click at [205, 74] on div "51698900202500" at bounding box center [212, 76] width 26 height 4
copy div "51698900202500"
click at [234, 77] on div "Policy Number 51698900202500 Start Date 29 May 2025 Renewal Date 28 May 2026" at bounding box center [344, 76] width 341 height 6
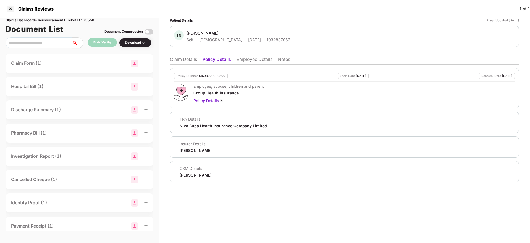
drag, startPoint x: 253, startPoint y: 57, endPoint x: 253, endPoint y: 67, distance: 10.5
click at [253, 57] on li "Employee Details" at bounding box center [255, 60] width 36 height 8
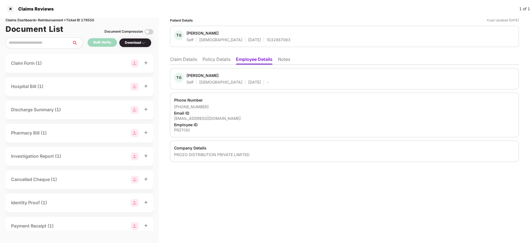
click at [205, 120] on div "tarun.gupta@prozo.com" at bounding box center [344, 118] width 341 height 5
copy div "tarun.gupta@prozo.com"
click at [245, 117] on div "tarun.gupta@prozo.com" at bounding box center [344, 118] width 341 height 5
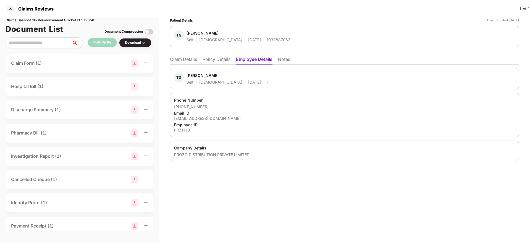
click at [208, 64] on li "Policy Details" at bounding box center [217, 60] width 28 height 8
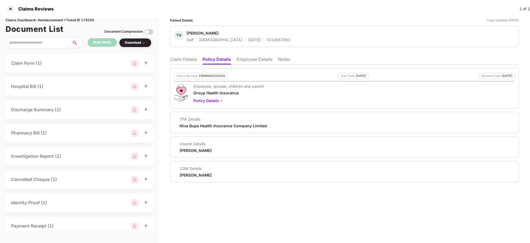
click at [254, 43] on div "TG Tarun Gupta Self Male 01 July 1998 1032887063" at bounding box center [344, 36] width 349 height 21
click at [255, 43] on div "TG Tarun Gupta Self Male 01 July 1998 1032887063" at bounding box center [344, 36] width 349 height 21
copy div "1032887063"
click at [182, 62] on li "Claim Details" at bounding box center [183, 60] width 27 height 8
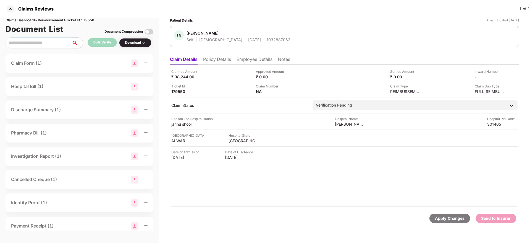
click at [226, 62] on li "Policy Details" at bounding box center [217, 60] width 28 height 8
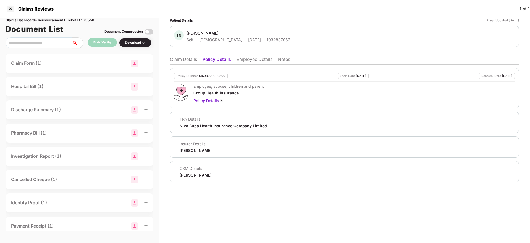
click at [267, 38] on div "1032887063" at bounding box center [279, 39] width 24 height 5
copy div "1032887063"
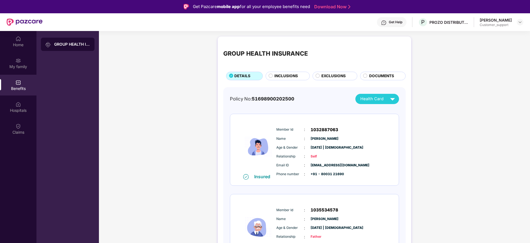
scroll to position [12, 0]
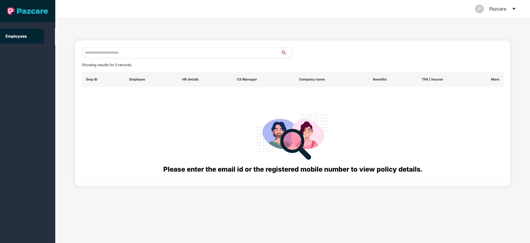
drag, startPoint x: 94, startPoint y: 43, endPoint x: 95, endPoint y: 45, distance: 2.8
click at [95, 44] on div "Showing results for 0 records. Emp ID Employee HR details CS Manager Company na…" at bounding box center [292, 112] width 435 height 145
click at [93, 53] on input "text" at bounding box center [181, 52] width 199 height 11
paste input "**********"
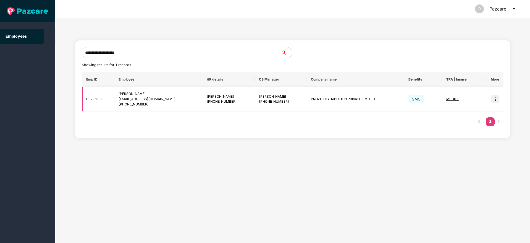
type input "**********"
click at [495, 98] on img at bounding box center [495, 99] width 8 height 8
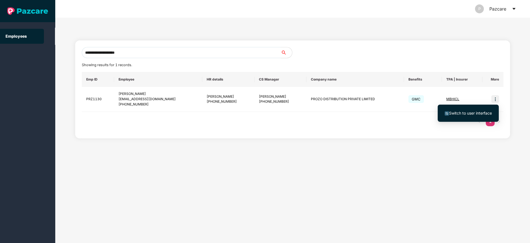
click at [466, 107] on ul "Switch to user interface" at bounding box center [468, 112] width 61 height 17
click at [464, 110] on span "Switch to user interface" at bounding box center [468, 113] width 47 height 6
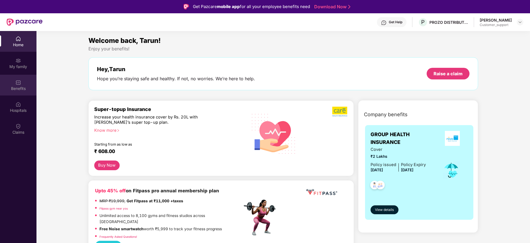
click at [19, 95] on div "Benefits" at bounding box center [18, 85] width 36 height 21
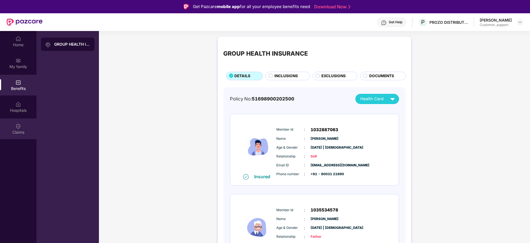
click at [22, 136] on div "Claims" at bounding box center [18, 128] width 36 height 21
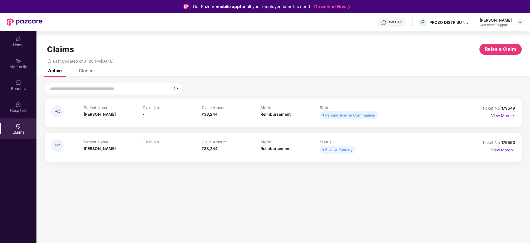
click at [509, 149] on p "View More" at bounding box center [503, 148] width 24 height 7
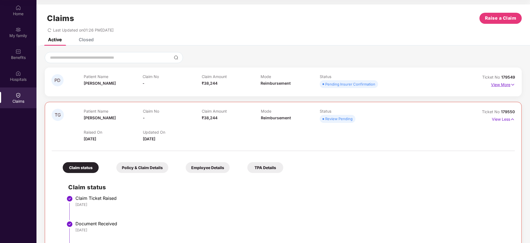
click at [507, 86] on p "View More" at bounding box center [503, 83] width 24 height 7
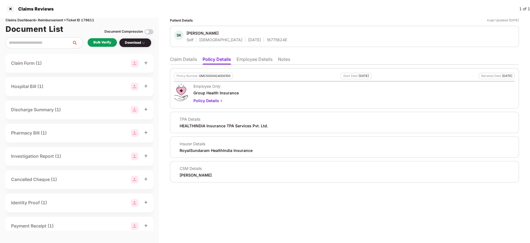
click at [248, 60] on li "Employee Details" at bounding box center [255, 60] width 36 height 8
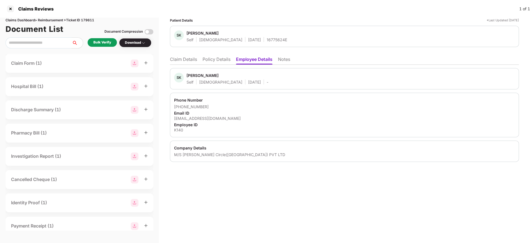
click at [218, 58] on li "Policy Details" at bounding box center [217, 60] width 28 height 8
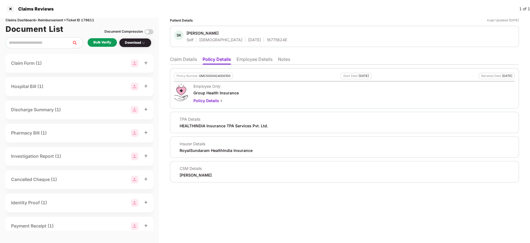
click at [190, 61] on li "Claim Details" at bounding box center [183, 60] width 27 height 8
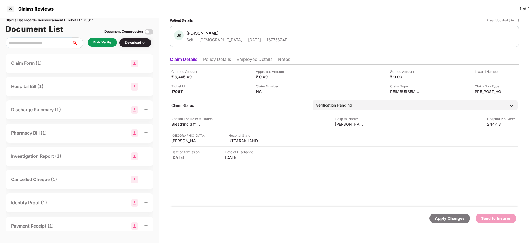
click at [223, 58] on li "Policy Details" at bounding box center [217, 60] width 28 height 8
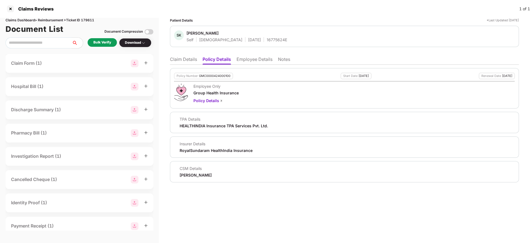
click at [260, 61] on li "Employee Details" at bounding box center [255, 60] width 36 height 8
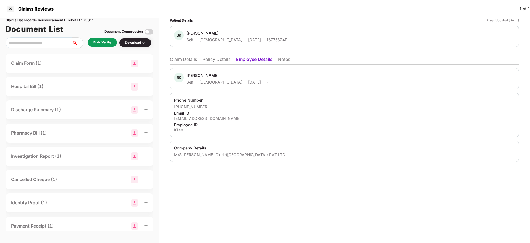
click at [217, 64] on li "Policy Details" at bounding box center [217, 60] width 28 height 8
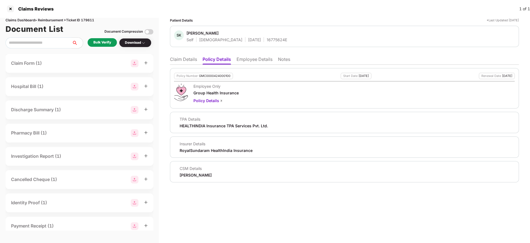
click at [192, 61] on li "Claim Details" at bounding box center [183, 60] width 27 height 8
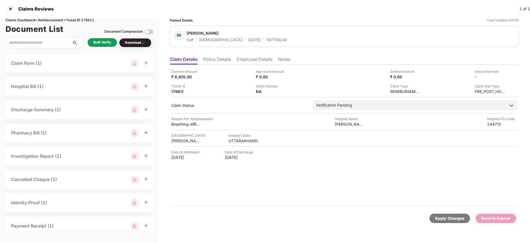
click at [106, 46] on div "Bulk Verify" at bounding box center [102, 42] width 29 height 9
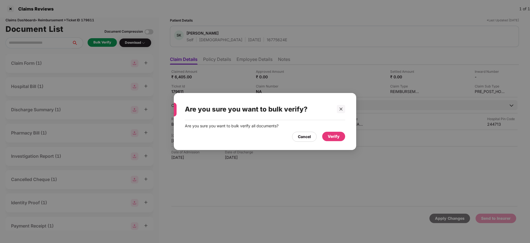
click at [335, 132] on div "Verify" at bounding box center [333, 136] width 23 height 9
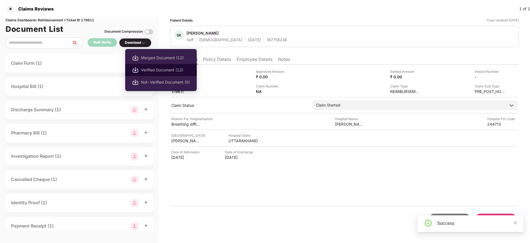
click at [158, 68] on span "Verified Document (12)" at bounding box center [165, 70] width 49 height 6
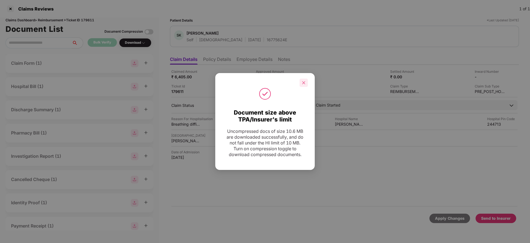
click at [303, 83] on icon "close" at bounding box center [304, 83] width 4 height 4
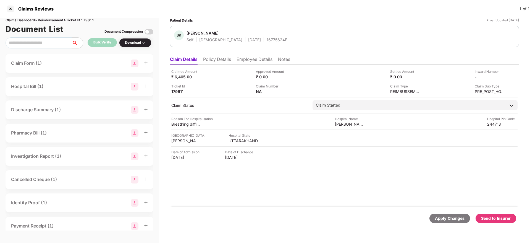
click at [505, 217] on div "Send to Insurer" at bounding box center [496, 218] width 30 height 6
click at [221, 59] on li "Policy Details" at bounding box center [217, 60] width 28 height 8
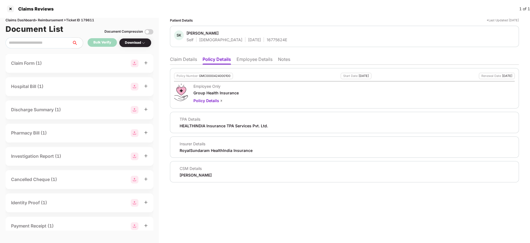
click at [190, 59] on li "Claim Details" at bounding box center [183, 60] width 27 height 8
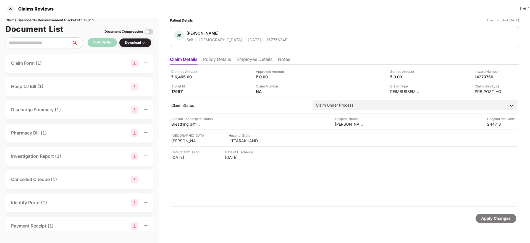
click at [212, 57] on li "Policy Details" at bounding box center [217, 60] width 28 height 8
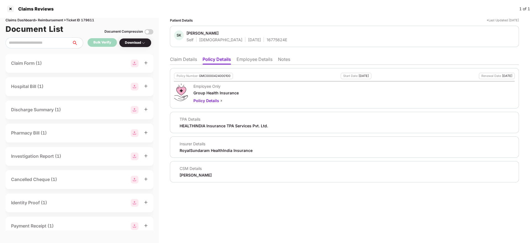
click at [183, 61] on li "Claim Details" at bounding box center [183, 60] width 27 height 8
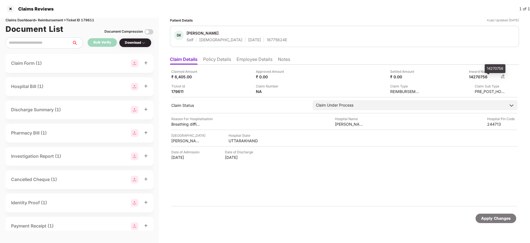
click at [487, 75] on div "14270756" at bounding box center [484, 76] width 30 height 5
click at [483, 75] on div "14270756" at bounding box center [484, 76] width 30 height 5
copy div "14270756"
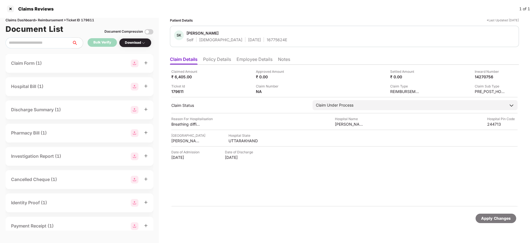
click at [267, 40] on div "16775624E" at bounding box center [277, 39] width 20 height 5
copy div "16775624E"
click at [242, 64] on li "Employee Details" at bounding box center [255, 60] width 36 height 8
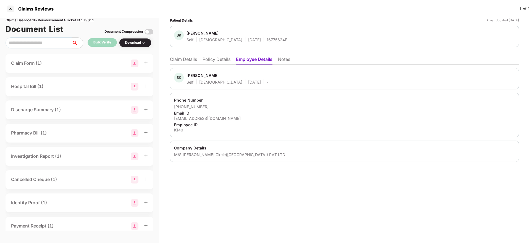
click at [210, 59] on li "Policy Details" at bounding box center [217, 60] width 28 height 8
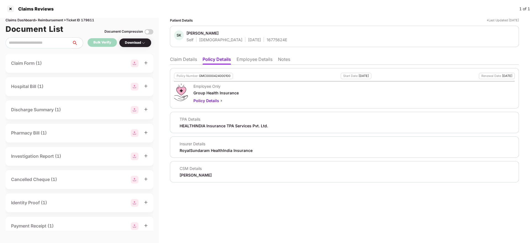
click at [191, 62] on li "Claim Details" at bounding box center [183, 60] width 27 height 8
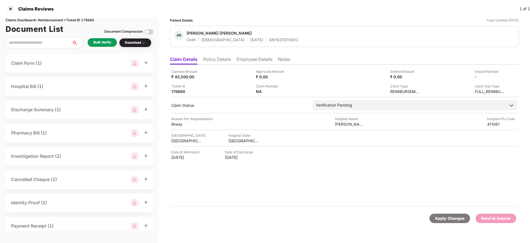
drag, startPoint x: 212, startPoint y: 56, endPoint x: 213, endPoint y: 60, distance: 4.2
click at [213, 56] on ul "Claim Details Policy Details Employee Details Notes" at bounding box center [344, 59] width 349 height 11
click at [214, 61] on li "Policy Details" at bounding box center [217, 60] width 28 height 8
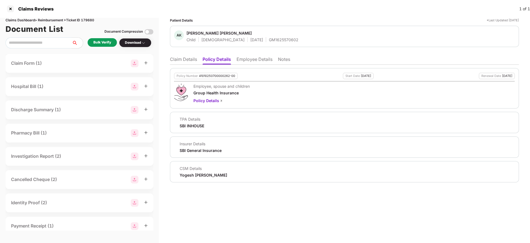
click at [260, 58] on li "Employee Details" at bounding box center [255, 60] width 36 height 8
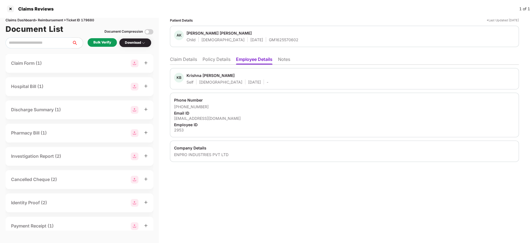
drag, startPoint x: 215, startPoint y: 52, endPoint x: 219, endPoint y: 62, distance: 10.7
click at [215, 52] on div "Patient Details *Last Updated [DATE] AK [PERSON_NAME] [PERSON_NAME] Child [DEMO…" at bounding box center [344, 90] width 349 height 144
click at [219, 59] on li "Policy Details" at bounding box center [217, 60] width 28 height 8
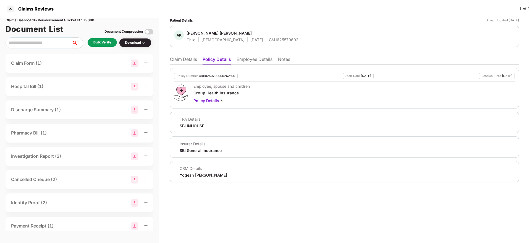
click at [181, 62] on li "Claim Details" at bounding box center [183, 60] width 27 height 8
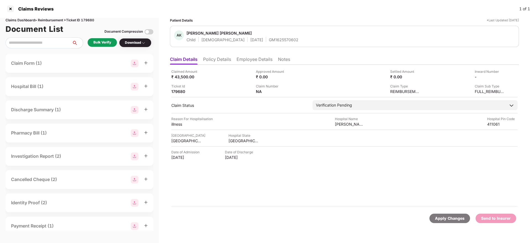
click at [99, 43] on div "Bulk Verify" at bounding box center [102, 42] width 18 height 5
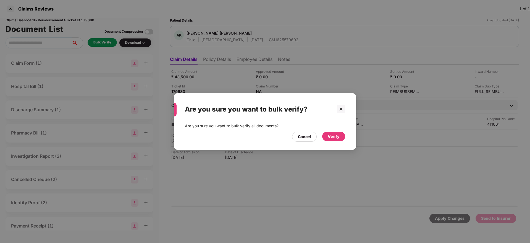
click at [334, 135] on div "Verify" at bounding box center [334, 136] width 12 height 6
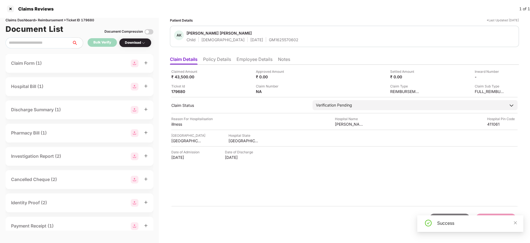
click at [227, 59] on li "Policy Details" at bounding box center [217, 60] width 28 height 8
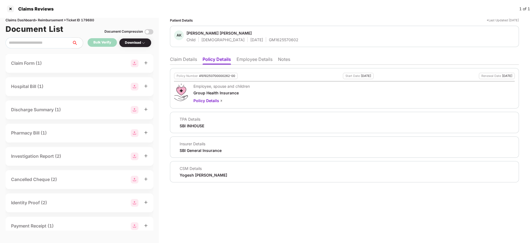
click at [178, 57] on li "Claim Details" at bounding box center [183, 60] width 27 height 8
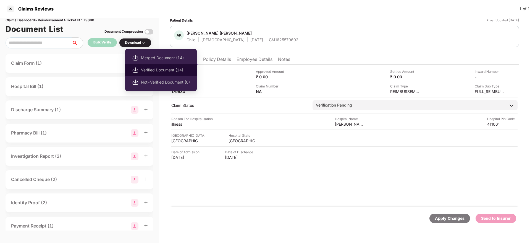
click at [151, 66] on li "Verified Document (14)" at bounding box center [161, 70] width 72 height 12
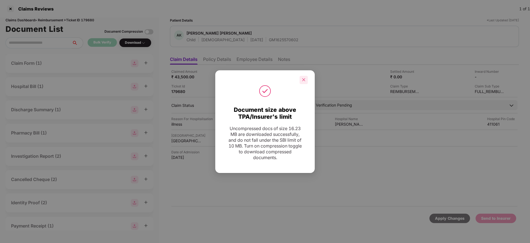
click at [305, 81] on icon "close" at bounding box center [303, 79] width 3 height 3
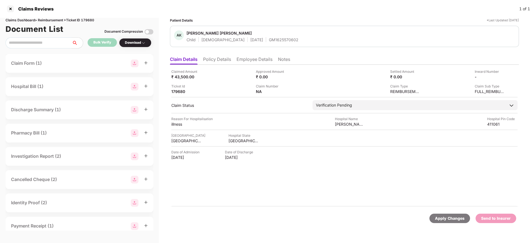
click at [225, 57] on li "Policy Details" at bounding box center [217, 60] width 28 height 8
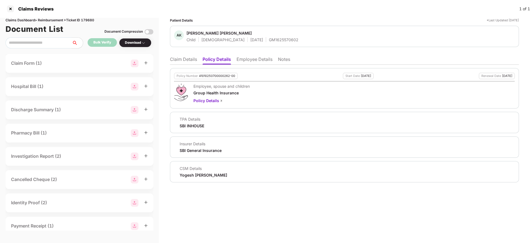
click at [247, 58] on li "Employee Details" at bounding box center [255, 60] width 36 height 8
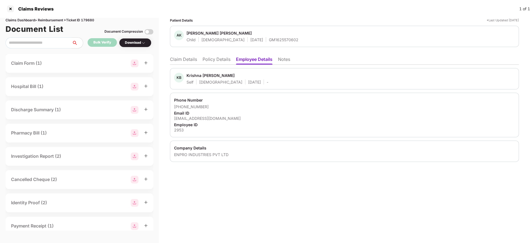
click at [179, 132] on div "2953" at bounding box center [344, 129] width 341 height 5
copy div "2953"
click at [207, 62] on li "Policy Details" at bounding box center [217, 60] width 28 height 8
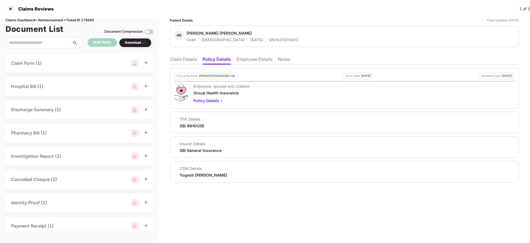
click at [181, 61] on li "Claim Details" at bounding box center [183, 60] width 27 height 8
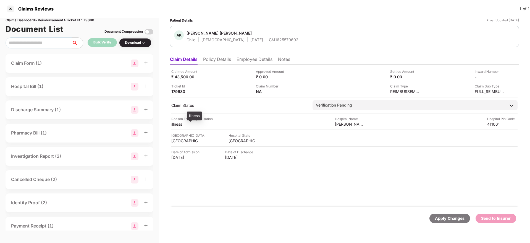
click at [177, 125] on div "illness" at bounding box center [186, 123] width 30 height 5
copy div "illness"
click at [185, 124] on div "illness" at bounding box center [186, 123] width 30 height 5
click at [177, 124] on div "illness" at bounding box center [186, 123] width 30 height 5
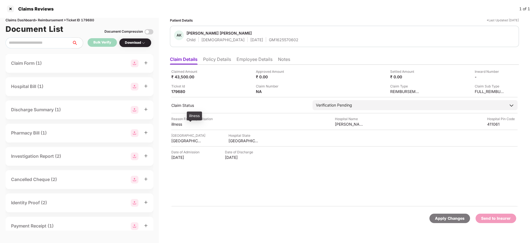
click at [177, 124] on div "illness" at bounding box center [186, 123] width 30 height 5
copy div "illness"
click at [503, 76] on img at bounding box center [503, 76] width 4 height 4
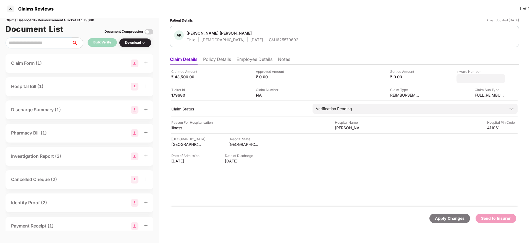
type input "**********"
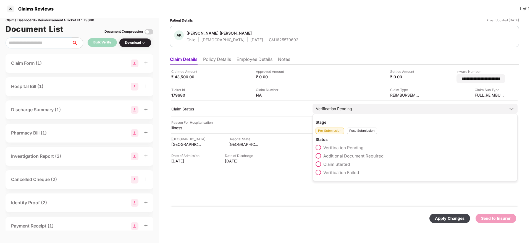
click at [361, 130] on div "Post-Submission" at bounding box center [362, 130] width 30 height 6
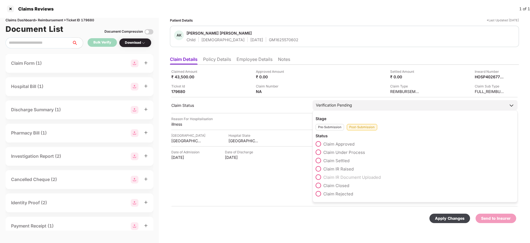
click at [321, 150] on label "Claim Under Process" at bounding box center [340, 152] width 49 height 6
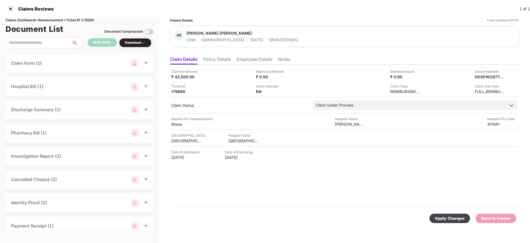
click at [444, 221] on div "Apply Changes" at bounding box center [450, 218] width 30 height 6
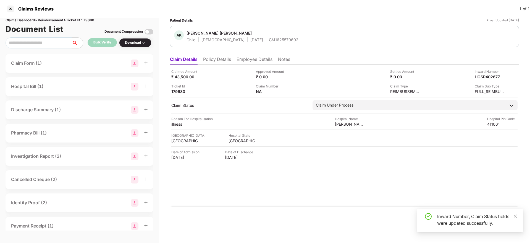
click at [223, 61] on li "Policy Details" at bounding box center [217, 60] width 28 height 8
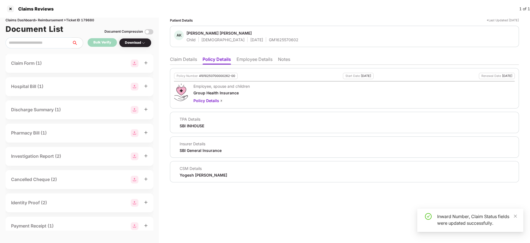
click at [186, 64] on li "Claim Details" at bounding box center [183, 60] width 27 height 8
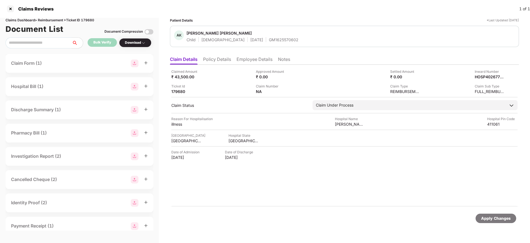
click at [269, 39] on div "GM1625570602" at bounding box center [284, 39] width 30 height 5
copy div "GM1625570602"
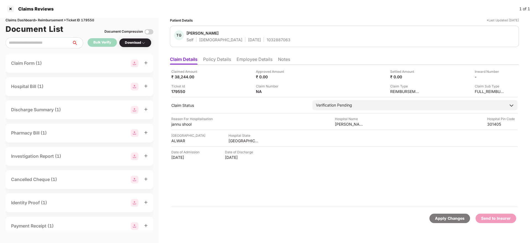
click at [267, 40] on div "1032887063" at bounding box center [279, 39] width 24 height 5
copy div "1032887063"
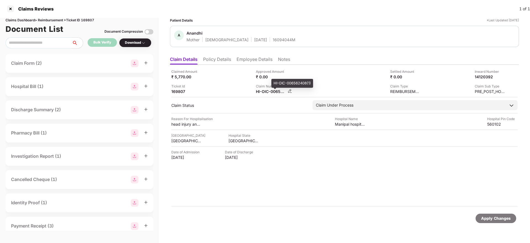
click at [266, 92] on div "HI-OIC-006562408(1)" at bounding box center [271, 91] width 30 height 5
copy div
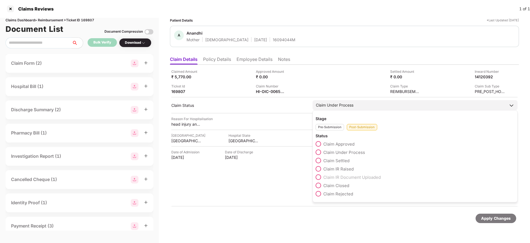
click at [318, 169] on span at bounding box center [319, 169] width 6 height 6
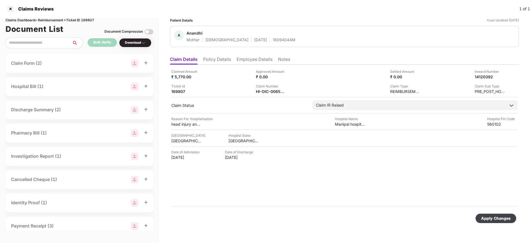
click at [492, 219] on div "Apply Changes" at bounding box center [496, 218] width 30 height 6
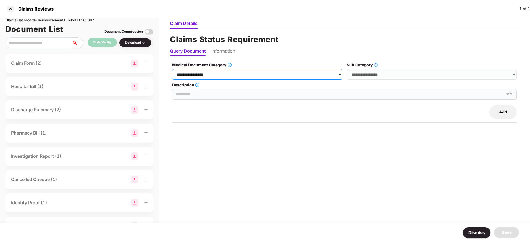
click at [241, 72] on select "**********" at bounding box center [257, 74] width 170 height 11
select select "**********"
click at [172, 69] on select "**********" at bounding box center [257, 74] width 170 height 11
click at [368, 73] on select "**********" at bounding box center [432, 74] width 170 height 11
select select "**********"
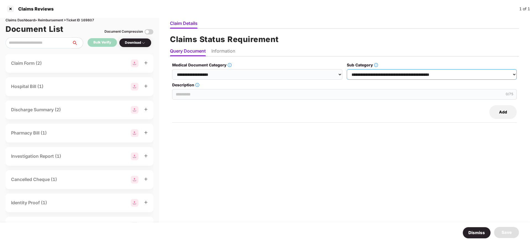
click at [347, 69] on select "**********" at bounding box center [432, 74] width 170 height 11
click at [224, 93] on input "Description" at bounding box center [344, 94] width 345 height 11
paste input "**********"
type input "**********"
drag, startPoint x: 229, startPoint y: 53, endPoint x: 228, endPoint y: 57, distance: 4.5
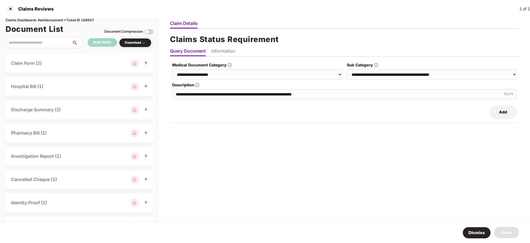
click at [228, 53] on li "Information" at bounding box center [223, 52] width 24 height 8
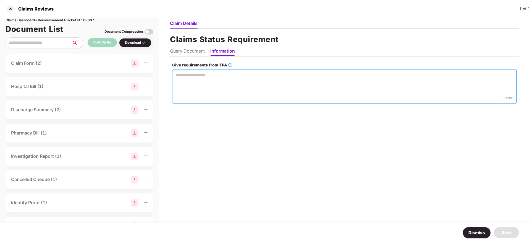
click at [194, 85] on textarea "Give requirements from TPA" at bounding box center [344, 86] width 345 height 35
paste textarea "**********"
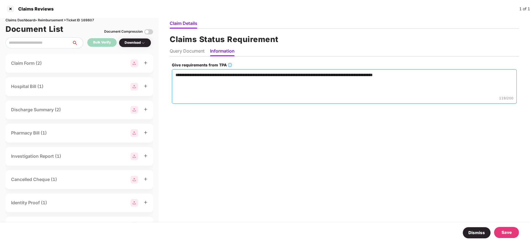
paste textarea "**********"
click at [192, 83] on textarea "**********" at bounding box center [344, 86] width 345 height 35
click at [201, 80] on textarea "**********" at bounding box center [344, 86] width 345 height 35
click at [244, 82] on textarea "**********" at bounding box center [344, 86] width 345 height 35
click at [250, 82] on textarea "**********" at bounding box center [344, 86] width 345 height 35
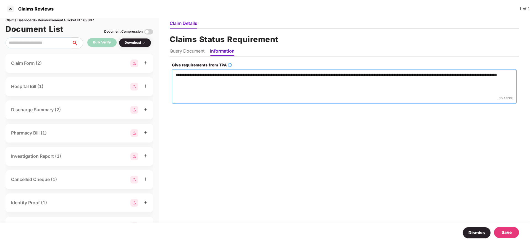
paste textarea "******"
drag, startPoint x: 430, startPoint y: 75, endPoint x: 191, endPoint y: 90, distance: 239.8
click at [191, 90] on textarea "**********" at bounding box center [344, 86] width 345 height 35
drag, startPoint x: 484, startPoint y: 75, endPoint x: 499, endPoint y: 75, distance: 14.1
click at [499, 75] on textarea "**********" at bounding box center [344, 86] width 345 height 35
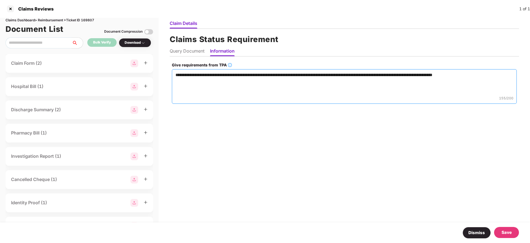
paste textarea "**********"
click at [498, 75] on textarea "**********" at bounding box center [344, 86] width 345 height 35
click at [235, 82] on textarea "**********" at bounding box center [344, 86] width 345 height 35
type textarea "**********"
click at [508, 234] on div "Save" at bounding box center [507, 232] width 10 height 7
